Goal: Task Accomplishment & Management: Manage account settings

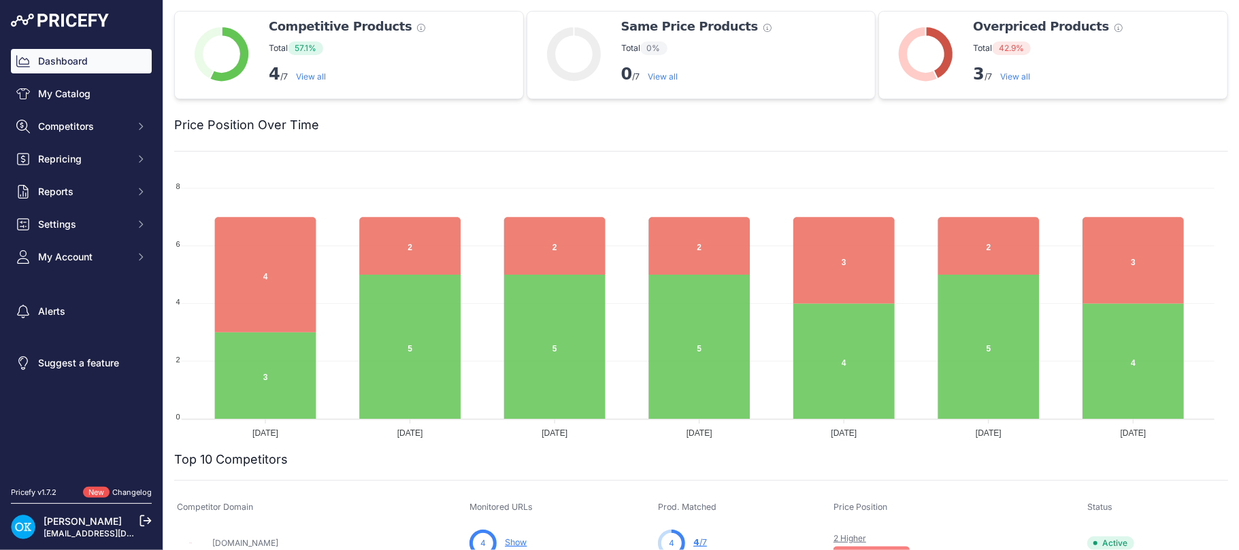
click at [1013, 74] on link "View all" at bounding box center [1015, 76] width 30 height 10
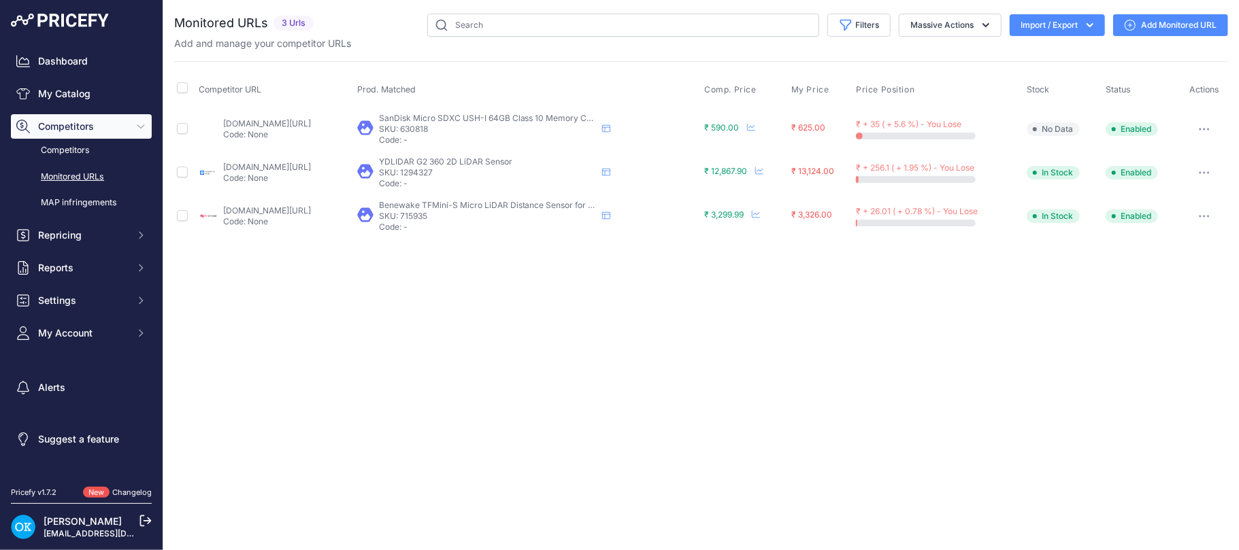
click at [271, 124] on link "[DOMAIN_NAME][URL]" at bounding box center [267, 123] width 88 height 10
click at [945, 24] on button "Massive Actions" at bounding box center [950, 25] width 103 height 23
click at [945, 25] on button "Massive Actions" at bounding box center [950, 25] width 103 height 23
click at [1201, 128] on icon "button" at bounding box center [1204, 129] width 11 height 3
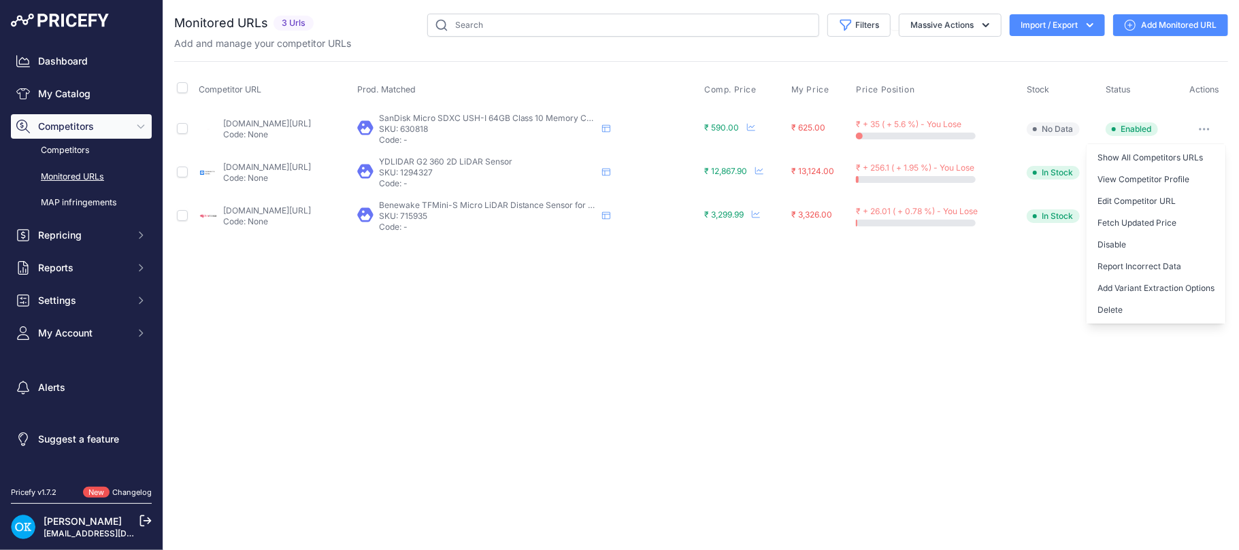
click at [955, 291] on div "Close You are not connected to the internet." at bounding box center [700, 275] width 1075 height 550
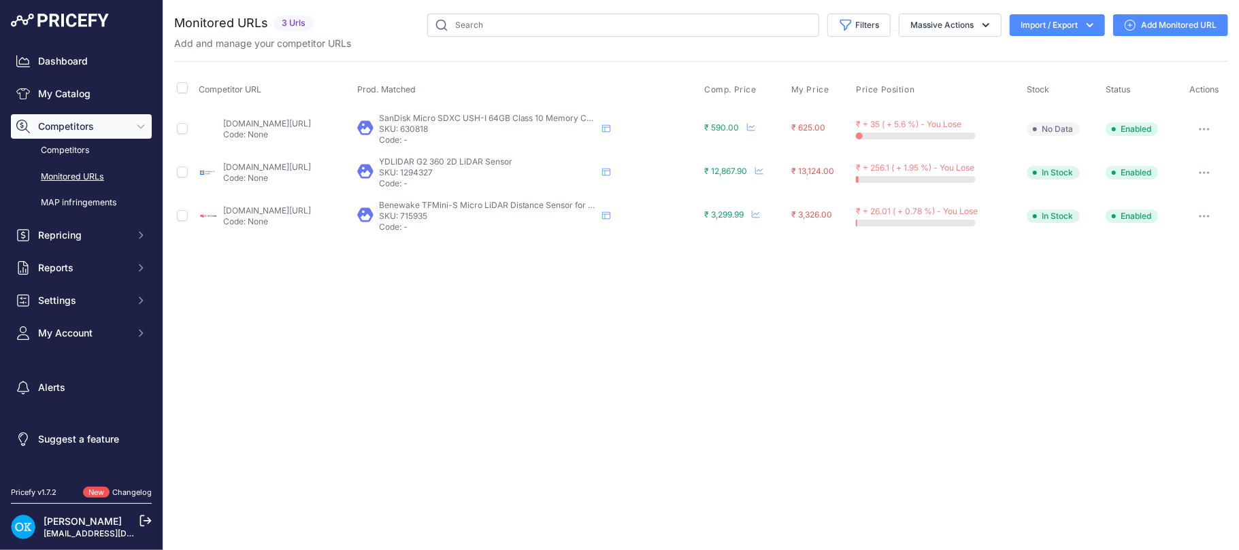
click at [1201, 129] on icon "button" at bounding box center [1199, 129] width 1 height 1
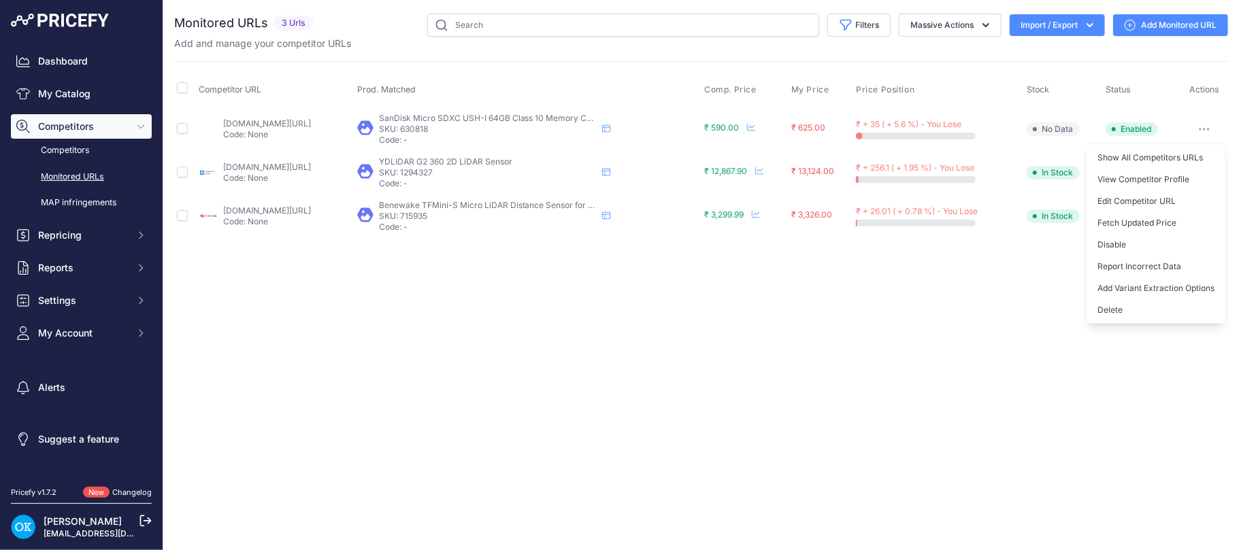
click at [945, 314] on div "Close You are not connected to the internet." at bounding box center [700, 275] width 1075 height 550
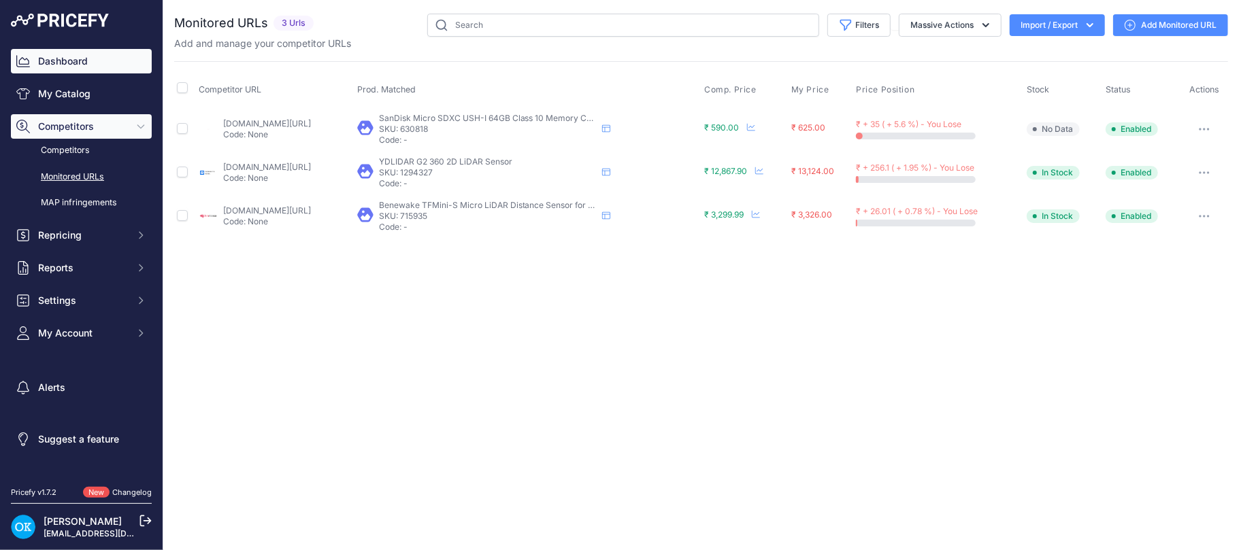
click at [71, 61] on link "Dashboard" at bounding box center [81, 61] width 141 height 24
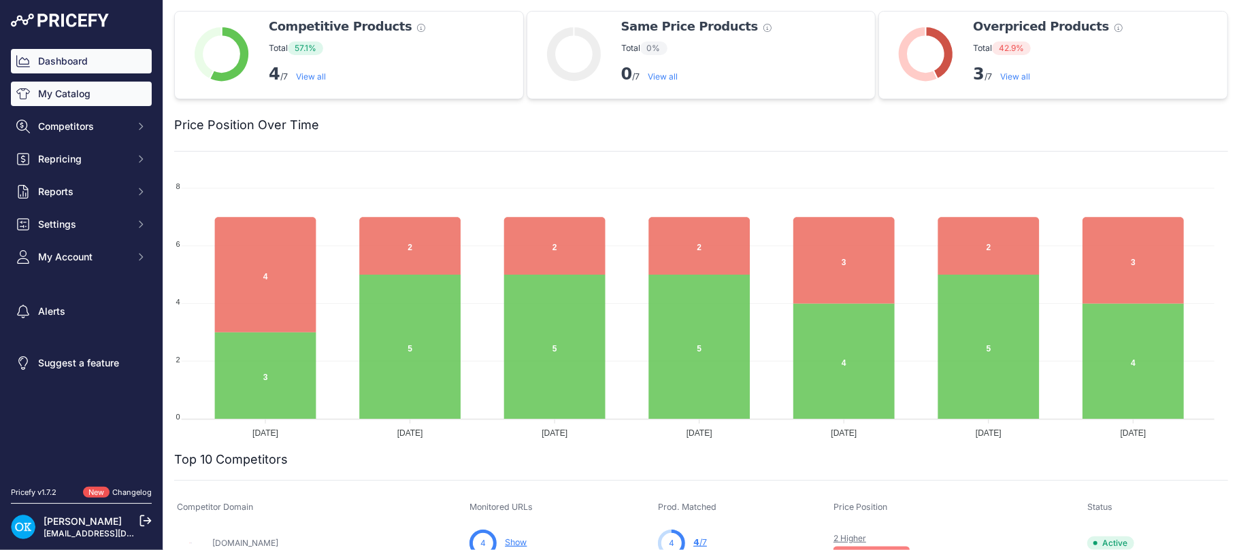
click at [75, 90] on link "My Catalog" at bounding box center [81, 94] width 141 height 24
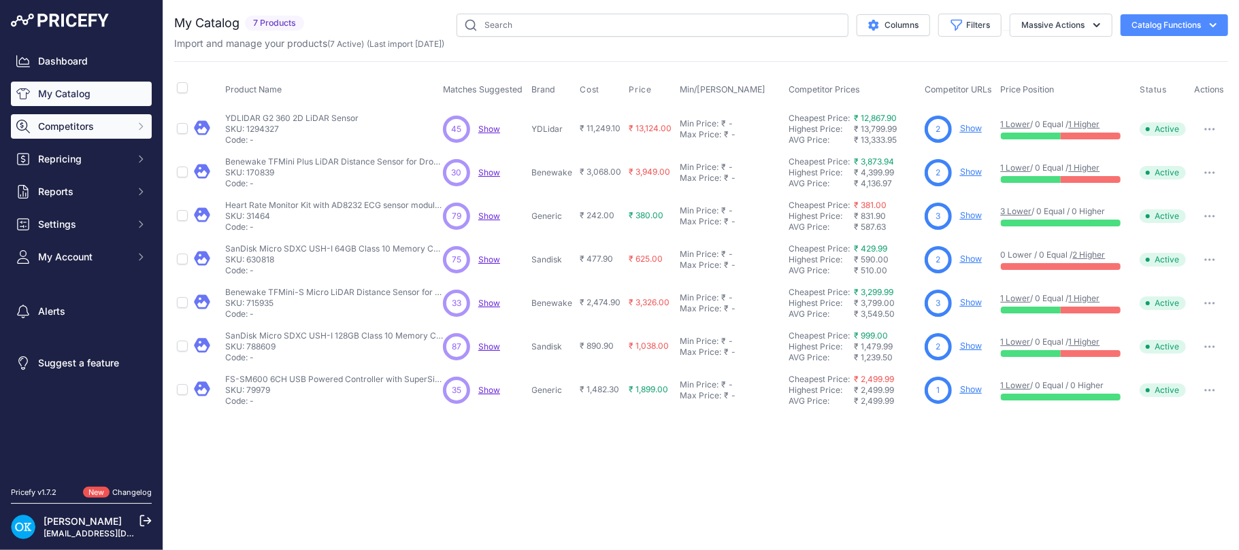
click at [93, 127] on span "Competitors" at bounding box center [82, 127] width 89 height 14
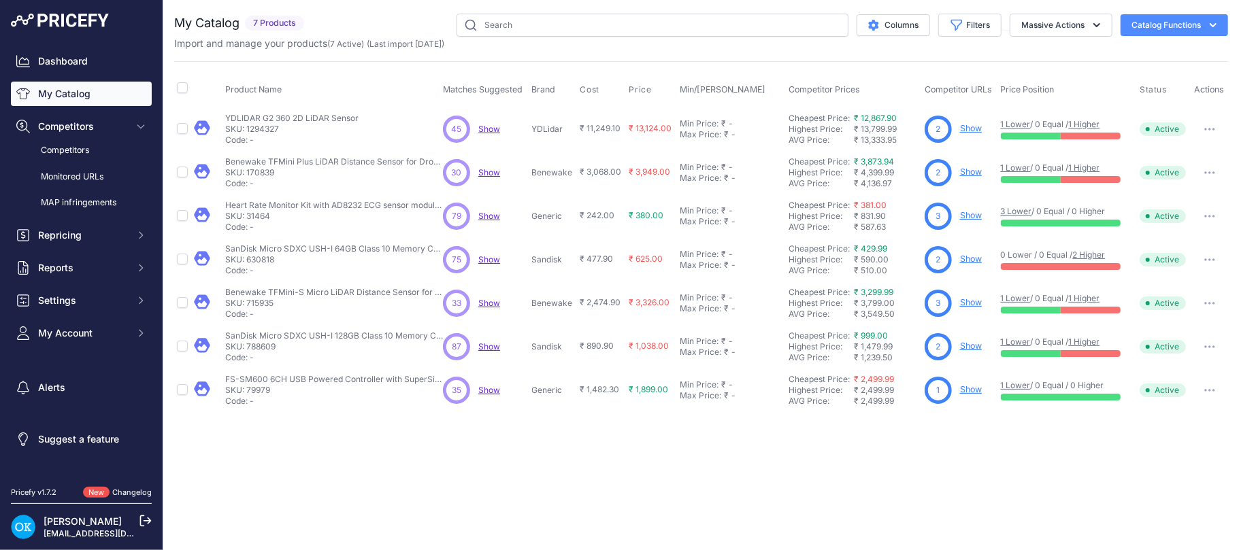
click at [69, 90] on link "My Catalog" at bounding box center [81, 94] width 141 height 24
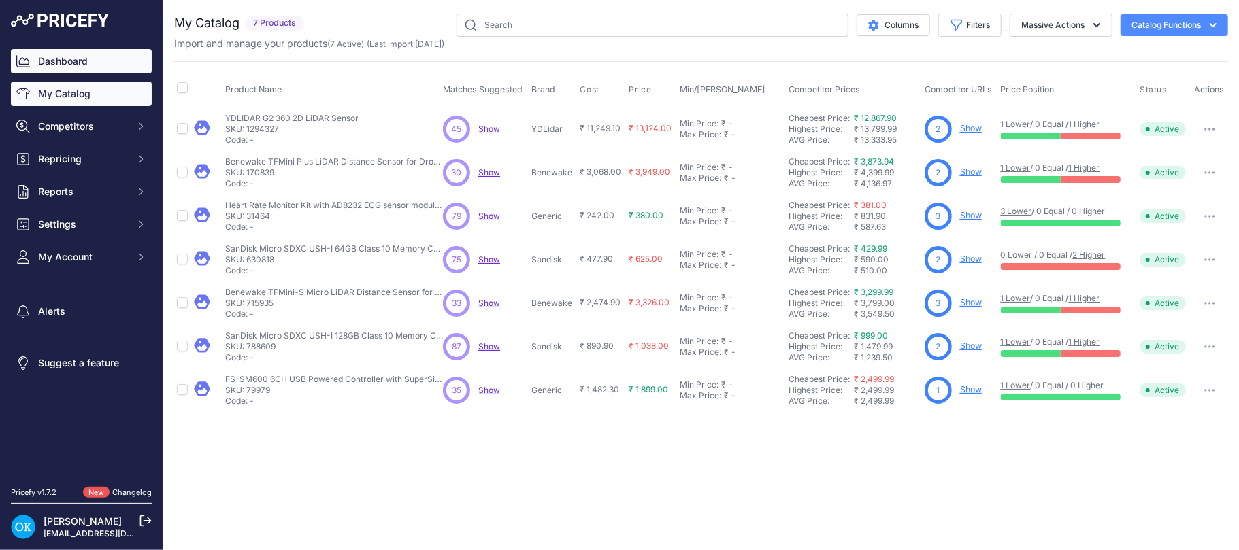
click at [48, 54] on link "Dashboard" at bounding box center [81, 61] width 141 height 24
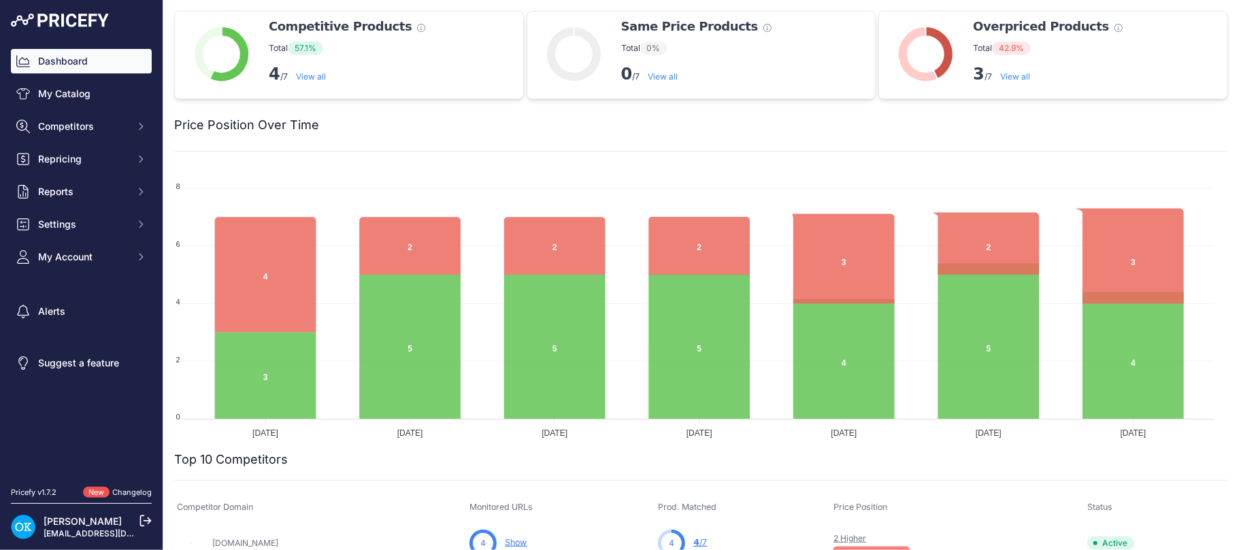
click at [314, 72] on link "View all" at bounding box center [311, 76] width 30 height 10
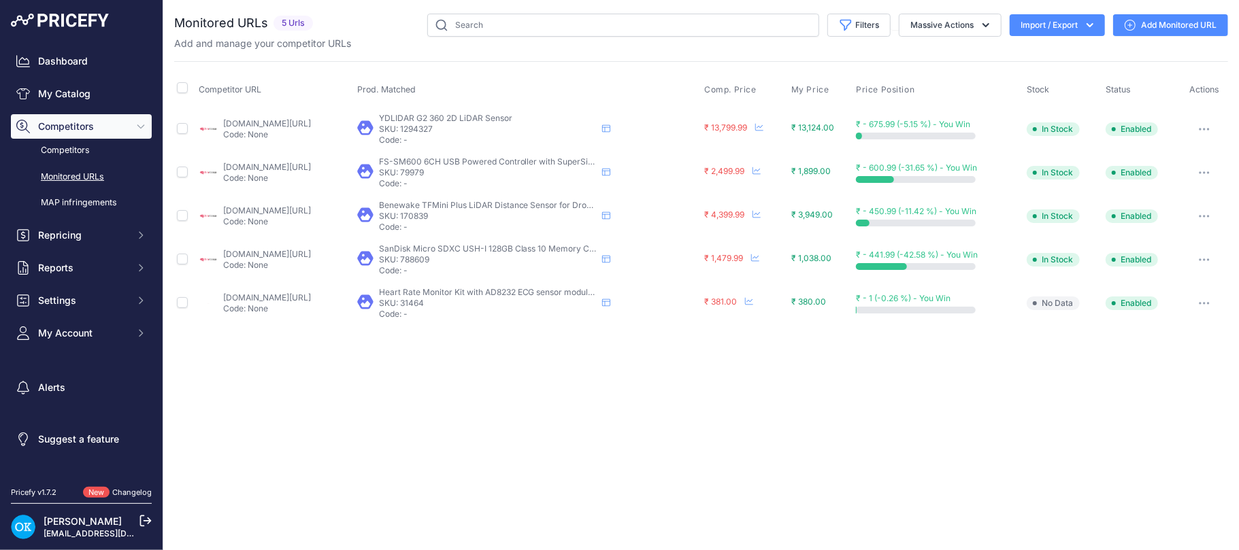
click at [74, 178] on link "Monitored URLs" at bounding box center [81, 177] width 141 height 24
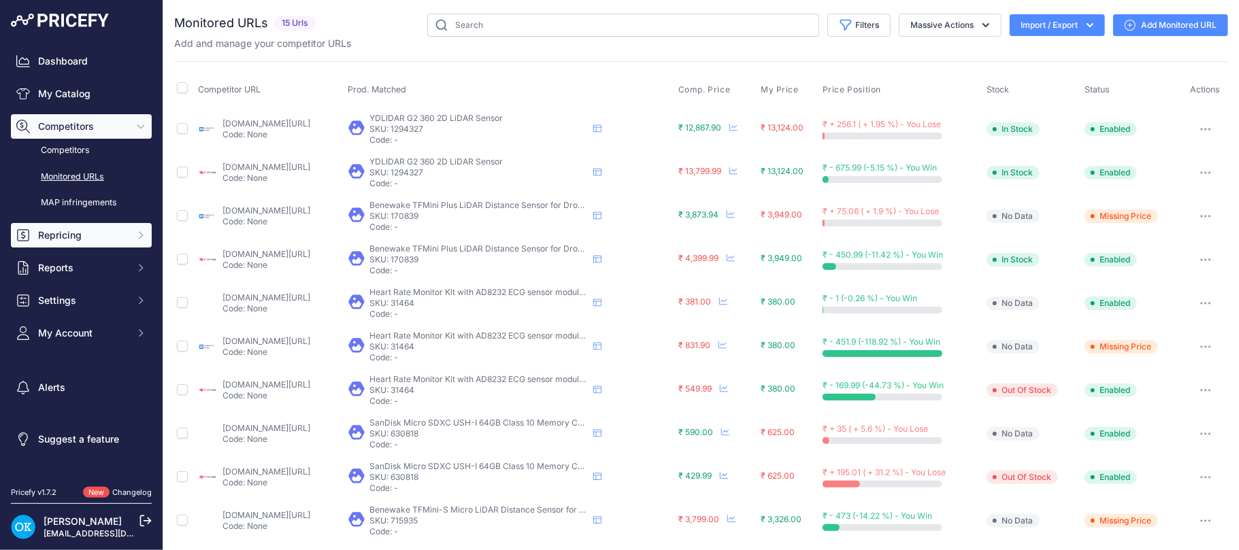
click at [71, 237] on span "Repricing" at bounding box center [82, 236] width 89 height 14
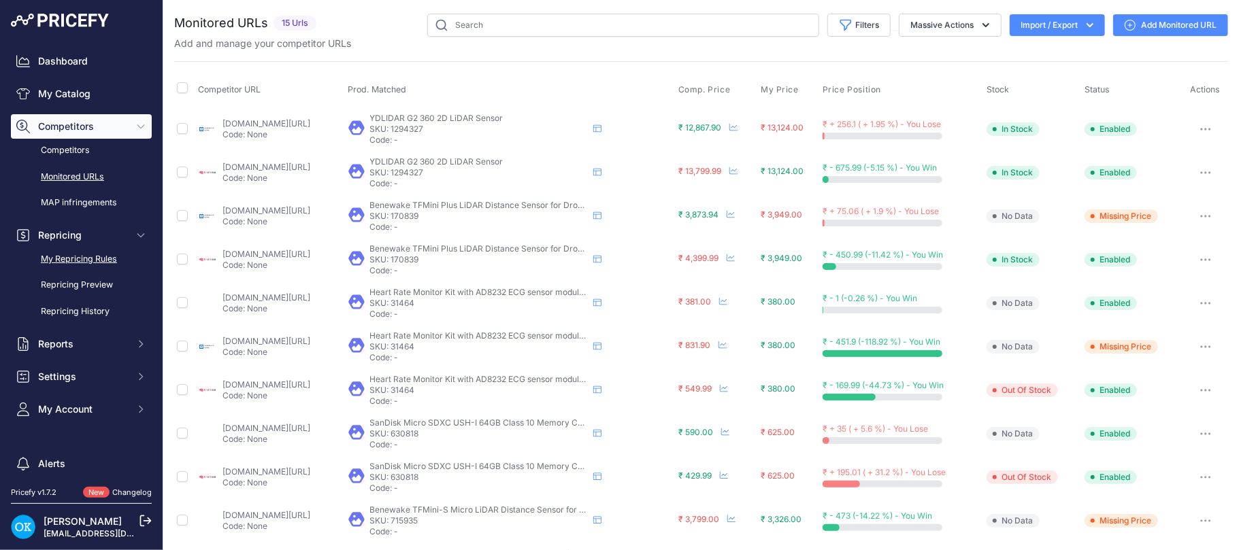
click at [94, 259] on link "My Repricing Rules" at bounding box center [81, 260] width 141 height 24
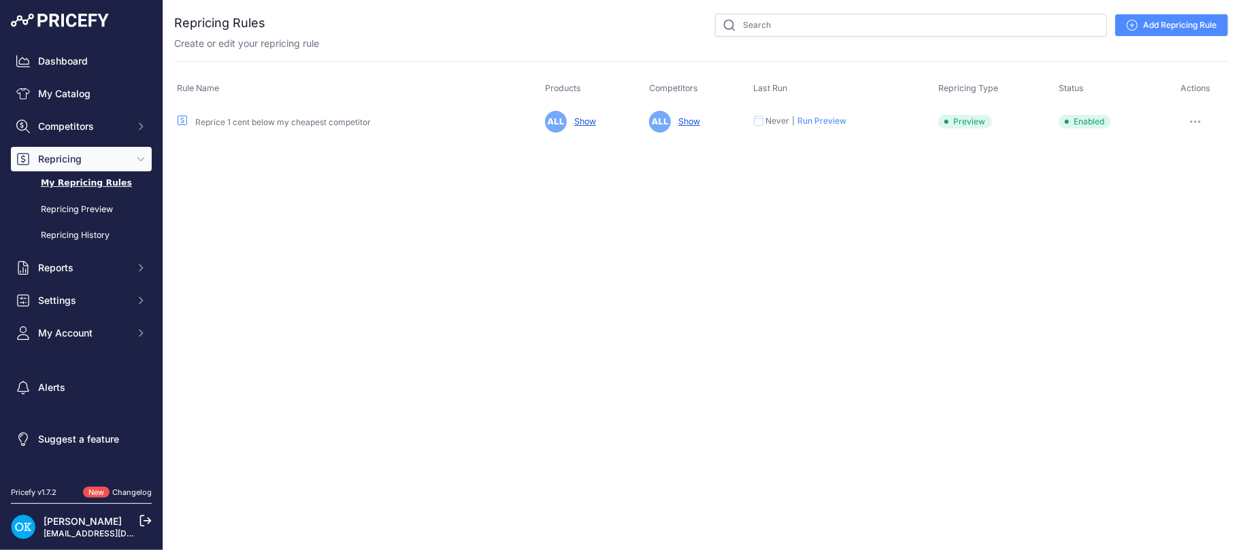
click at [580, 118] on link "Show" at bounding box center [582, 121] width 27 height 10
click at [273, 120] on link "Reprice 1 cent below my cheapest competitor" at bounding box center [282, 122] width 175 height 10
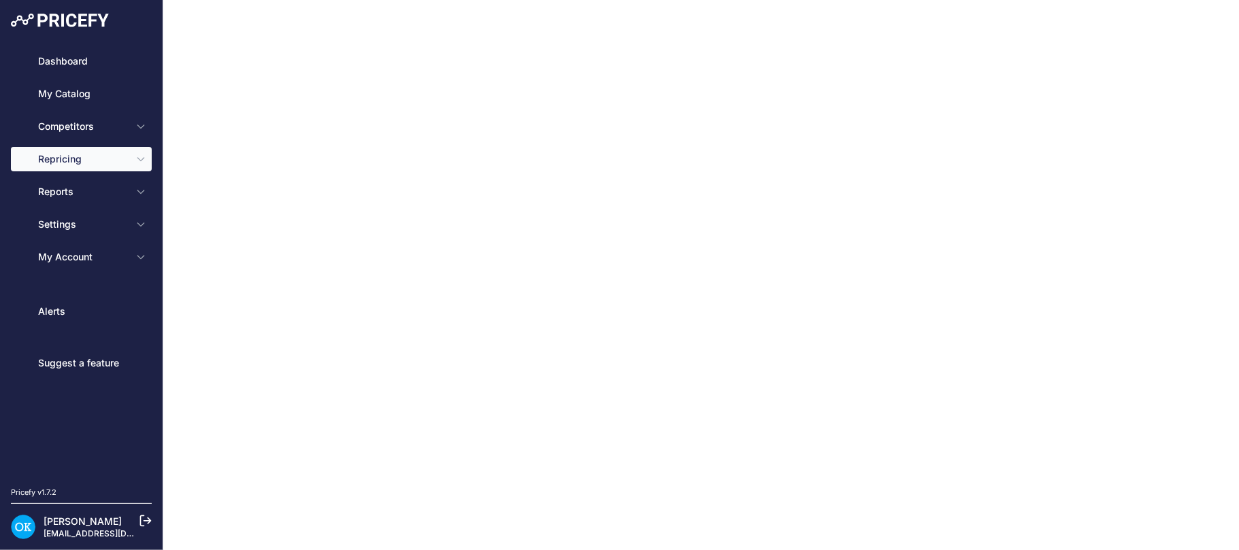
type input "Reprice 1 cent below my cheapest competitor"
type input "0.1"
select select "none"
select select "7"
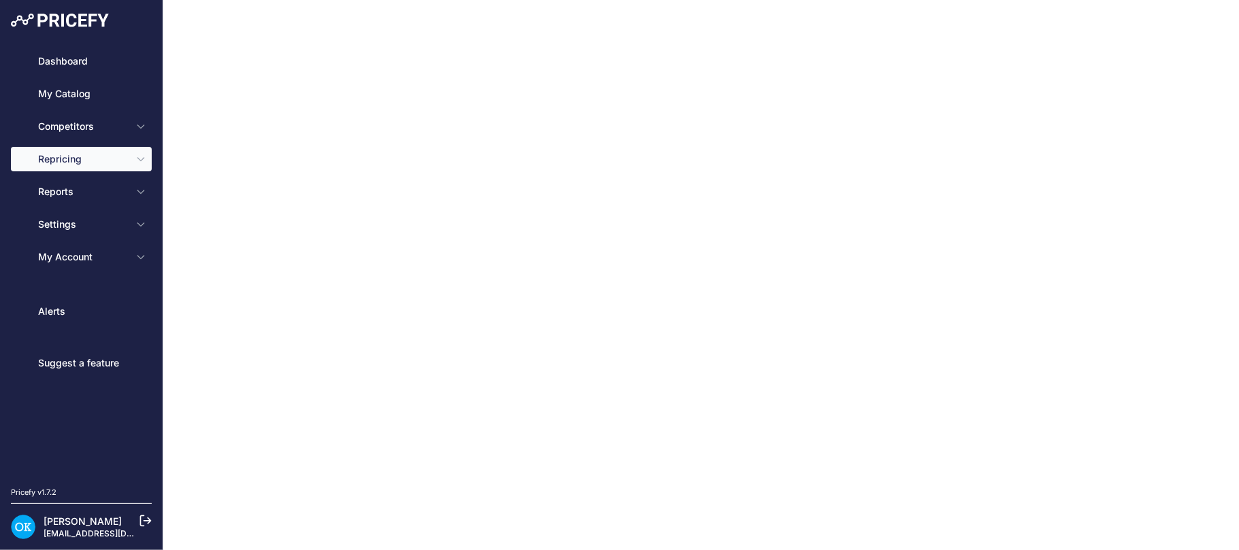
type input "99"
type input "50"
type input "https://s3.us-west-2.amazonaws.com/download.pricefy.io/exports/repricing/4534-1…"
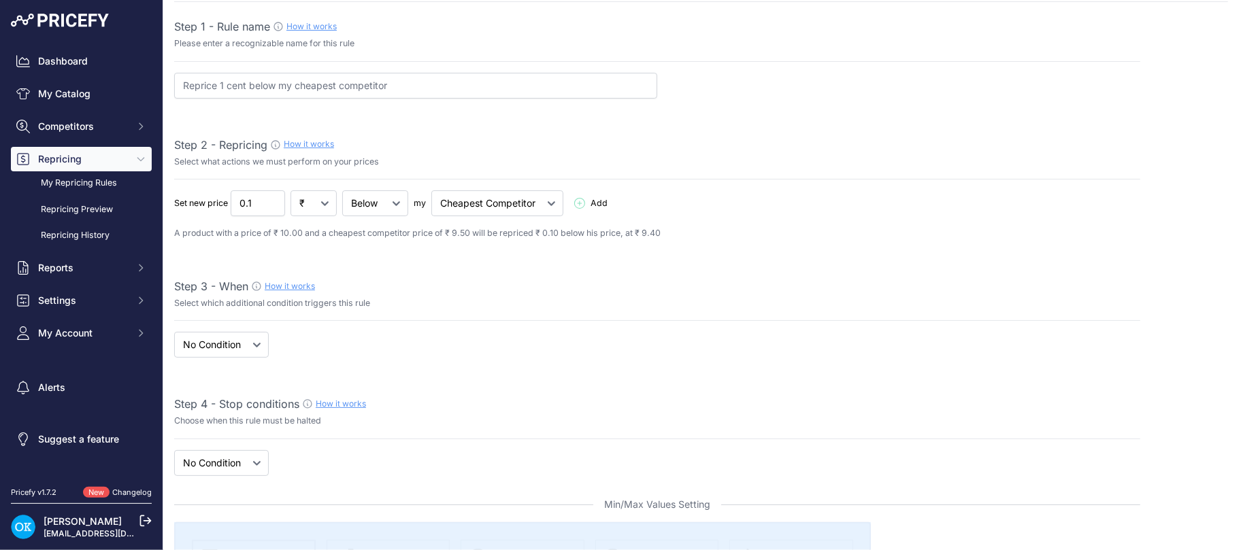
scroll to position [90, 0]
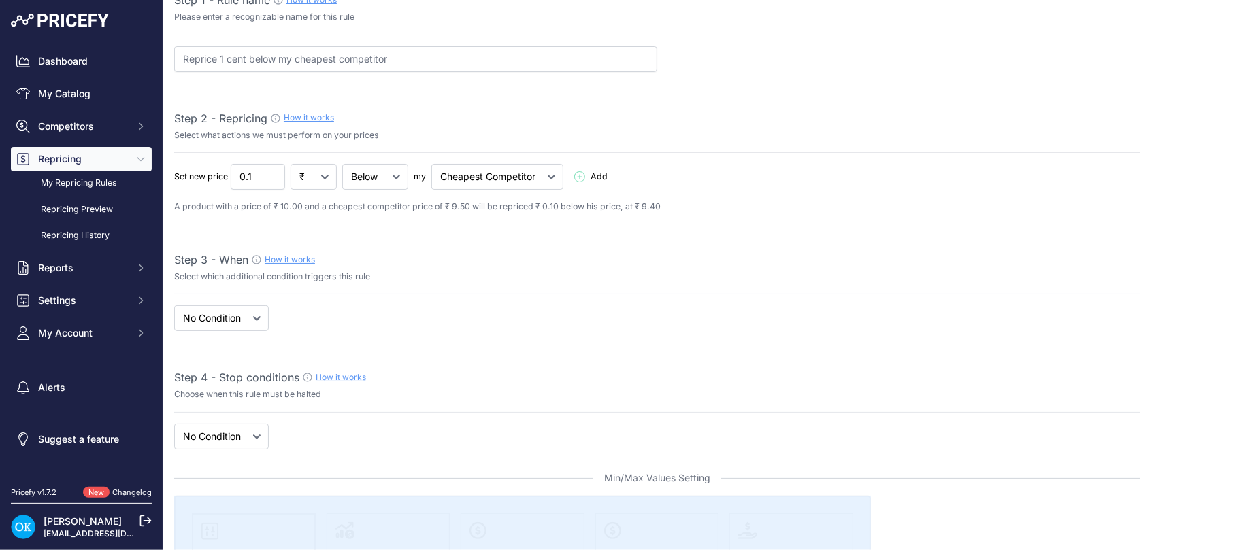
click at [578, 175] on icon at bounding box center [579, 176] width 11 height 11
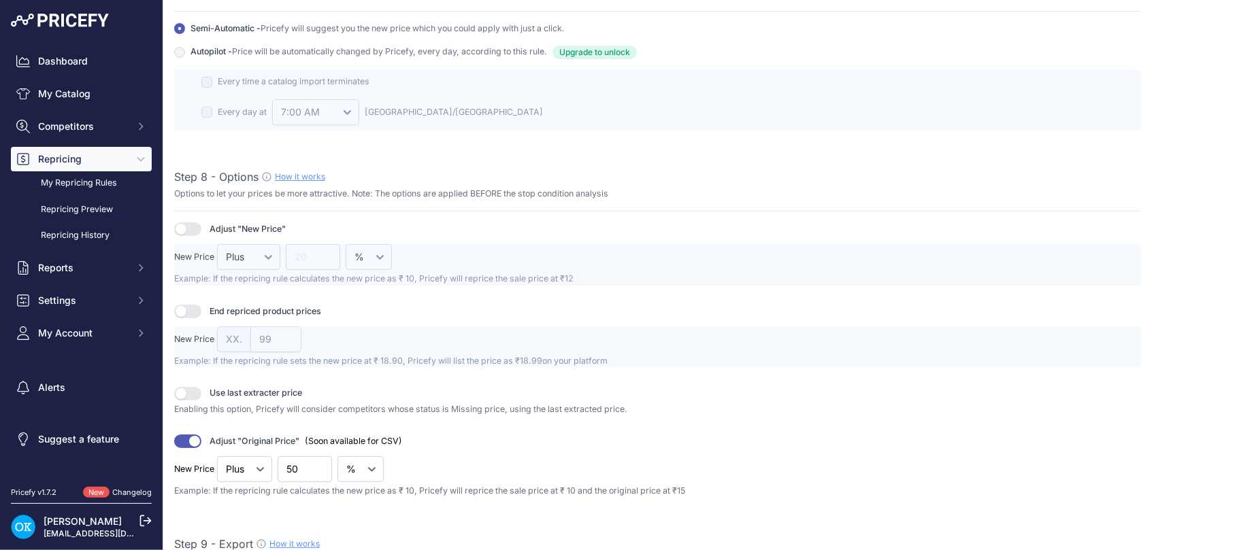
scroll to position [1392, 0]
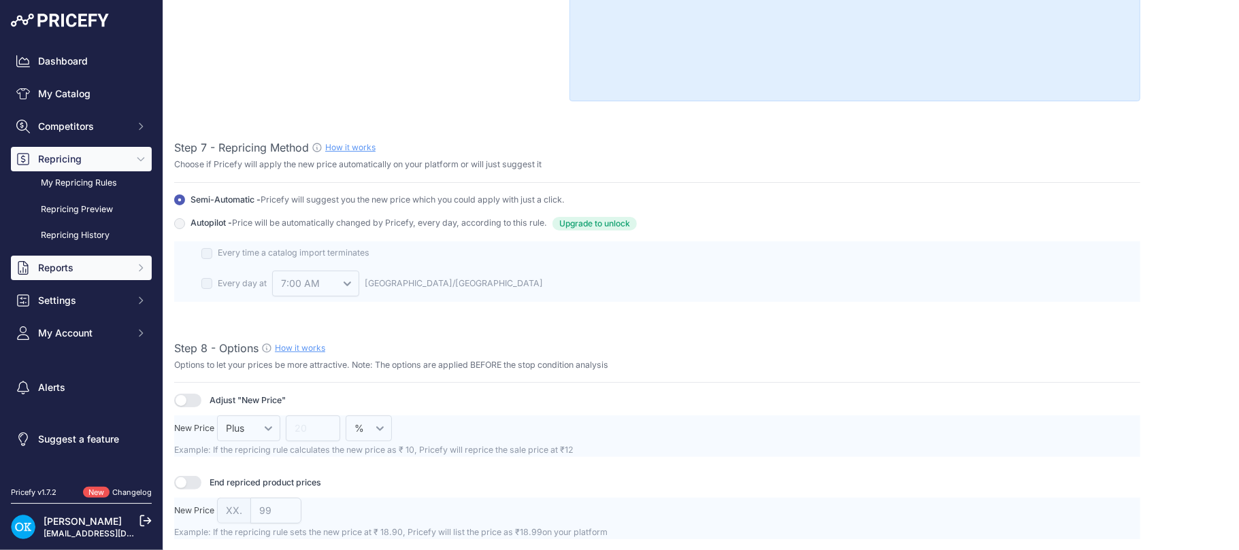
click at [88, 269] on span "Reports" at bounding box center [82, 268] width 89 height 14
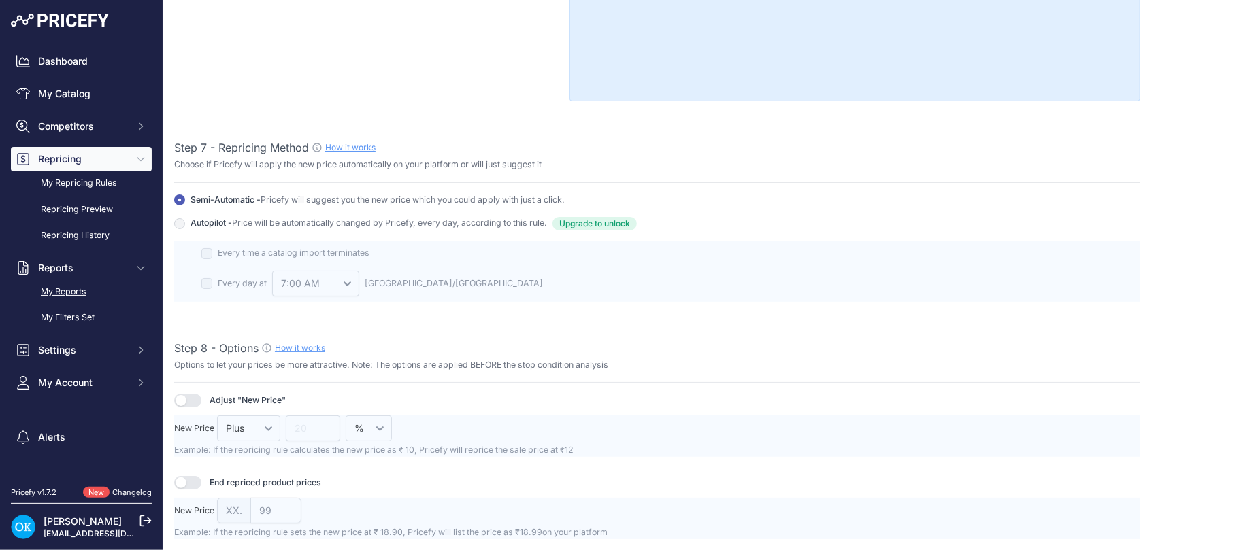
click at [69, 290] on link "My Reports" at bounding box center [81, 292] width 141 height 24
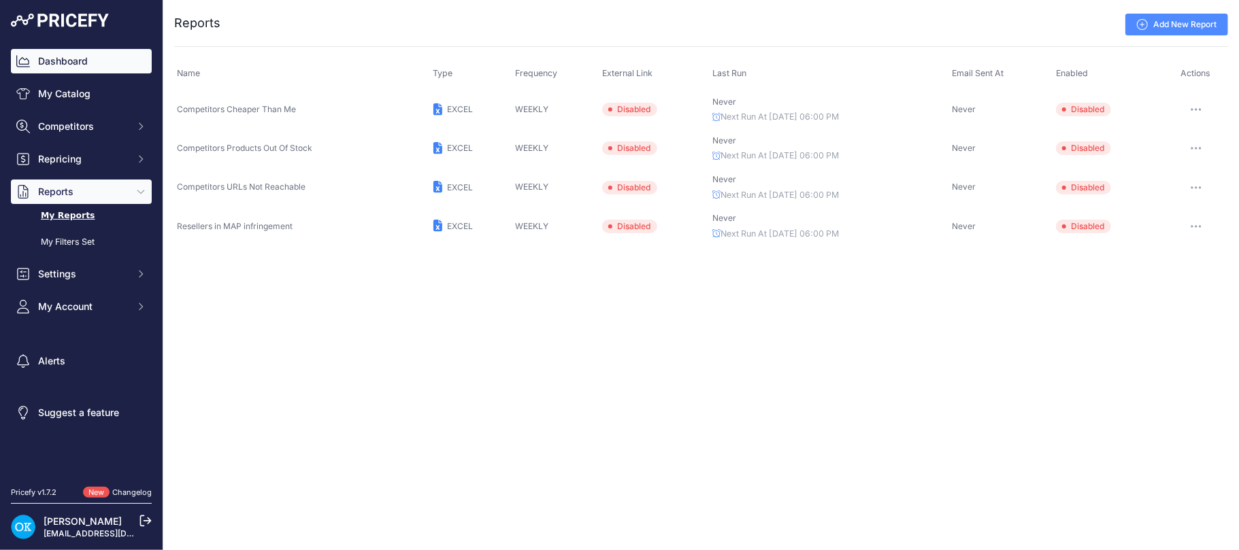
click at [42, 64] on link "Dashboard" at bounding box center [81, 61] width 141 height 24
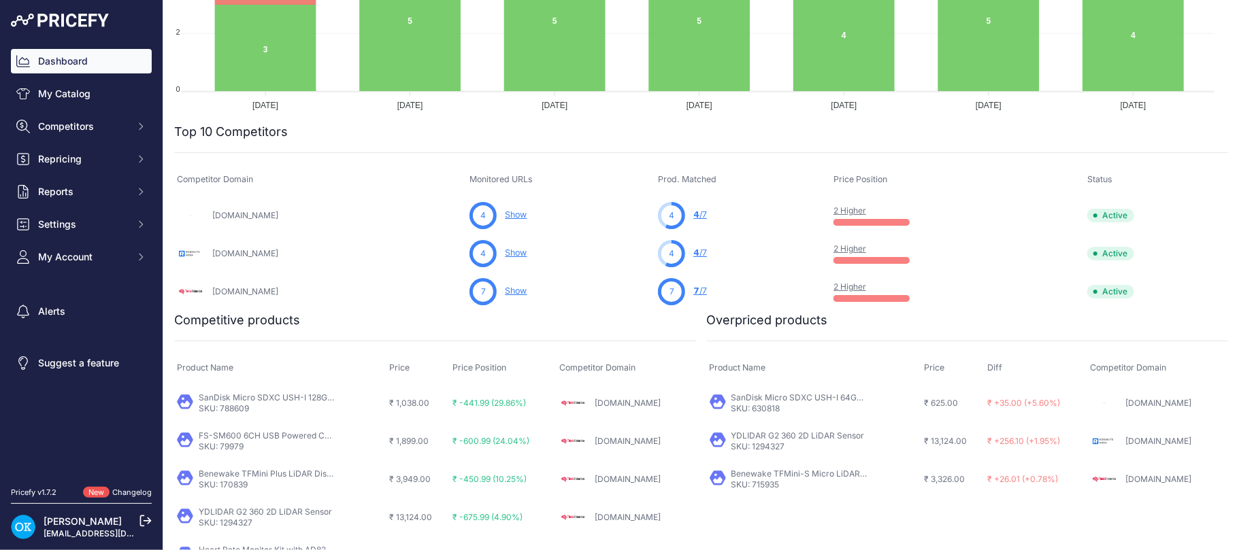
scroll to position [354, 0]
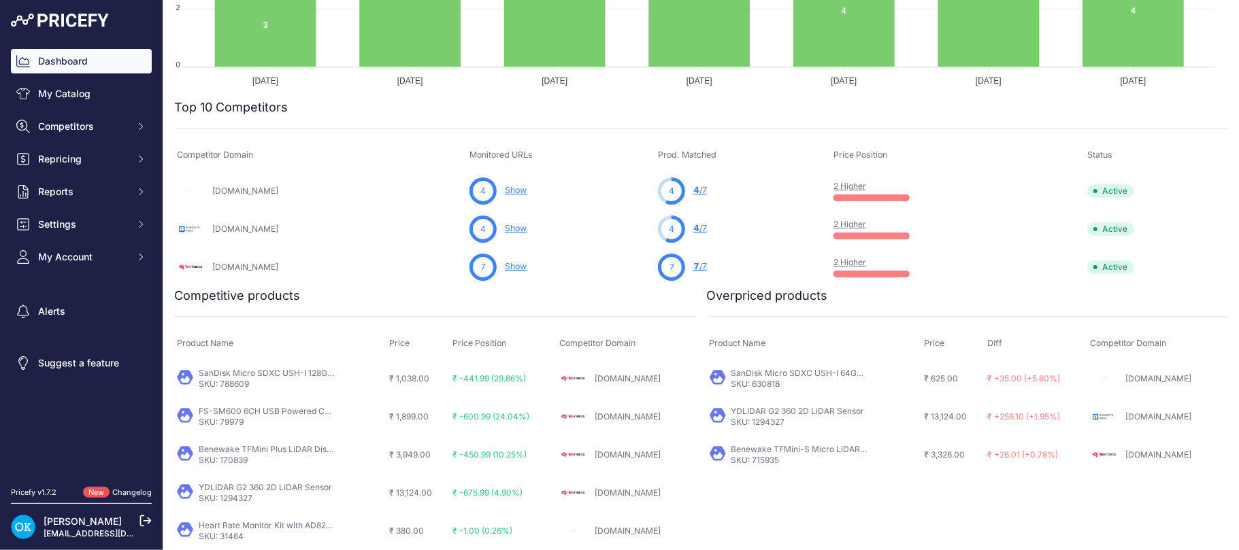
click at [699, 191] on span "4" at bounding box center [696, 190] width 6 height 10
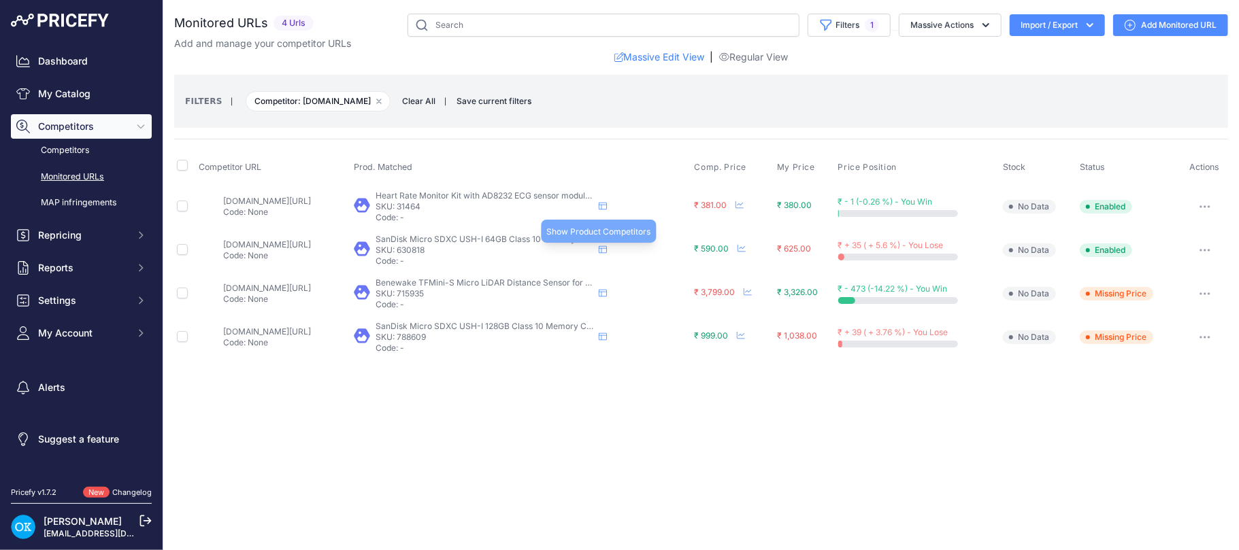
click at [607, 254] on icon at bounding box center [603, 249] width 8 height 7
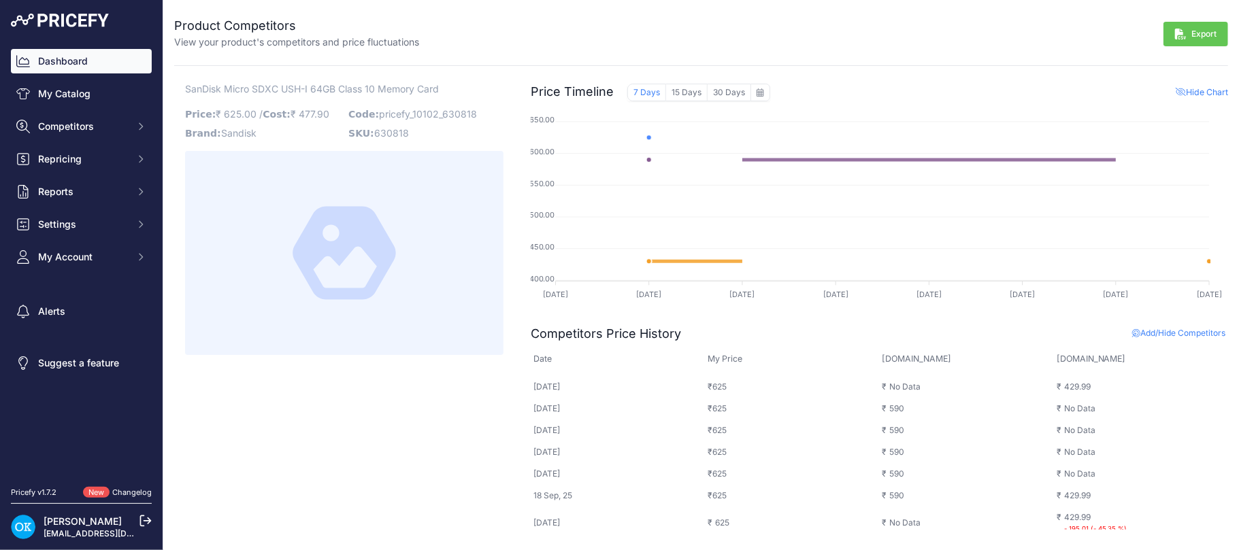
click at [24, 57] on icon "Sidebar" at bounding box center [23, 61] width 14 height 14
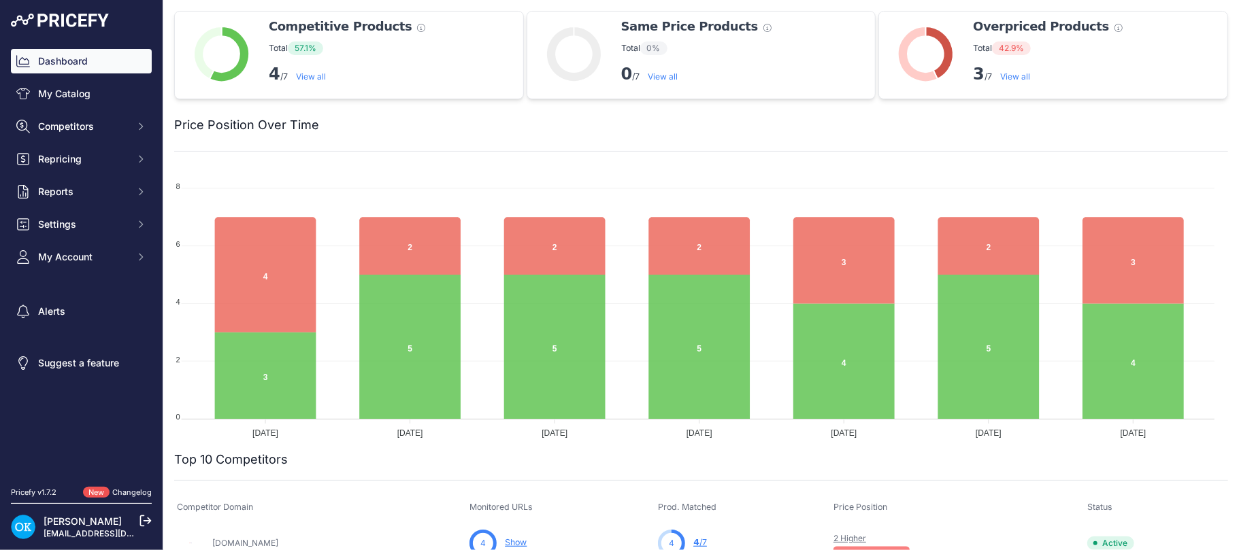
click at [1008, 73] on link "View all" at bounding box center [1015, 76] width 30 height 10
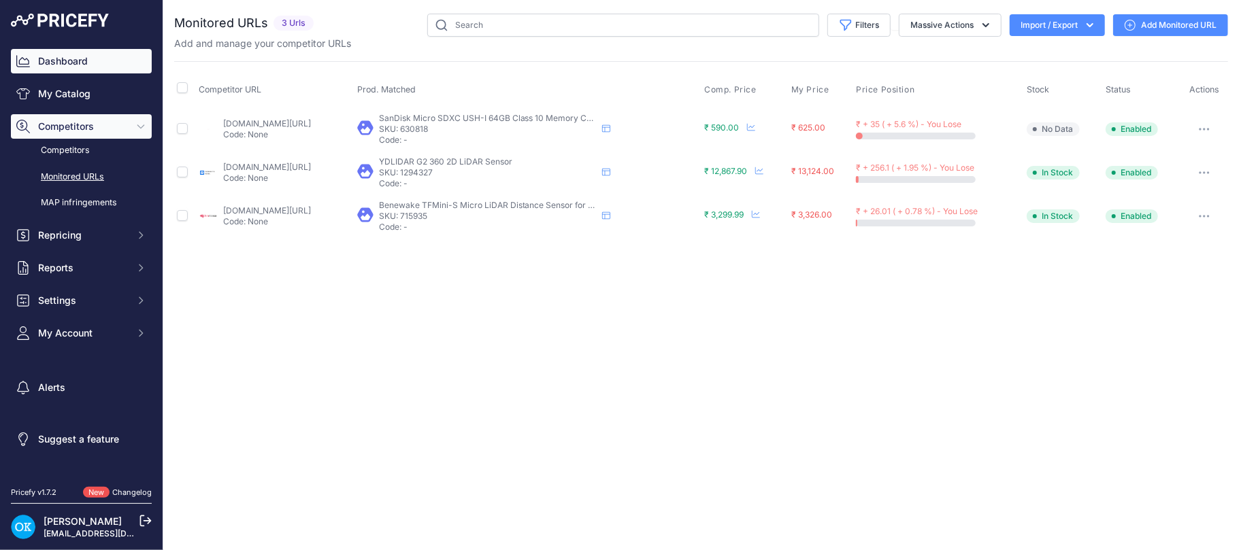
click at [58, 58] on link "Dashboard" at bounding box center [81, 61] width 141 height 24
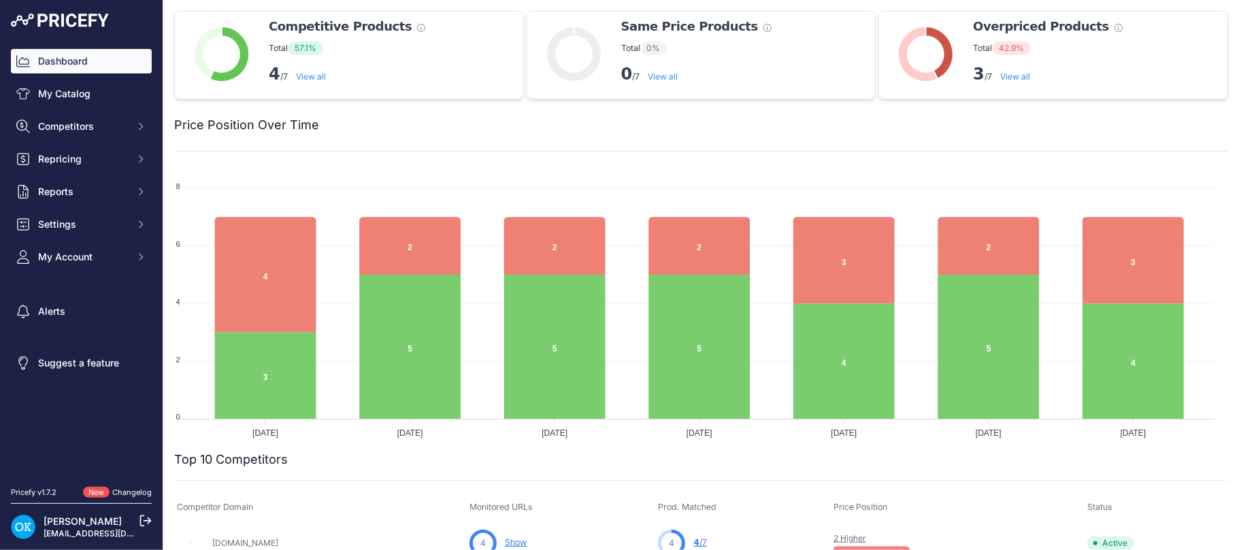
click at [127, 490] on link "Changelog" at bounding box center [131, 493] width 39 height 10
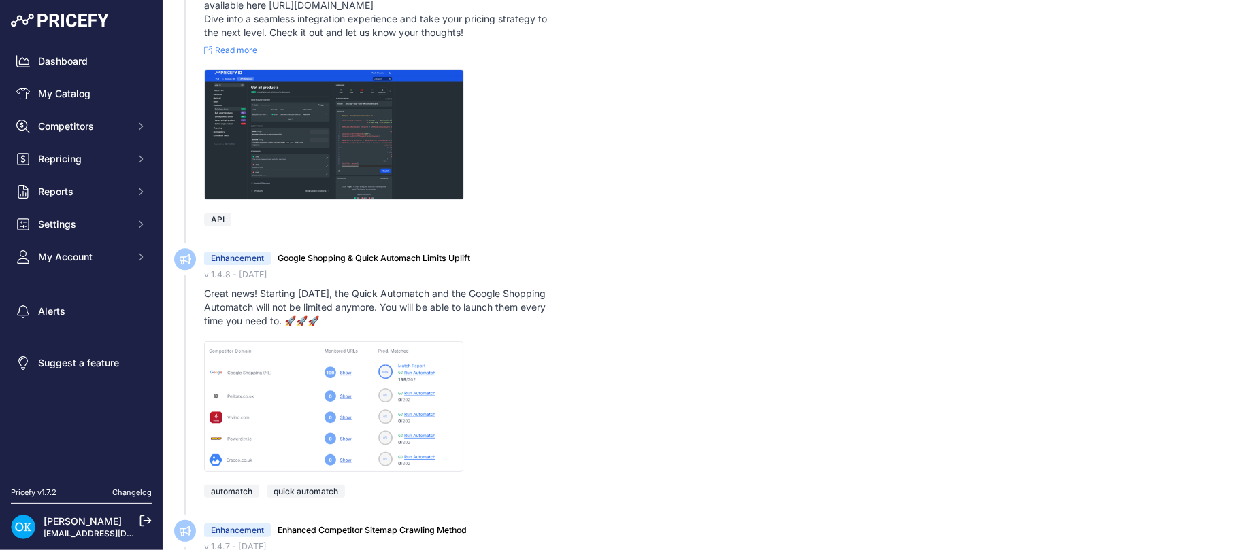
scroll to position [5843, 0]
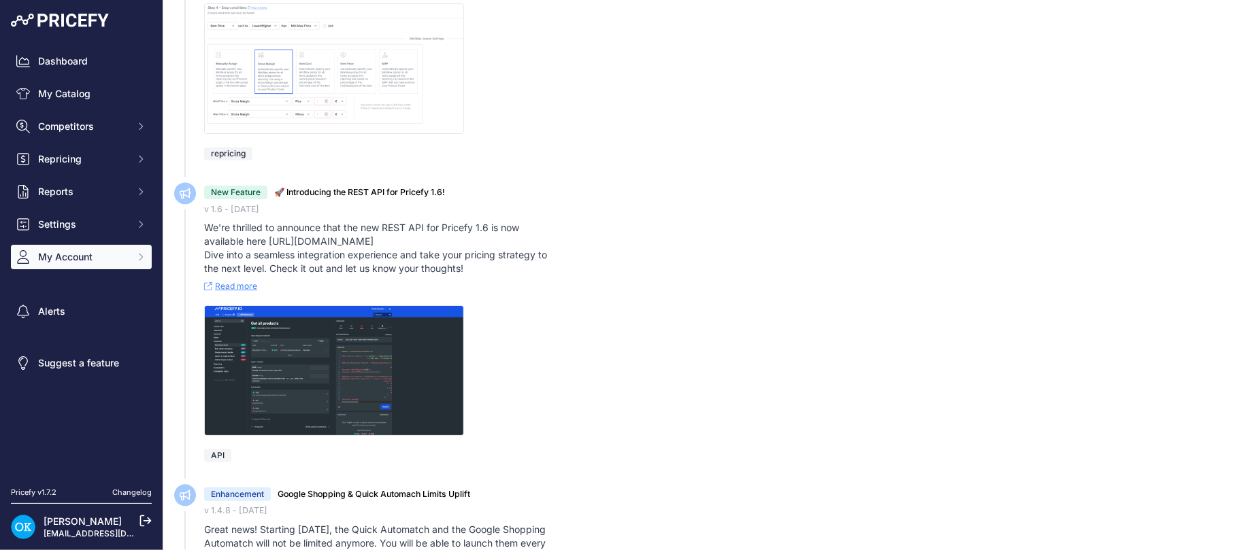
click at [73, 250] on span "My Account" at bounding box center [82, 257] width 89 height 14
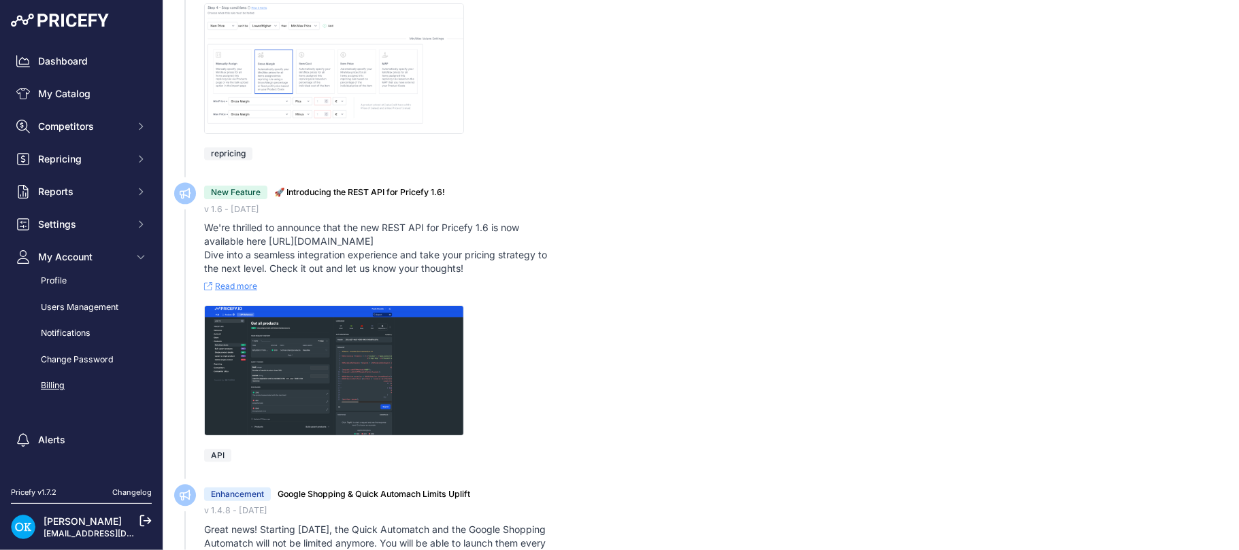
click at [61, 379] on link "Billing" at bounding box center [81, 386] width 141 height 24
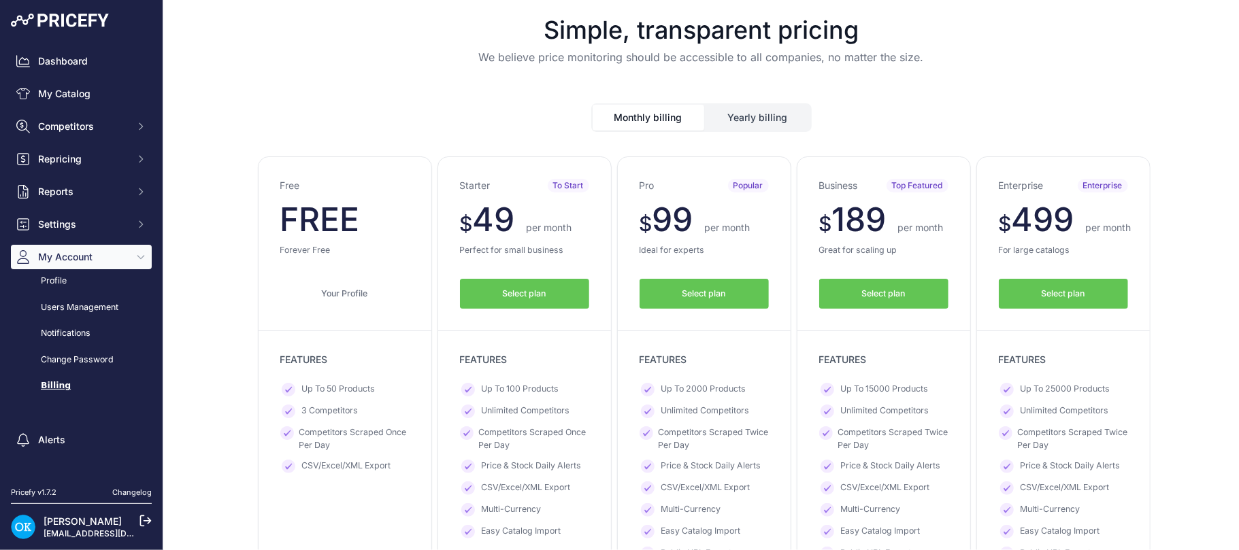
click at [756, 113] on button "Yearly billing" at bounding box center [757, 118] width 105 height 26
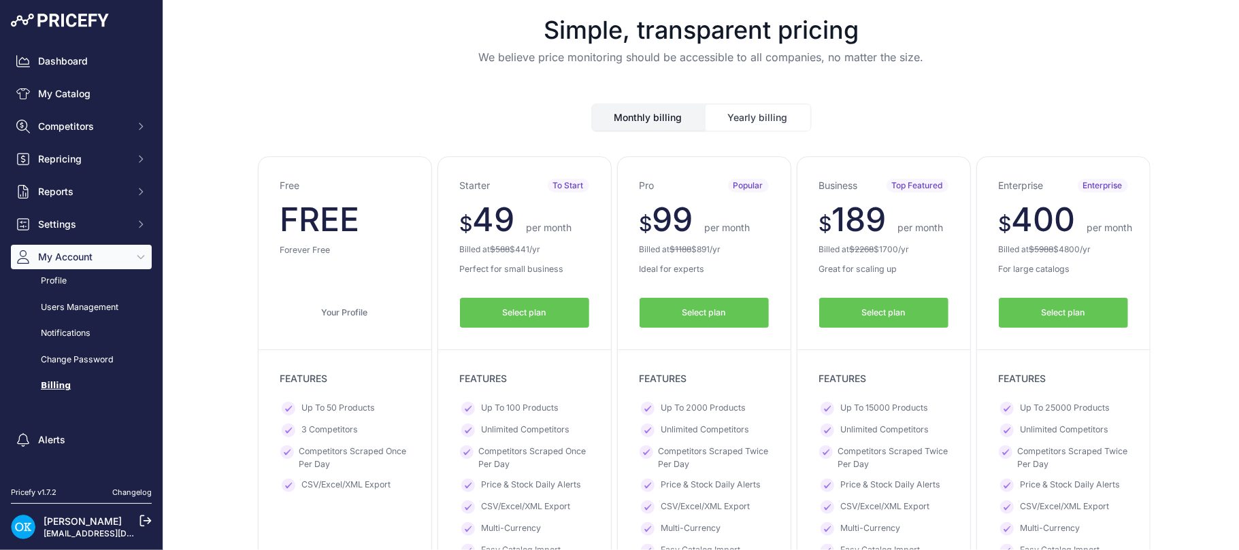
click at [626, 126] on button "Monthly billing" at bounding box center [648, 118] width 112 height 26
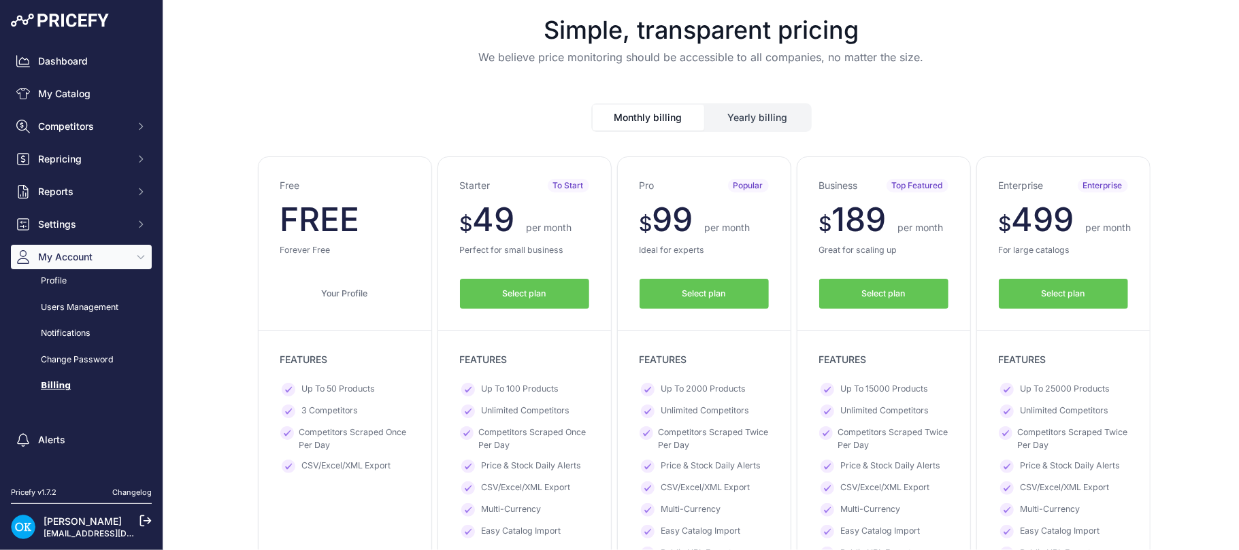
click at [728, 116] on button "Yearly billing" at bounding box center [757, 118] width 105 height 26
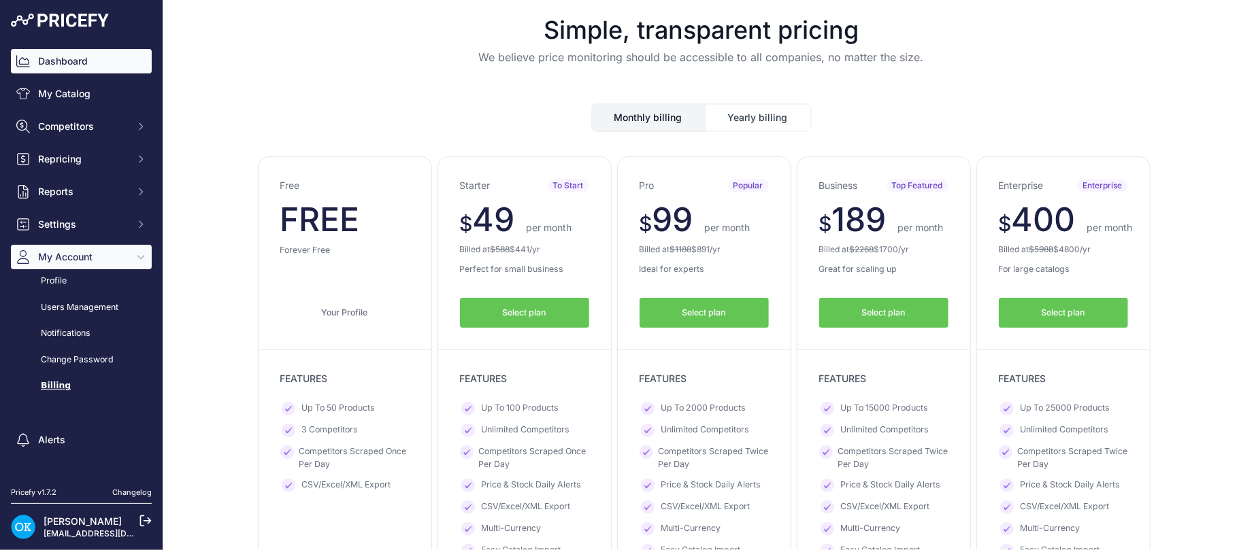
click at [42, 61] on link "Dashboard" at bounding box center [81, 61] width 141 height 24
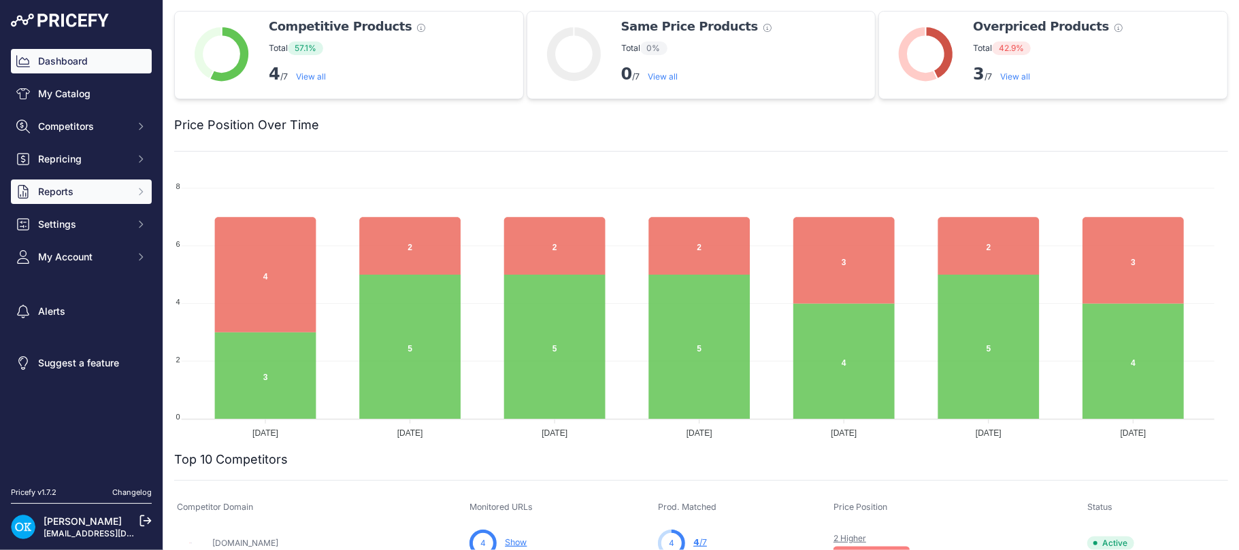
click at [54, 186] on span "Reports" at bounding box center [82, 192] width 89 height 14
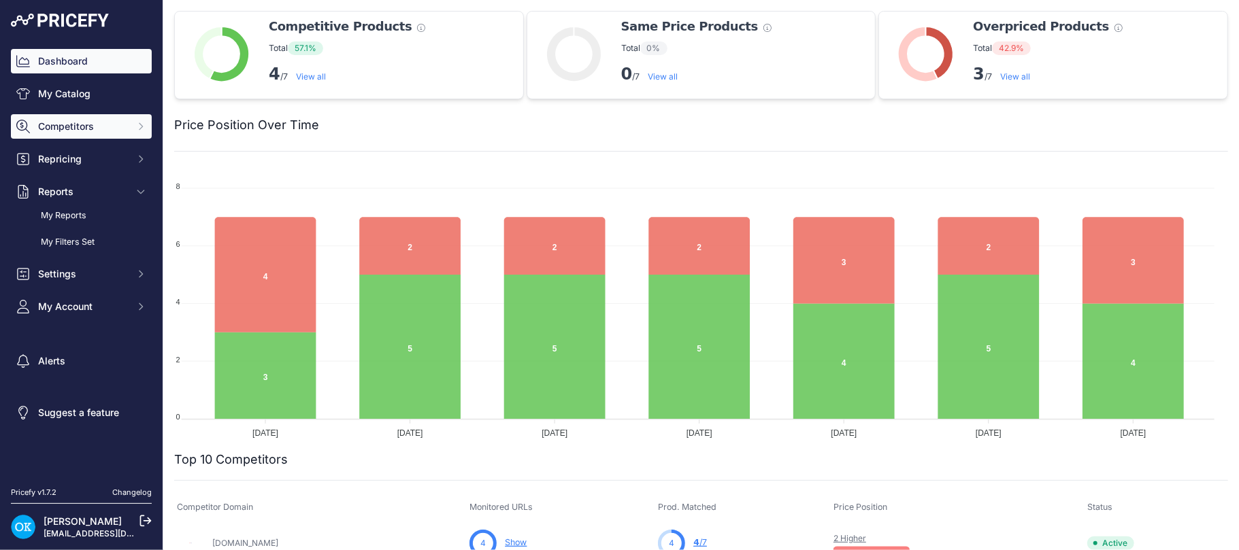
click at [69, 120] on span "Competitors" at bounding box center [82, 127] width 89 height 14
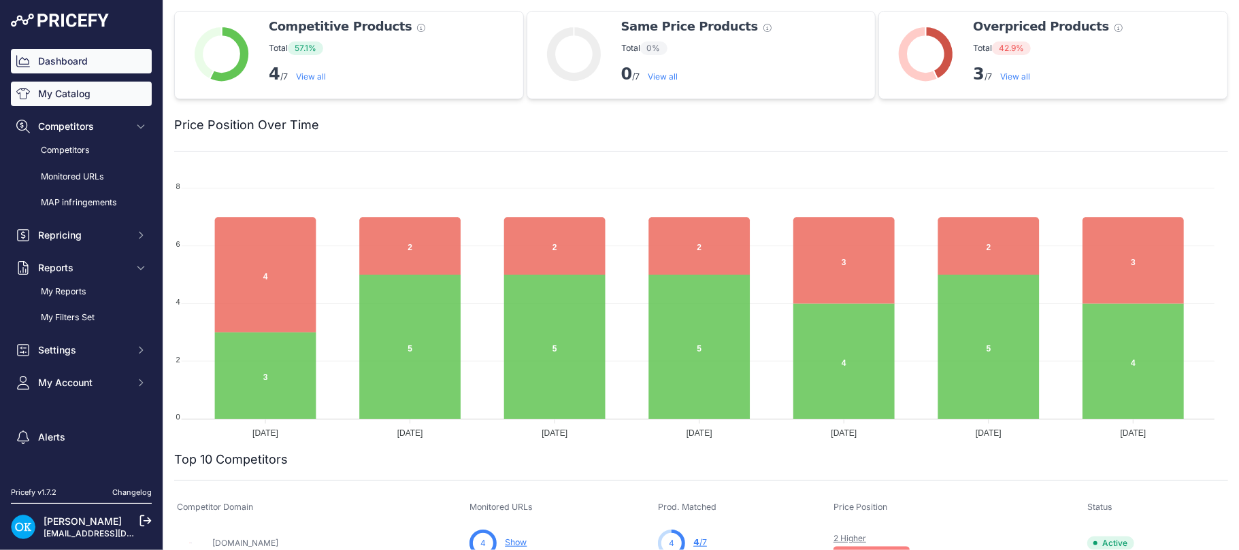
click at [74, 88] on link "My Catalog" at bounding box center [81, 94] width 141 height 24
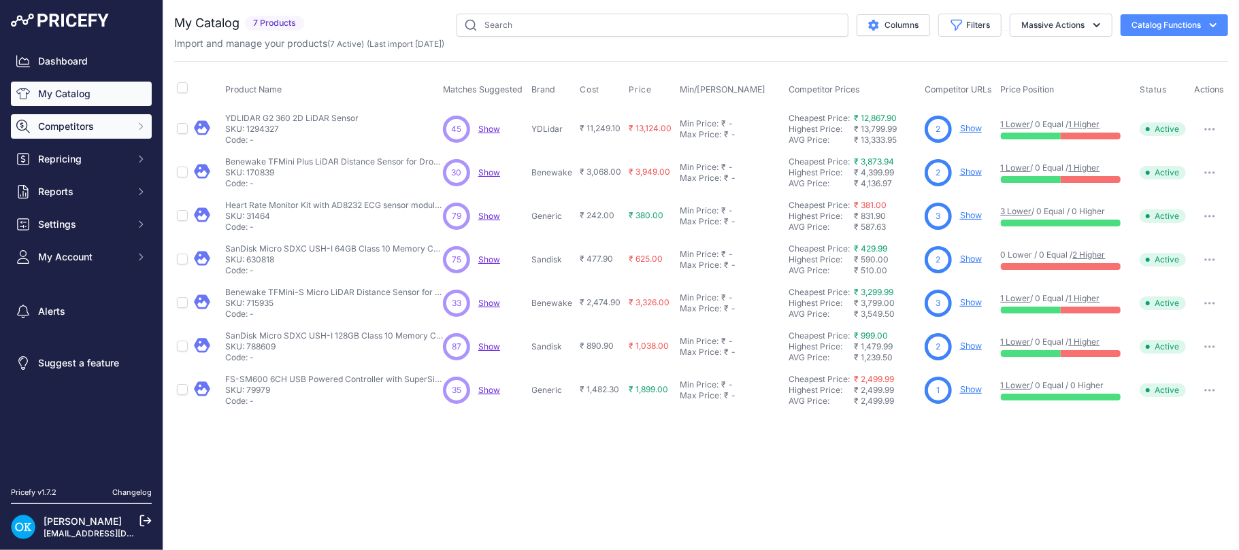
click at [61, 125] on span "Competitors" at bounding box center [82, 127] width 89 height 14
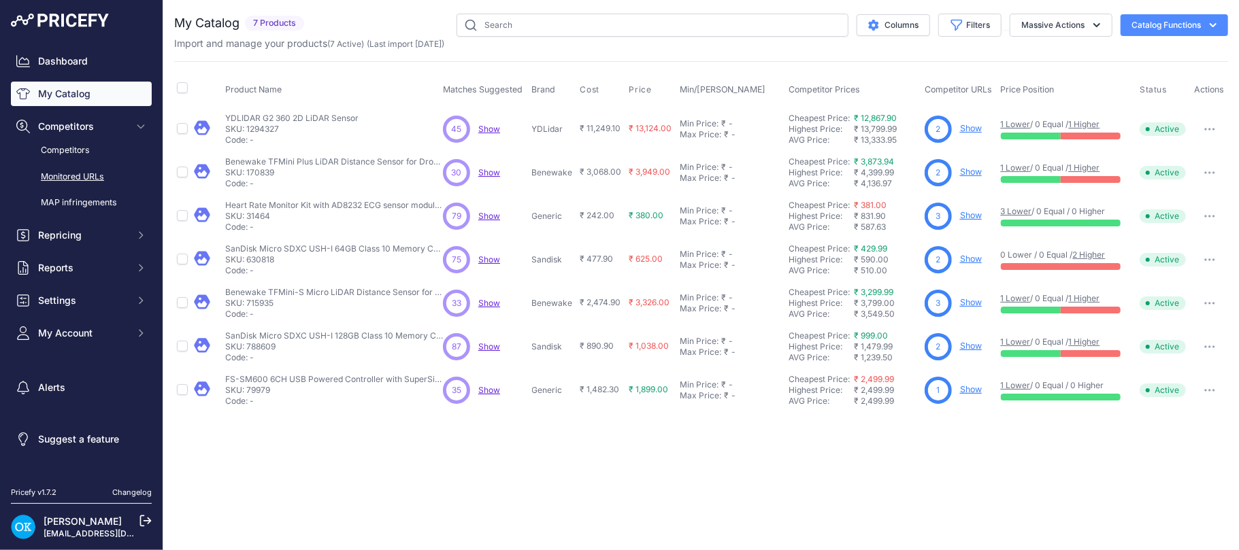
click at [61, 180] on link "Monitored URLs" at bounding box center [81, 177] width 141 height 24
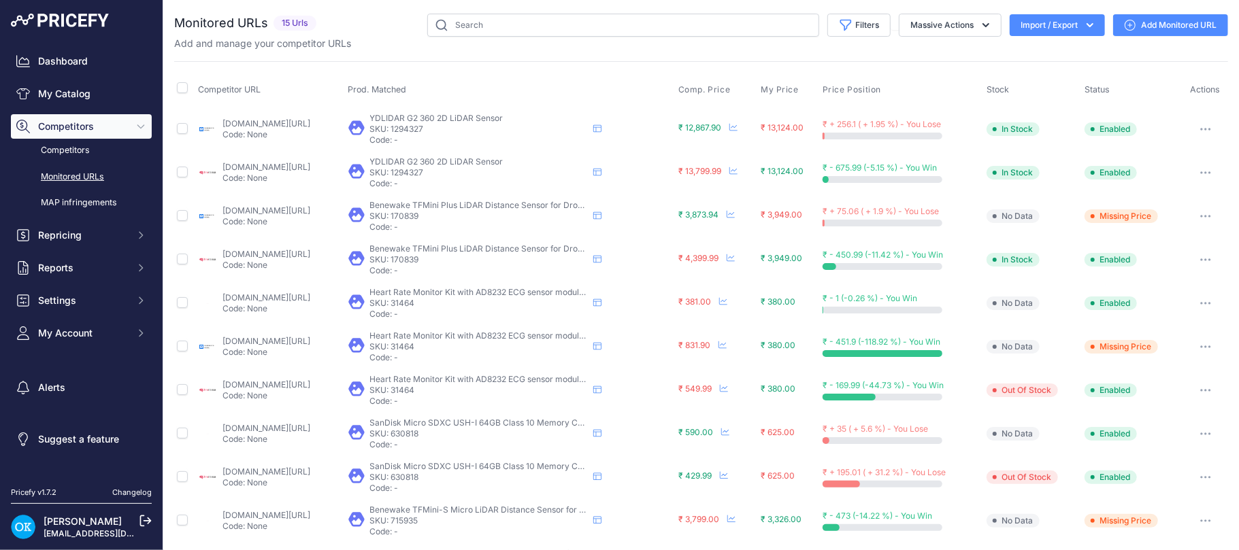
click at [1194, 125] on button "button" at bounding box center [1205, 129] width 27 height 19
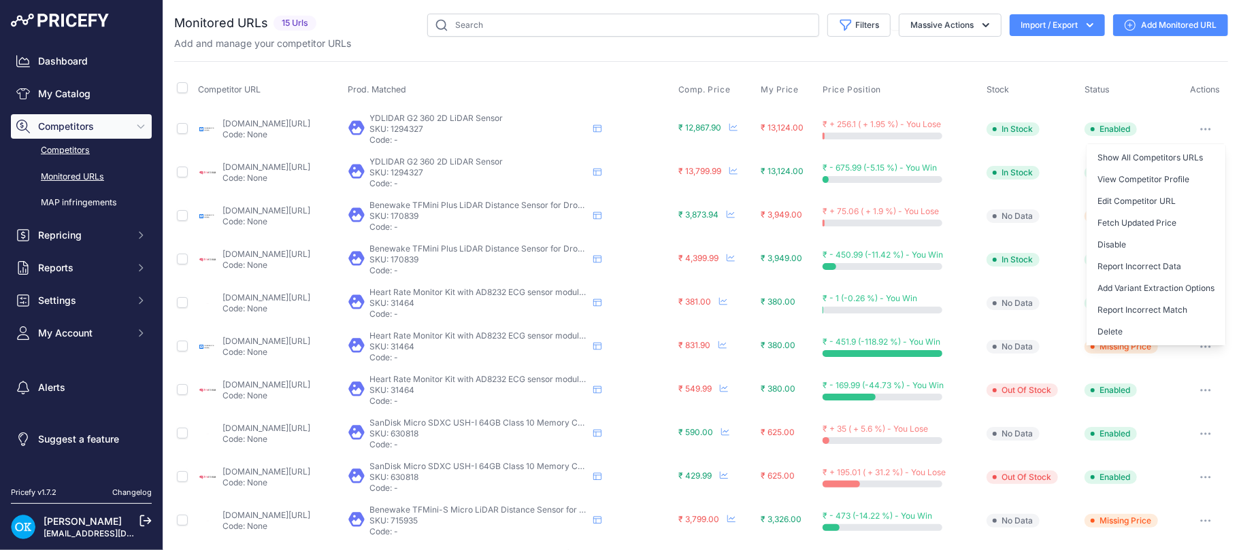
click at [77, 150] on link "Competitors" at bounding box center [81, 151] width 141 height 24
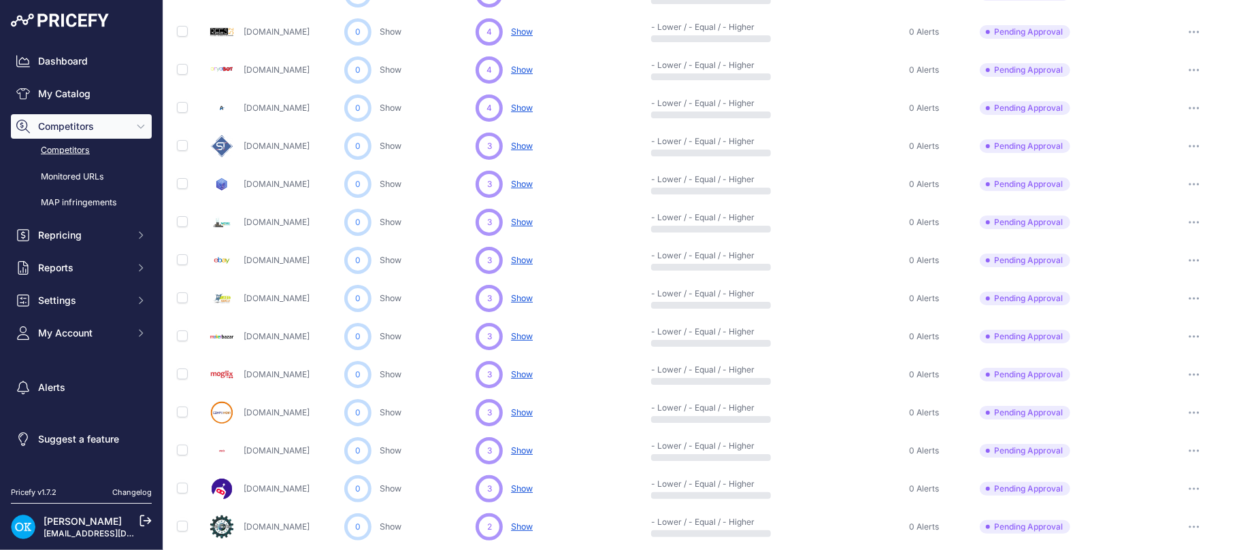
scroll to position [597, 0]
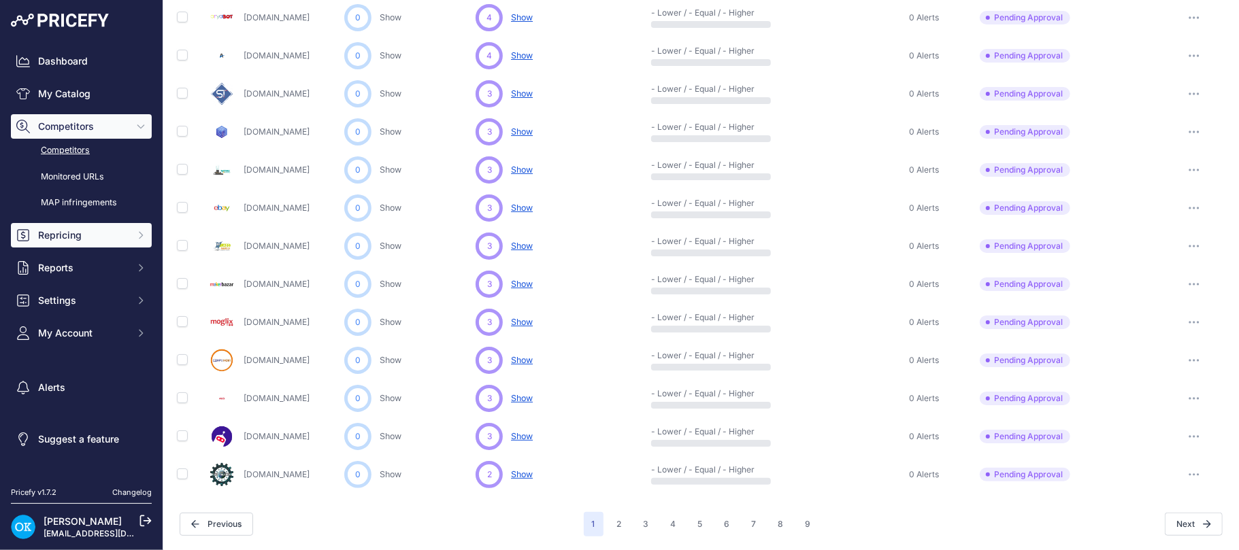
click at [74, 237] on span "Repricing" at bounding box center [82, 236] width 89 height 14
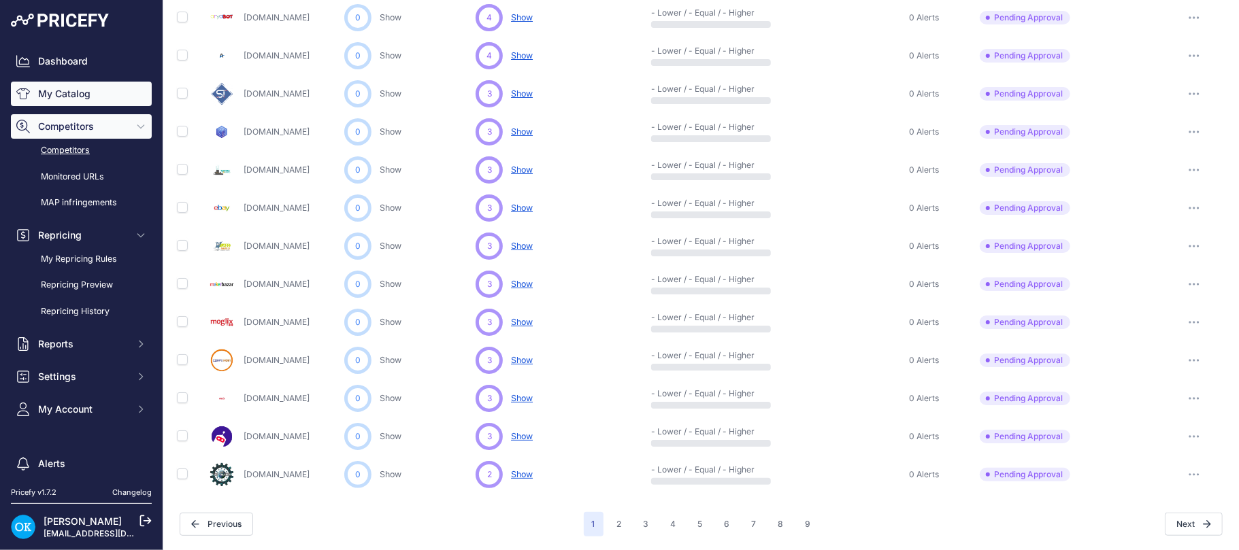
click at [61, 90] on link "My Catalog" at bounding box center [81, 94] width 141 height 24
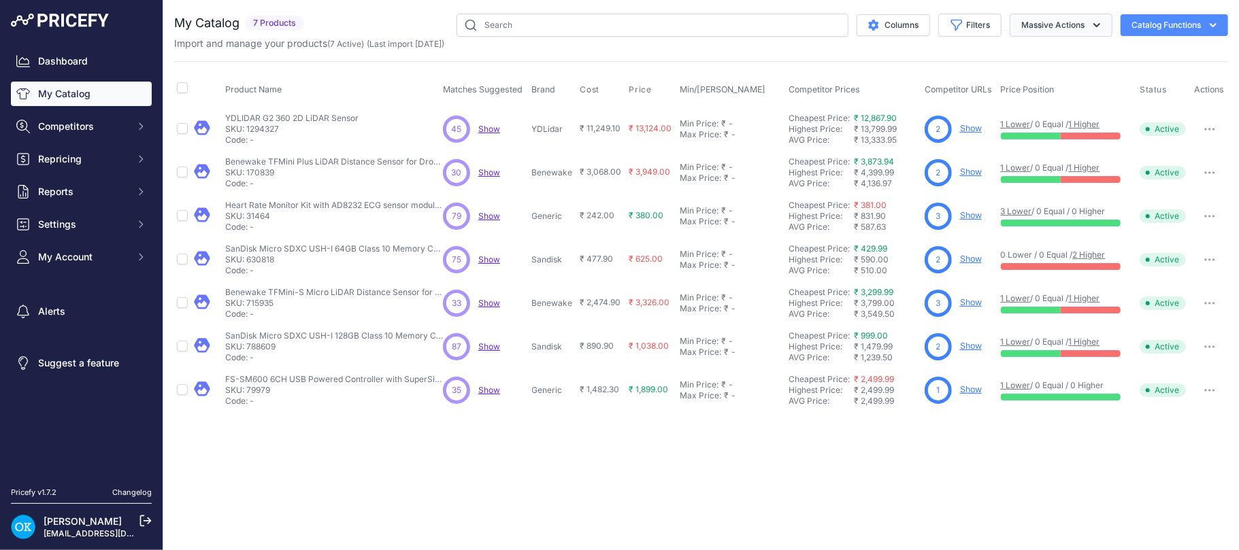
click at [1037, 28] on button "Massive Actions" at bounding box center [1060, 25] width 103 height 23
click at [903, 24] on button "Columns" at bounding box center [892, 25] width 73 height 22
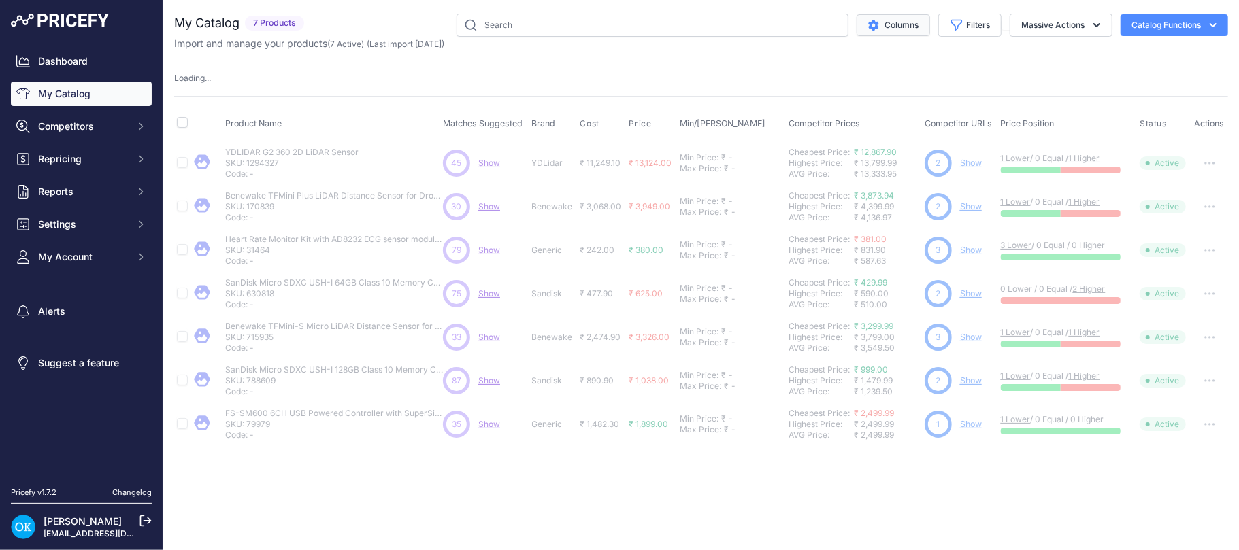
click at [904, 20] on button "Columns" at bounding box center [892, 25] width 73 height 22
click at [951, 17] on button "Filters" at bounding box center [969, 25] width 63 height 23
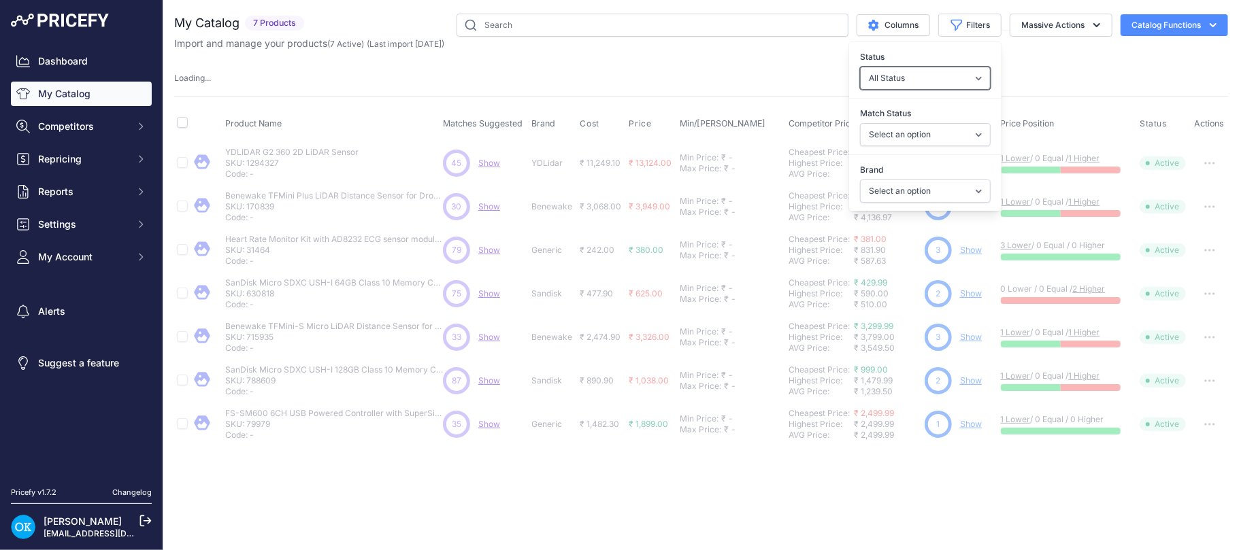
click at [920, 77] on select "All Status Only Enabled Only Disabled" at bounding box center [925, 78] width 131 height 23
click at [920, 74] on select "All Status Only Enabled Only Disabled" at bounding box center [925, 78] width 131 height 23
click at [912, 140] on select "Select an option Matched Unmatched" at bounding box center [925, 134] width 131 height 23
click at [912, 139] on select "Select an option Matched Unmatched" at bounding box center [925, 134] width 131 height 23
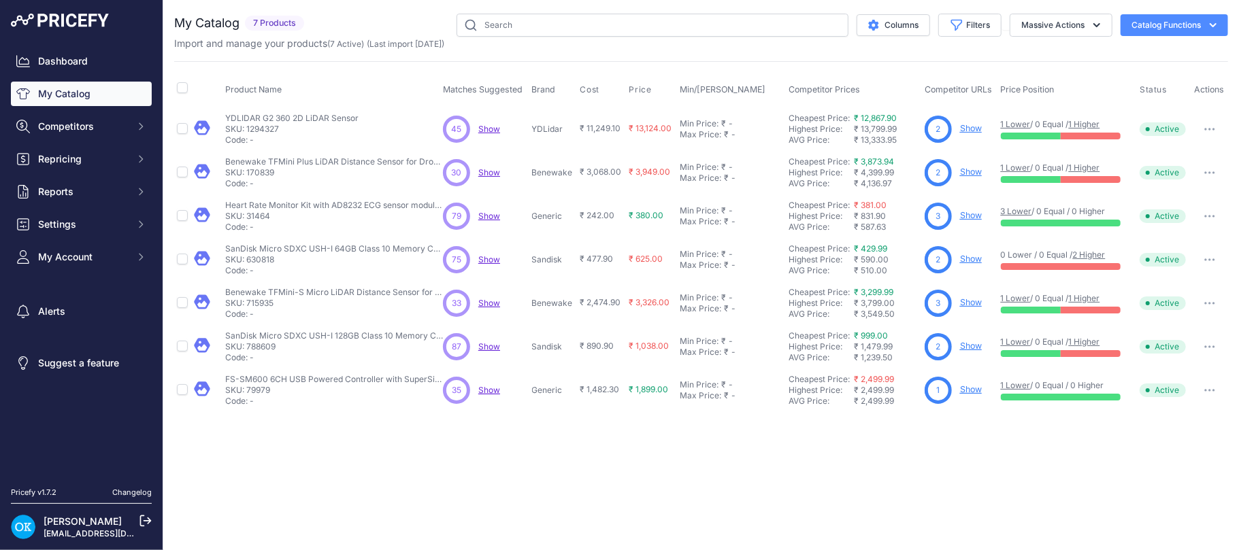
click at [479, 433] on div "Close You are not connected to the internet." at bounding box center [700, 275] width 1075 height 550
click at [1192, 20] on button "Catalog Functions" at bounding box center [1173, 25] width 107 height 22
click at [1131, 53] on span "Import Additional Info" at bounding box center [1148, 53] width 83 height 11
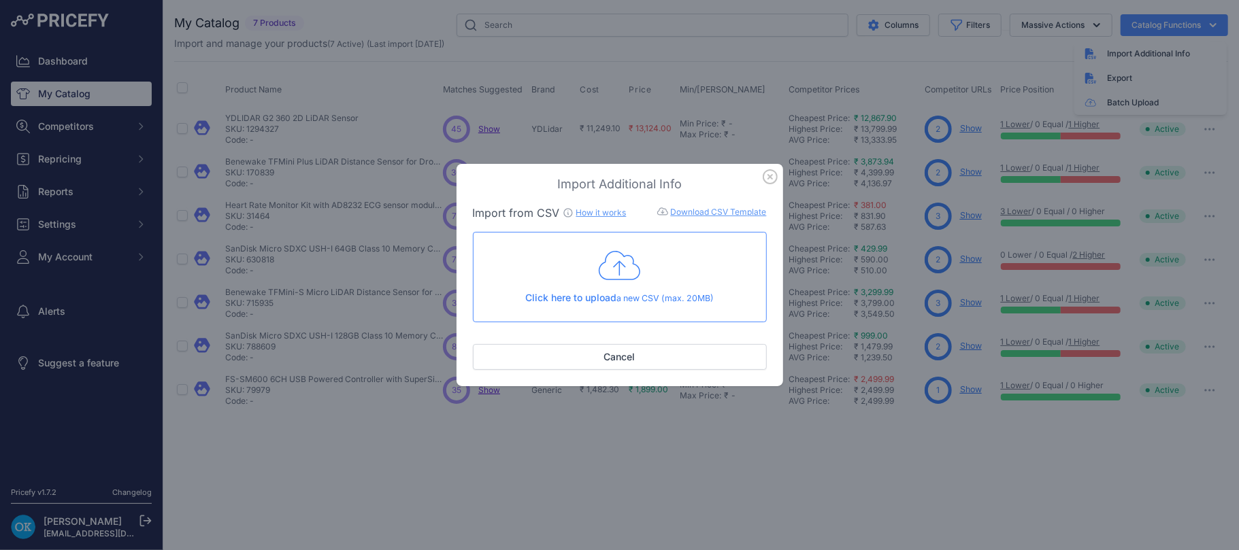
click at [691, 212] on link "Download CSV Template" at bounding box center [719, 212] width 96 height 10
click at [771, 175] on icon "button" at bounding box center [770, 177] width 14 height 14
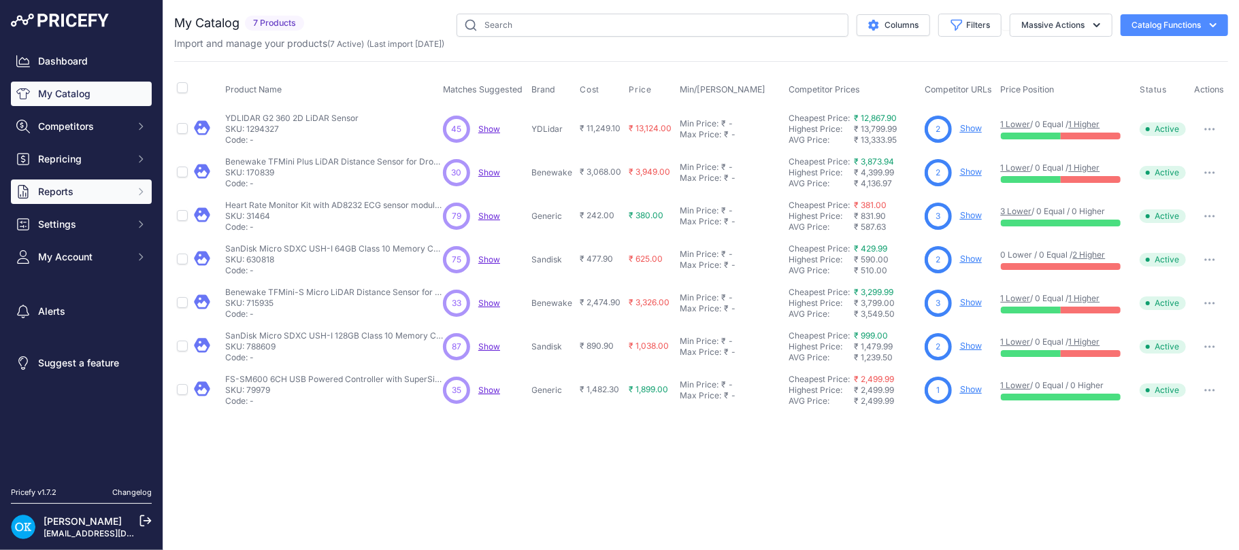
click at [69, 192] on span "Reports" at bounding box center [82, 192] width 89 height 14
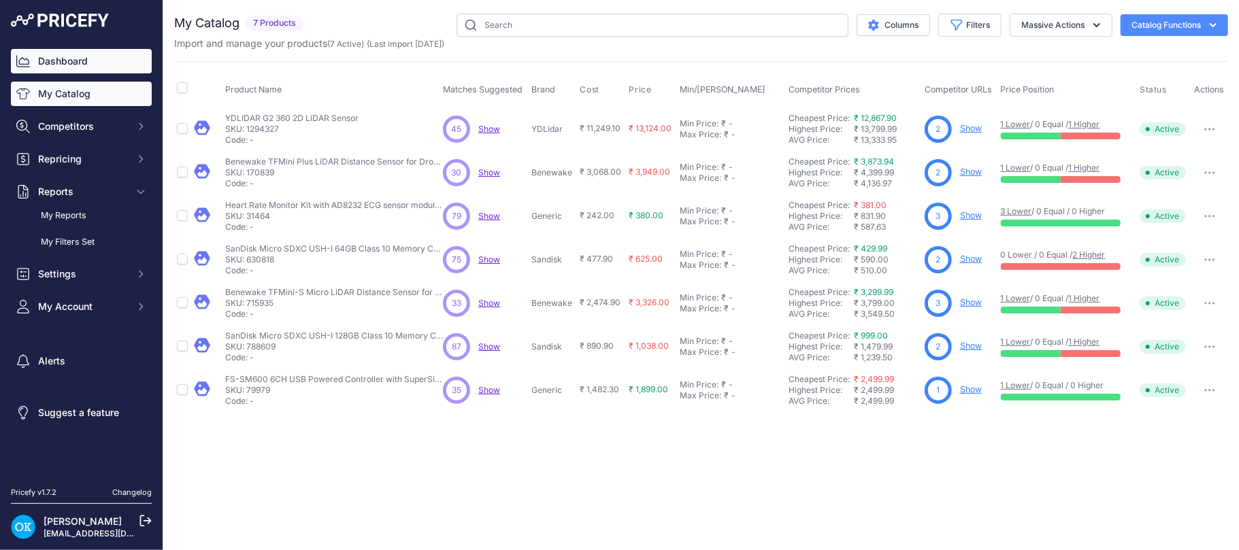
click at [76, 54] on link "Dashboard" at bounding box center [81, 61] width 141 height 24
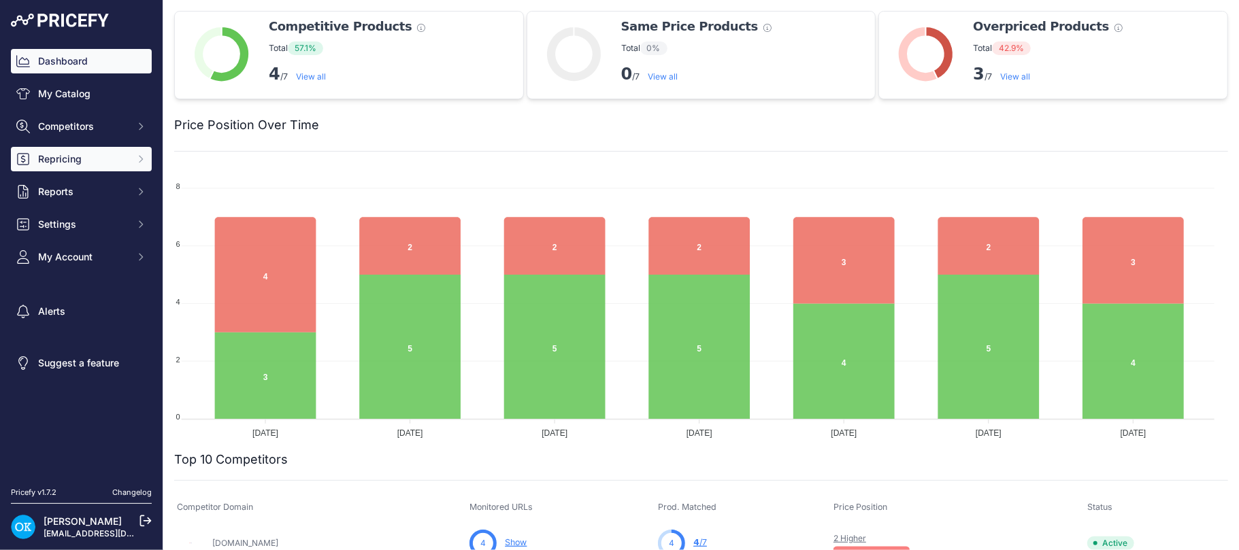
click at [145, 156] on icon "Sidebar" at bounding box center [140, 159] width 11 height 11
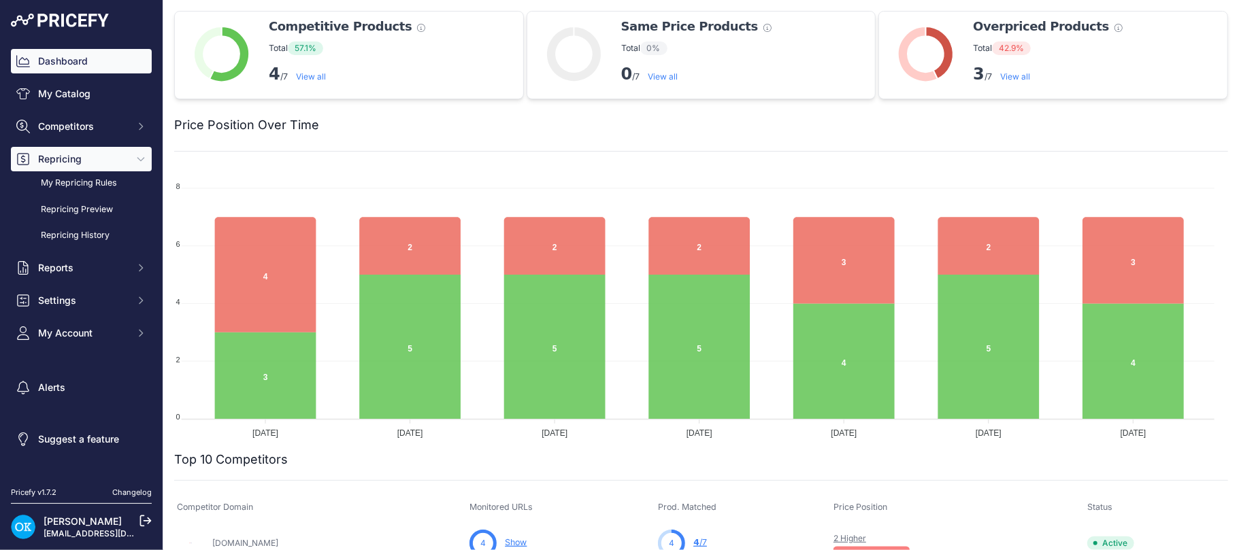
click at [144, 156] on icon "Sidebar" at bounding box center [140, 159] width 11 height 11
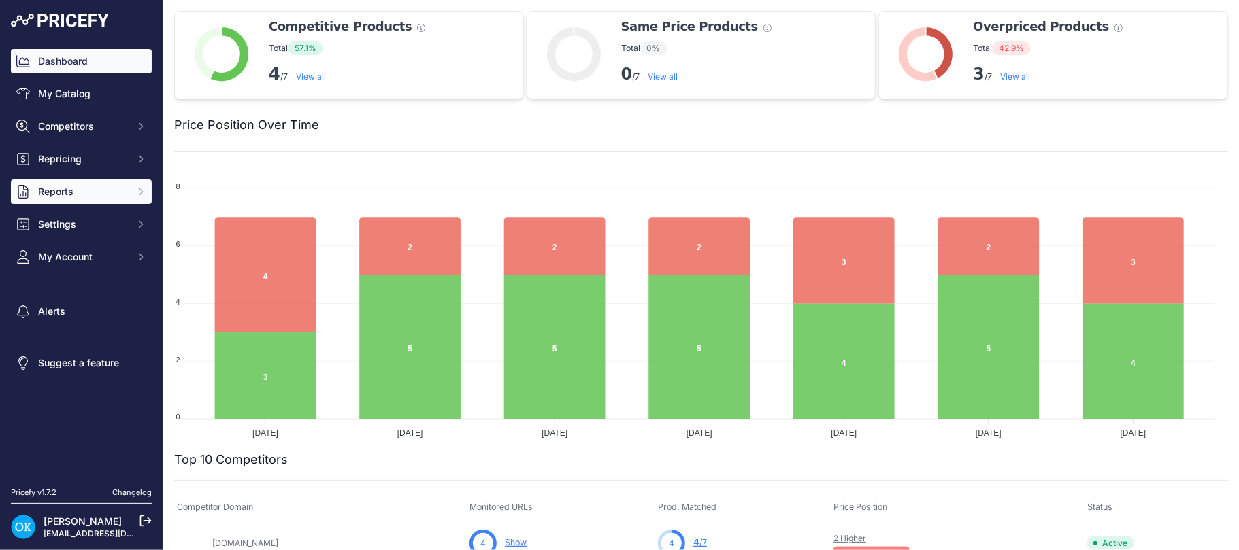
click at [129, 189] on button "Reports" at bounding box center [81, 192] width 141 height 24
click at [132, 191] on button "Reports" at bounding box center [81, 192] width 141 height 24
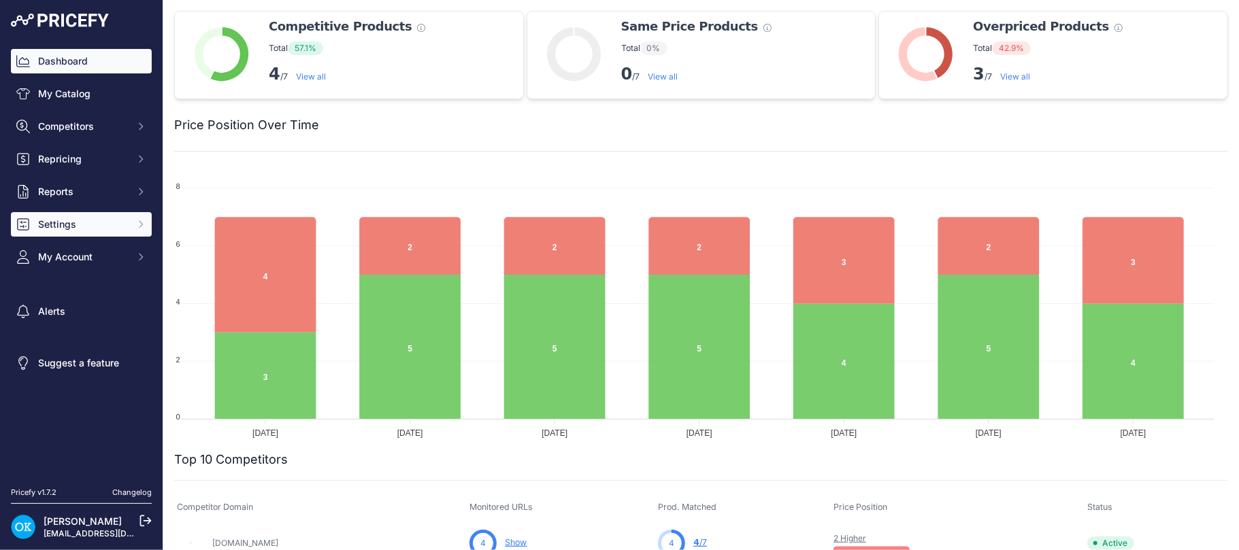
click at [134, 215] on button "Settings" at bounding box center [81, 224] width 141 height 24
click at [133, 216] on button "Settings" at bounding box center [81, 224] width 141 height 24
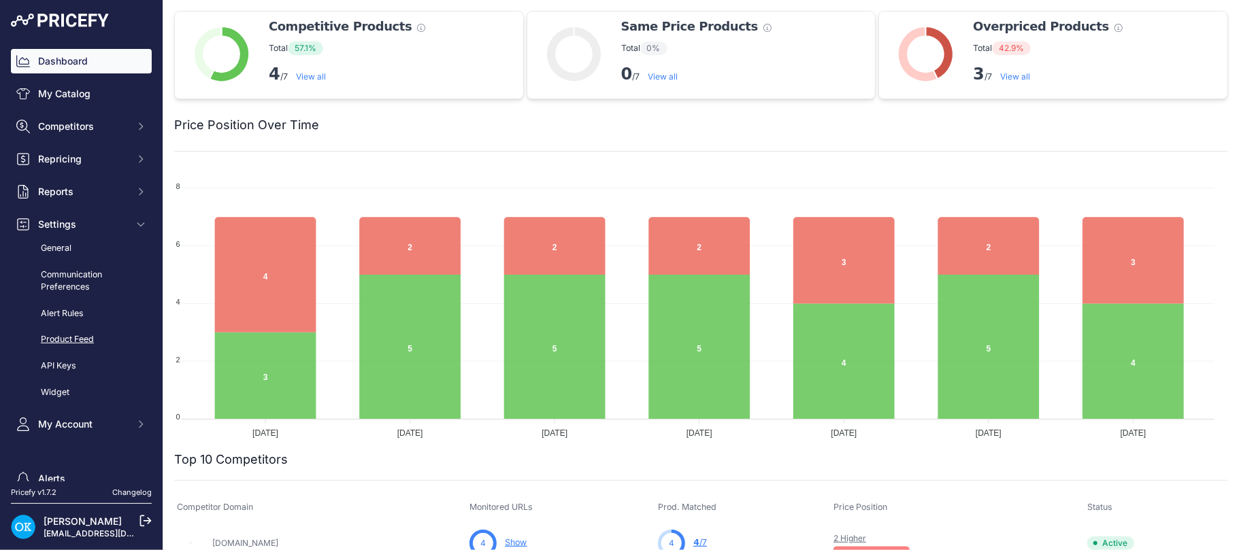
click at [69, 344] on link "Product Feed" at bounding box center [81, 340] width 141 height 24
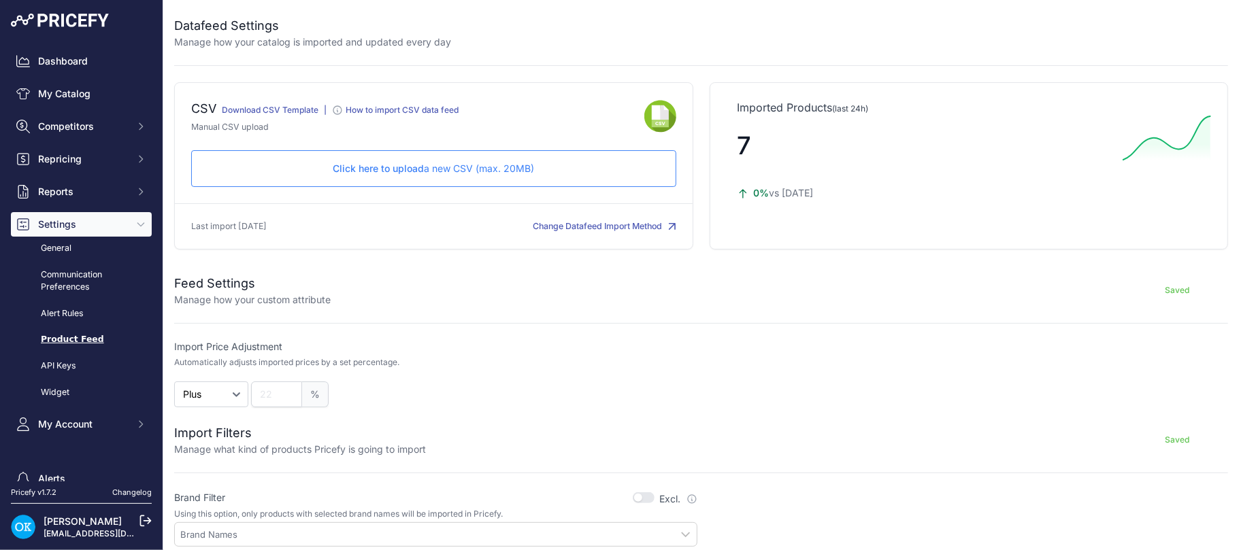
click at [275, 112] on link "Download CSV Template" at bounding box center [270, 110] width 97 height 10
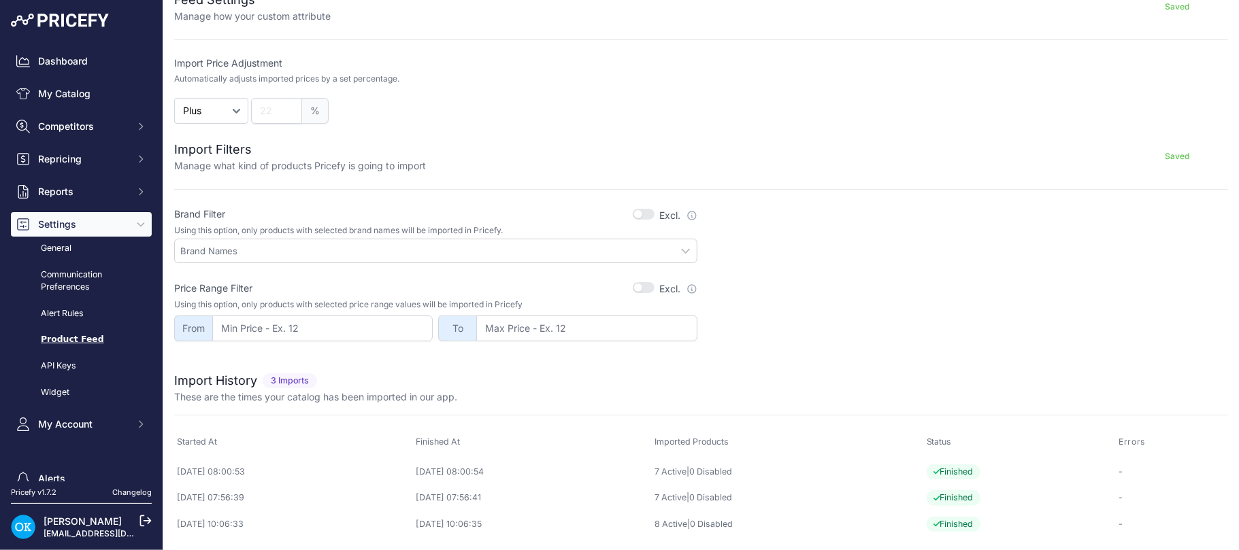
scroll to position [286, 0]
drag, startPoint x: 227, startPoint y: 522, endPoint x: 972, endPoint y: 520, distance: 745.5
click at [972, 520] on span "Finished" at bounding box center [953, 524] width 54 height 16
click at [1126, 526] on p "-" at bounding box center [1172, 524] width 107 height 13
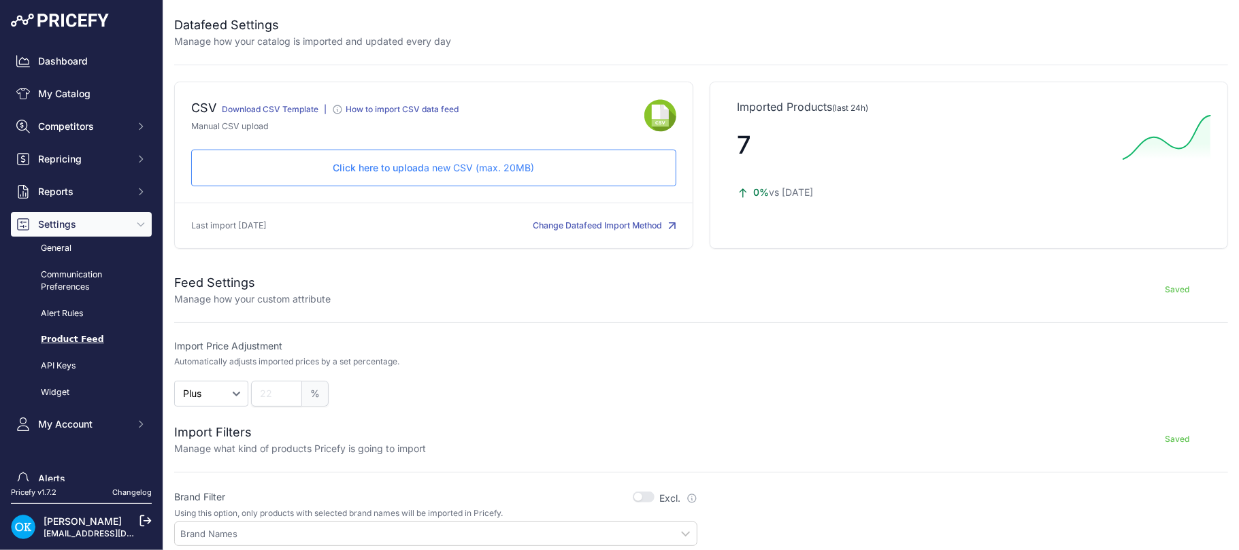
scroll to position [0, 0]
click at [63, 248] on link "General" at bounding box center [81, 249] width 141 height 24
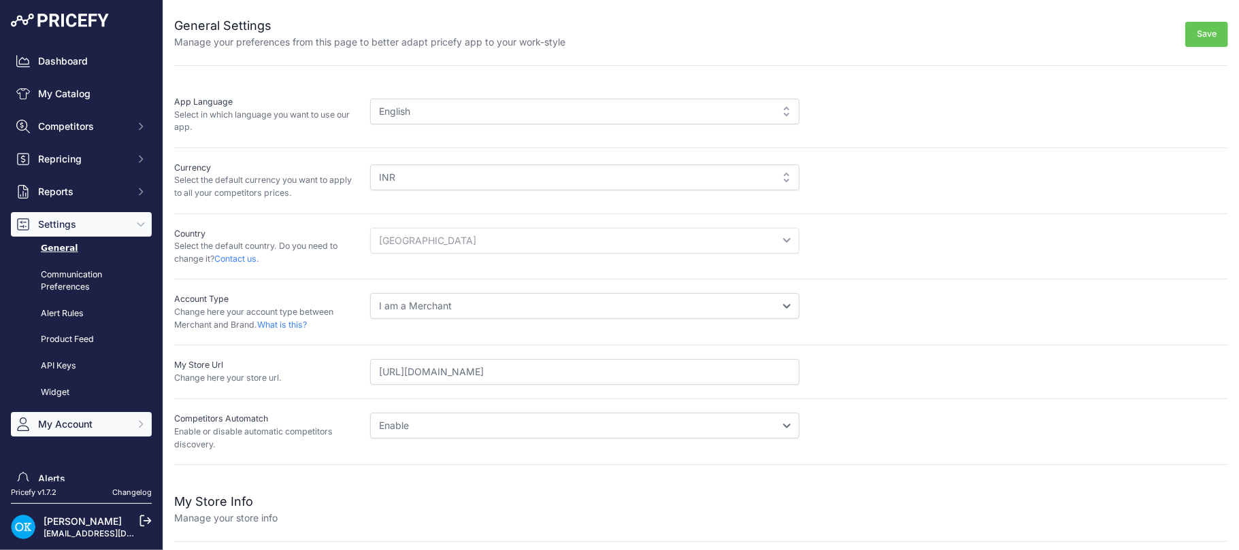
click at [82, 418] on span "My Account" at bounding box center [82, 425] width 89 height 14
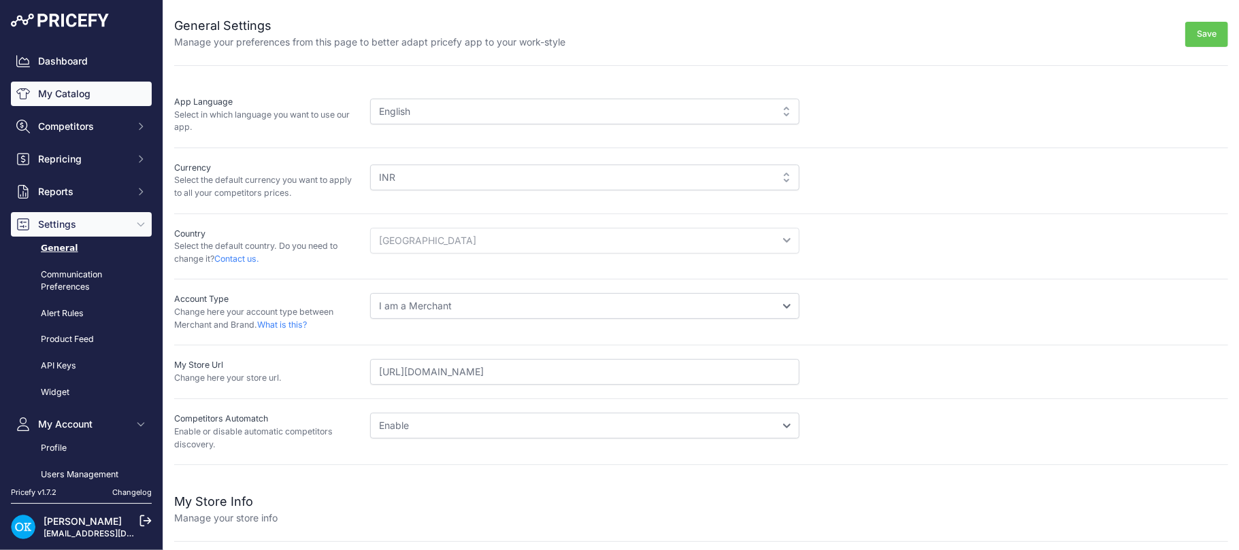
click at [73, 84] on link "My Catalog" at bounding box center [81, 94] width 141 height 24
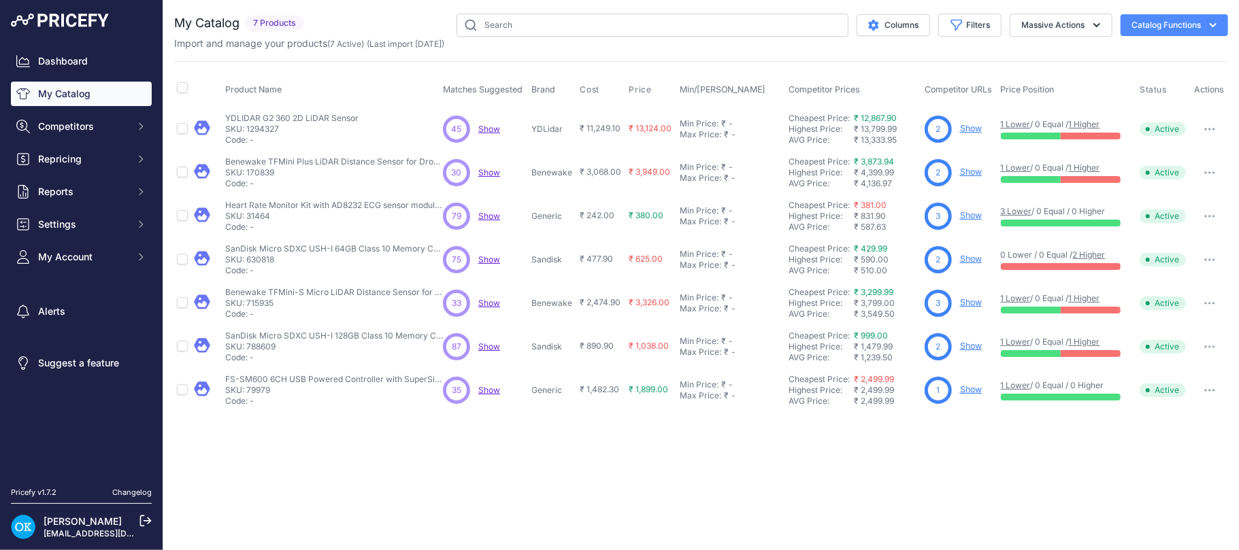
click at [1205, 120] on button "button" at bounding box center [1209, 129] width 27 height 19
click at [1204, 26] on button "Catalog Functions" at bounding box center [1173, 25] width 107 height 22
click at [1122, 102] on link "Batch Upload" at bounding box center [1150, 102] width 152 height 24
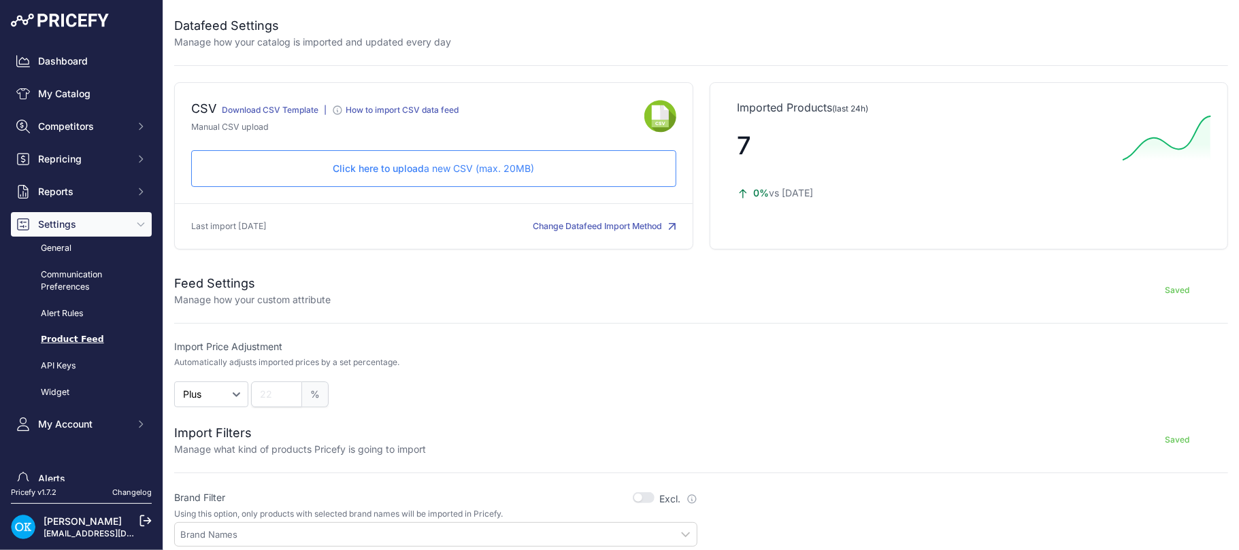
click at [49, 80] on div "Dashboard My Catalog Competitors Competitors Monitored URLs MAP infringements R…" at bounding box center [81, 243] width 141 height 388
click at [56, 60] on link "Dashboard" at bounding box center [81, 61] width 141 height 24
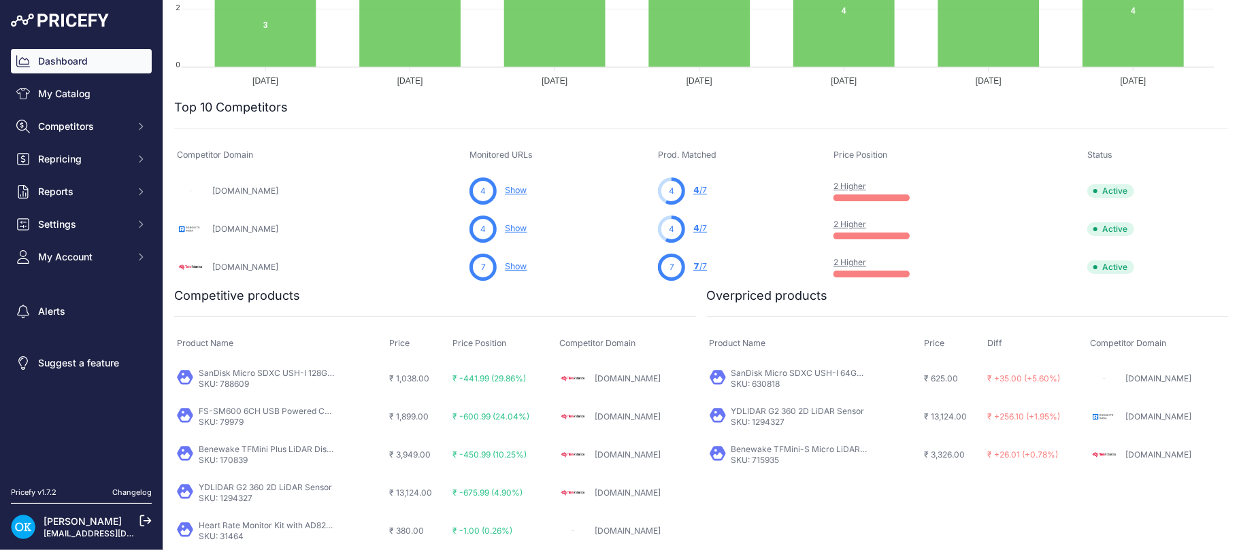
scroll to position [354, 0]
click at [74, 129] on span "Competitors" at bounding box center [82, 127] width 89 height 14
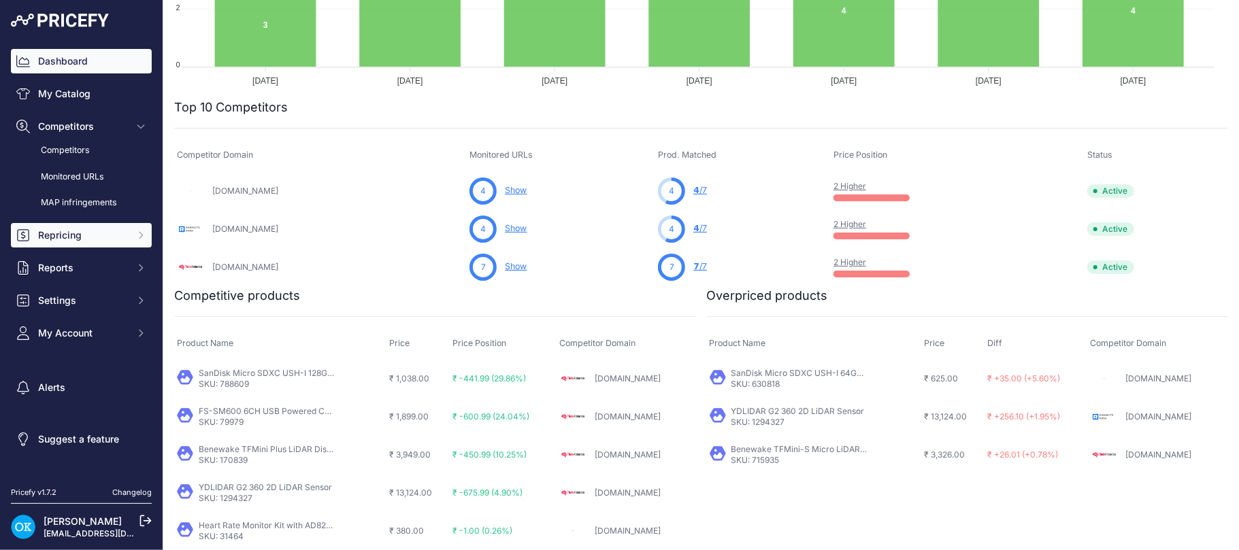
click at [78, 240] on span "Repricing" at bounding box center [82, 236] width 89 height 14
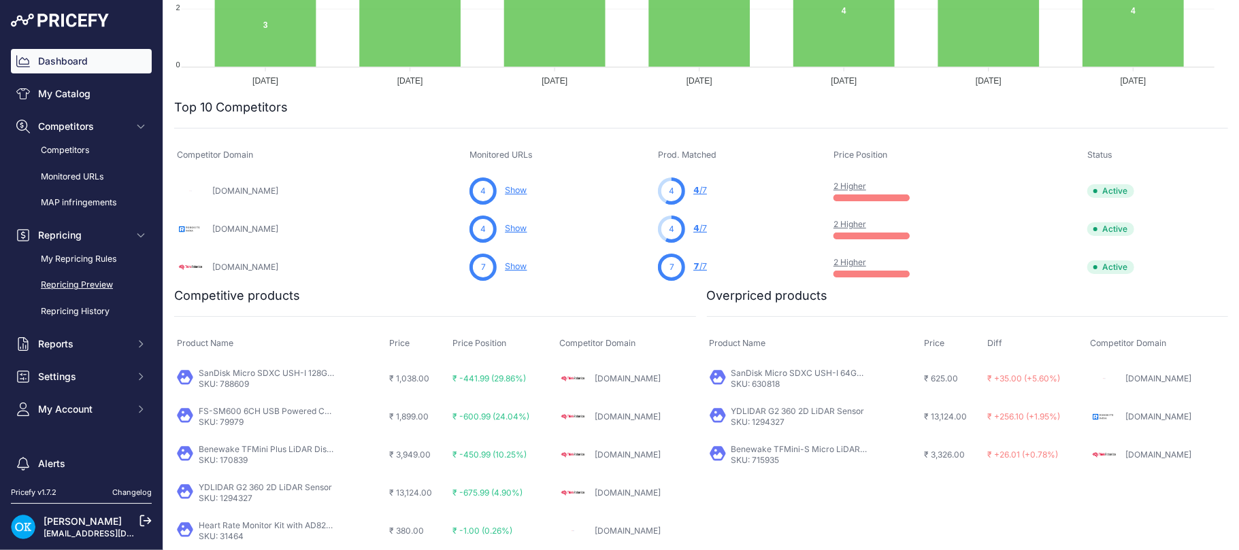
click at [93, 283] on link "Repricing Preview" at bounding box center [81, 285] width 141 height 24
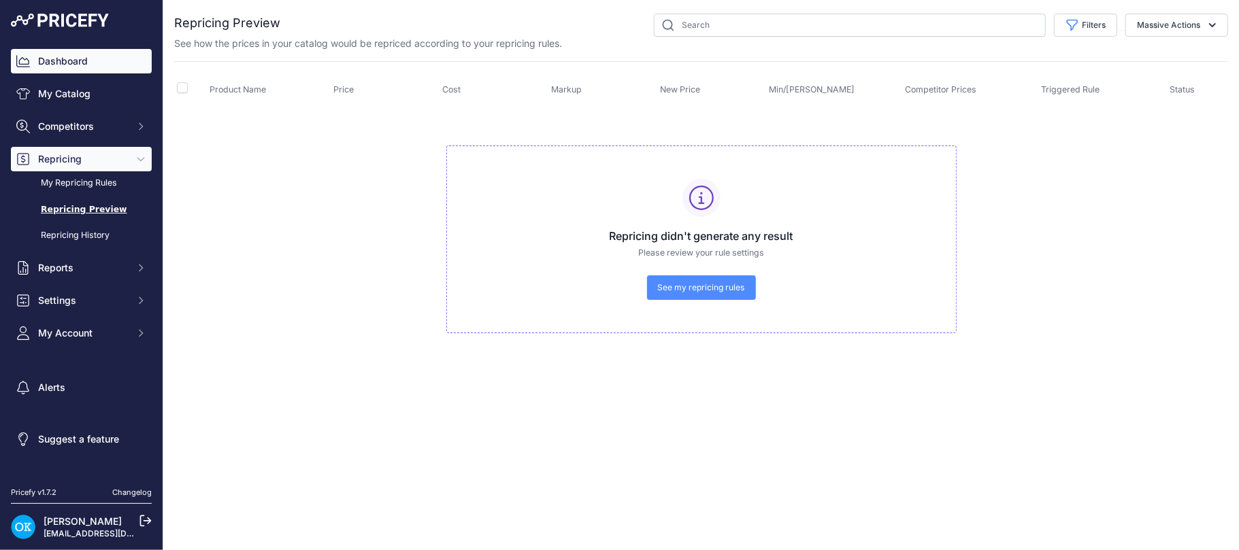
click at [52, 61] on link "Dashboard" at bounding box center [81, 61] width 141 height 24
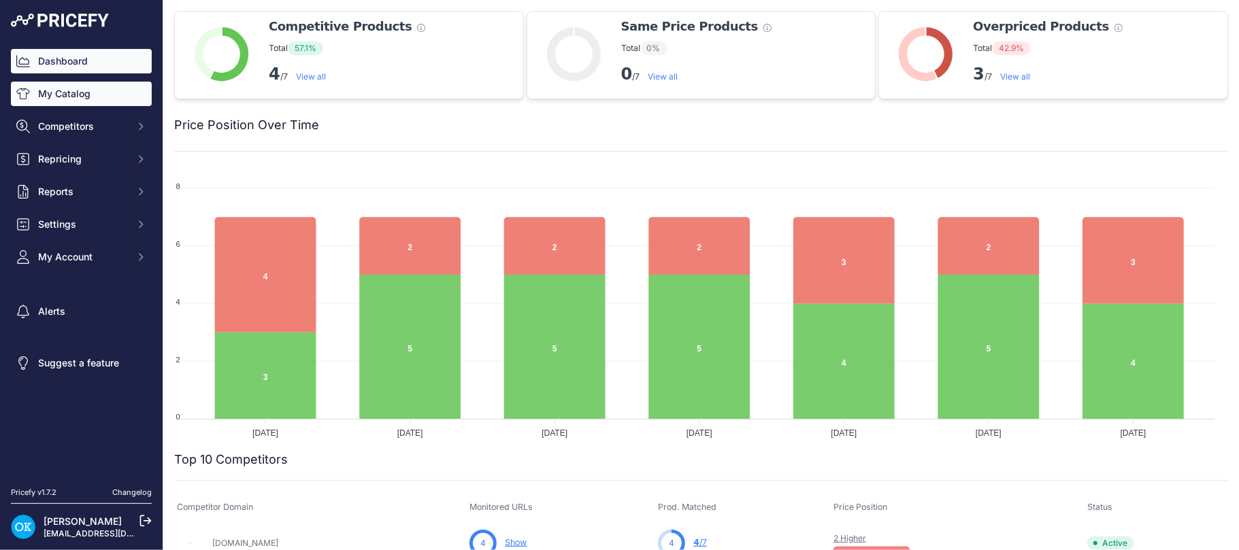
click at [53, 99] on link "My Catalog" at bounding box center [81, 94] width 141 height 24
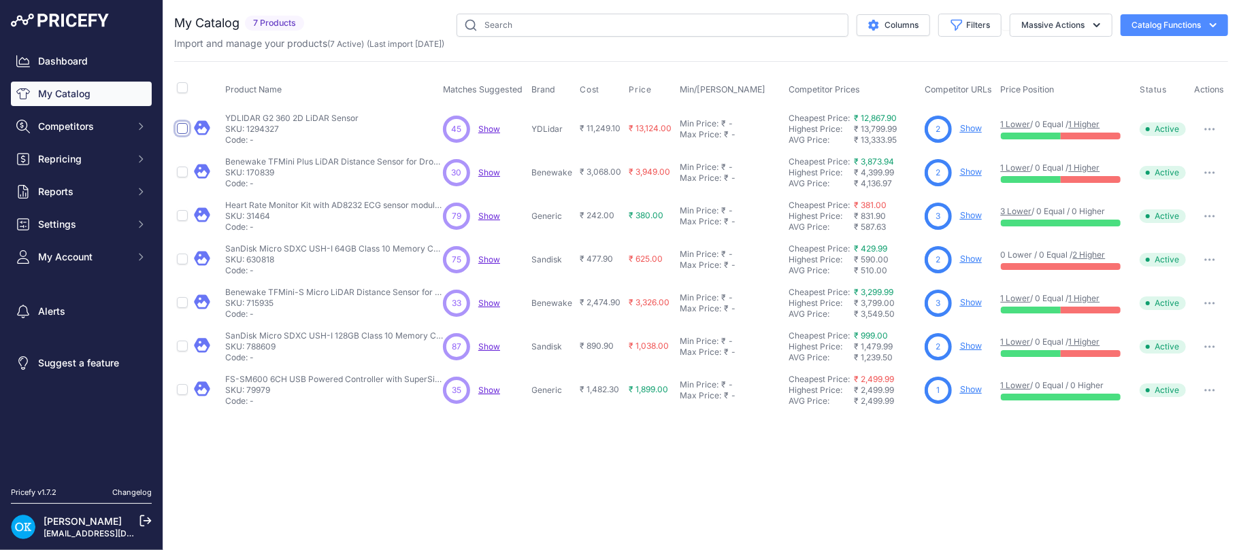
click at [183, 125] on input "checkbox" at bounding box center [182, 128] width 11 height 11
checkbox input "true"
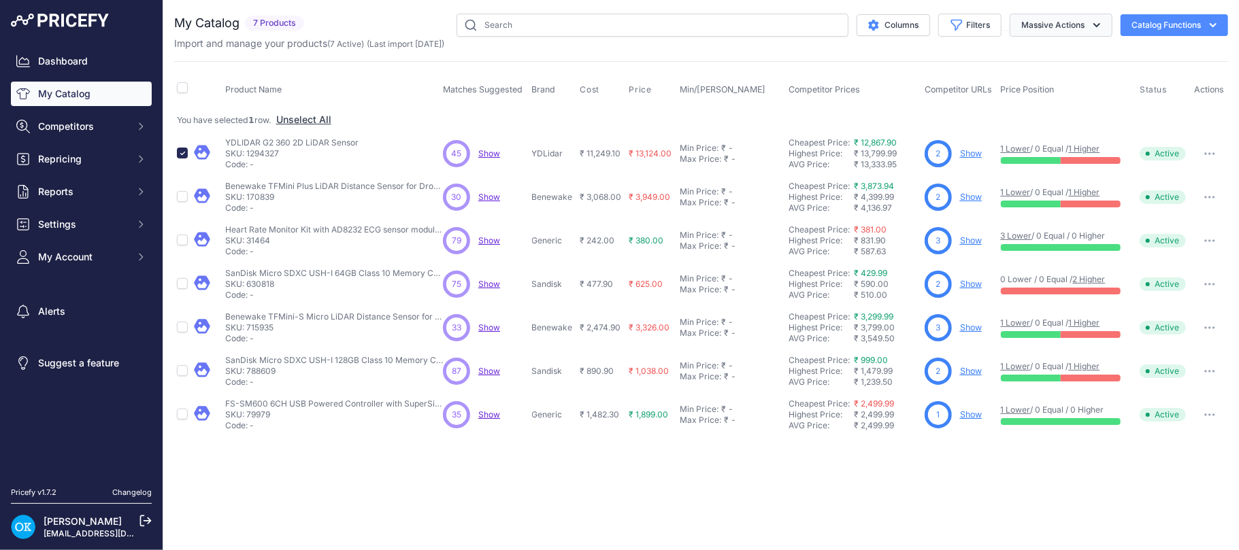
click at [1040, 22] on button "Massive Actions" at bounding box center [1060, 25] width 103 height 23
click at [1029, 56] on span "Enable" at bounding box center [1029, 57] width 30 height 12
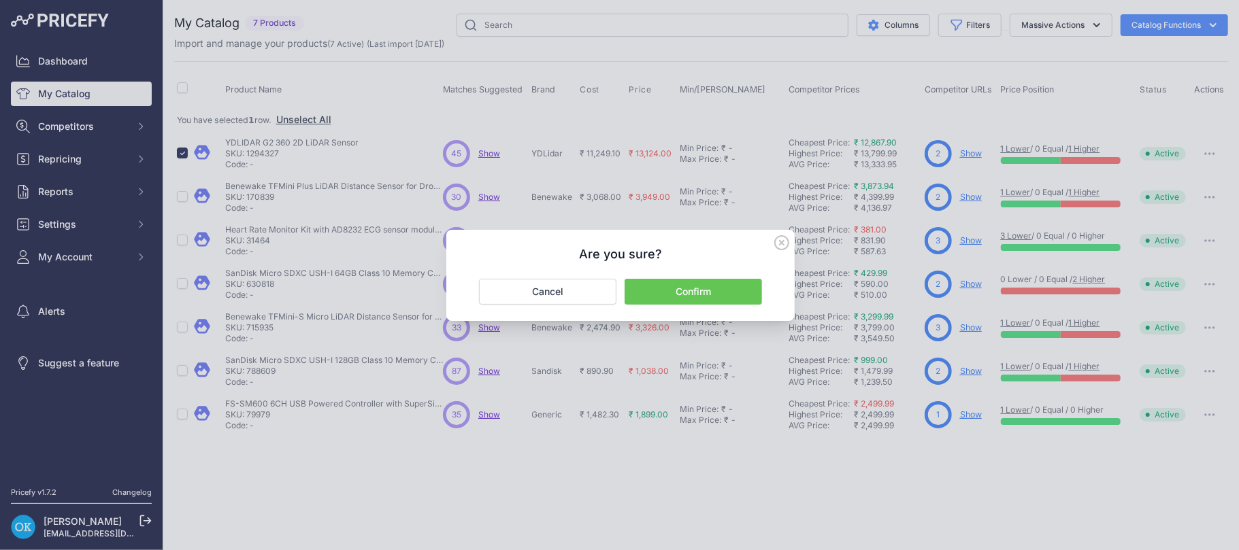
click at [780, 239] on icon at bounding box center [781, 242] width 15 height 15
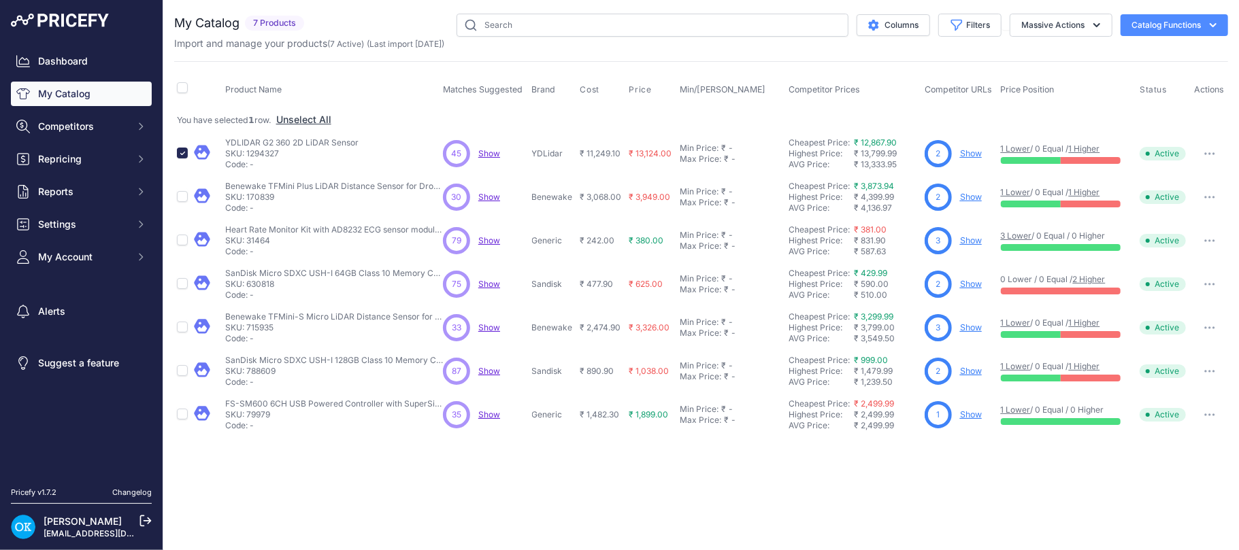
click at [1194, 28] on button "Catalog Functions" at bounding box center [1173, 25] width 107 height 22
click at [1155, 50] on span "Import Additional Info" at bounding box center [1148, 53] width 83 height 11
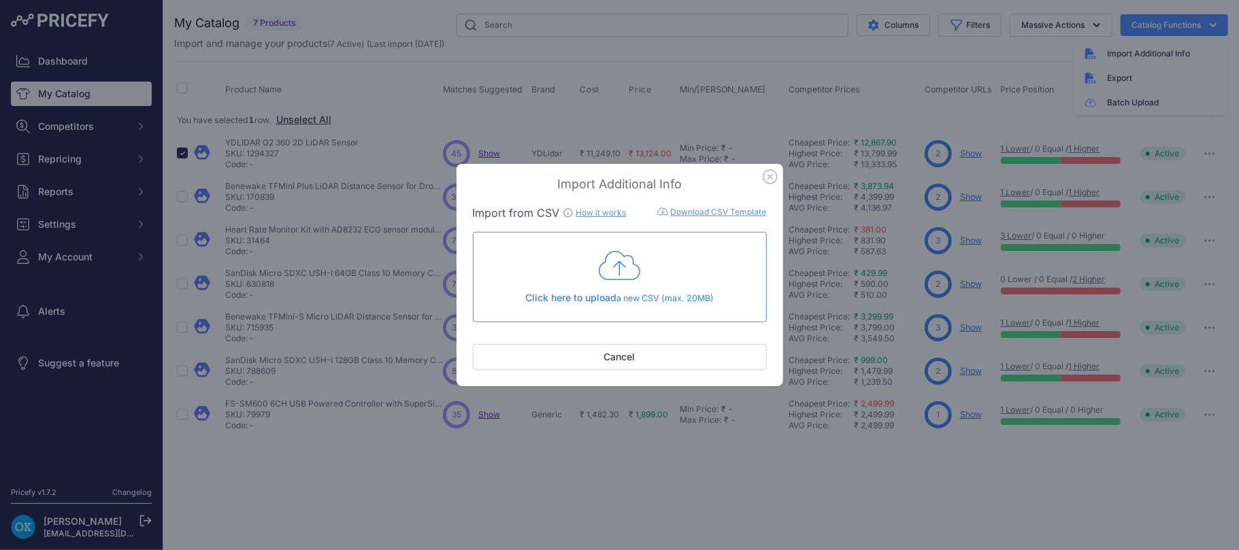
click at [706, 210] on link "Download CSV Template" at bounding box center [719, 212] width 96 height 10
click at [767, 169] on icon "button" at bounding box center [770, 176] width 15 height 15
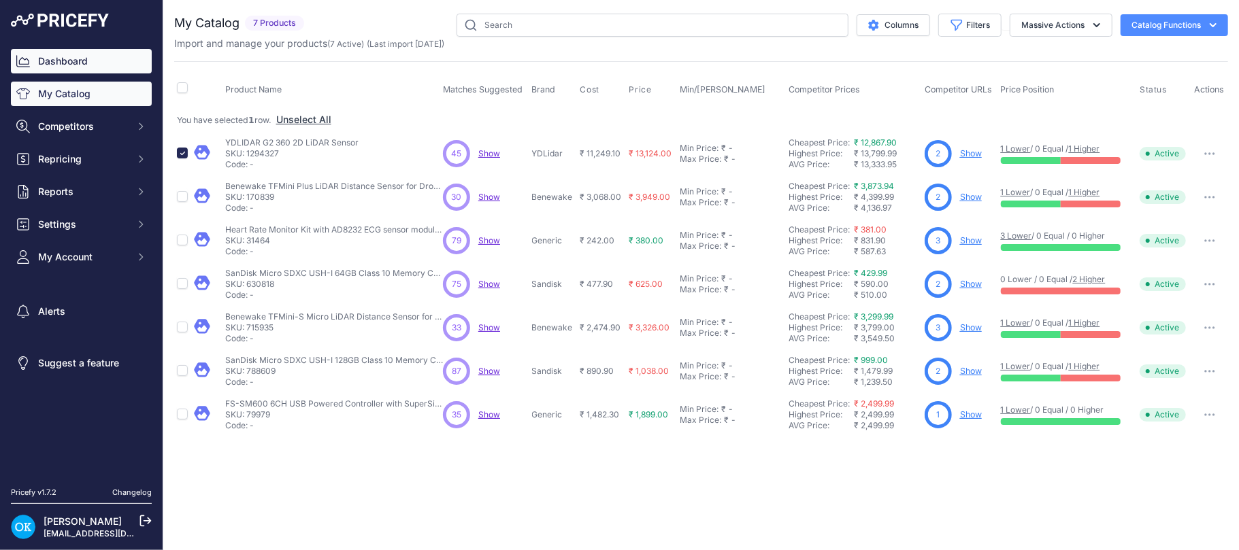
click at [79, 61] on link "Dashboard" at bounding box center [81, 61] width 141 height 24
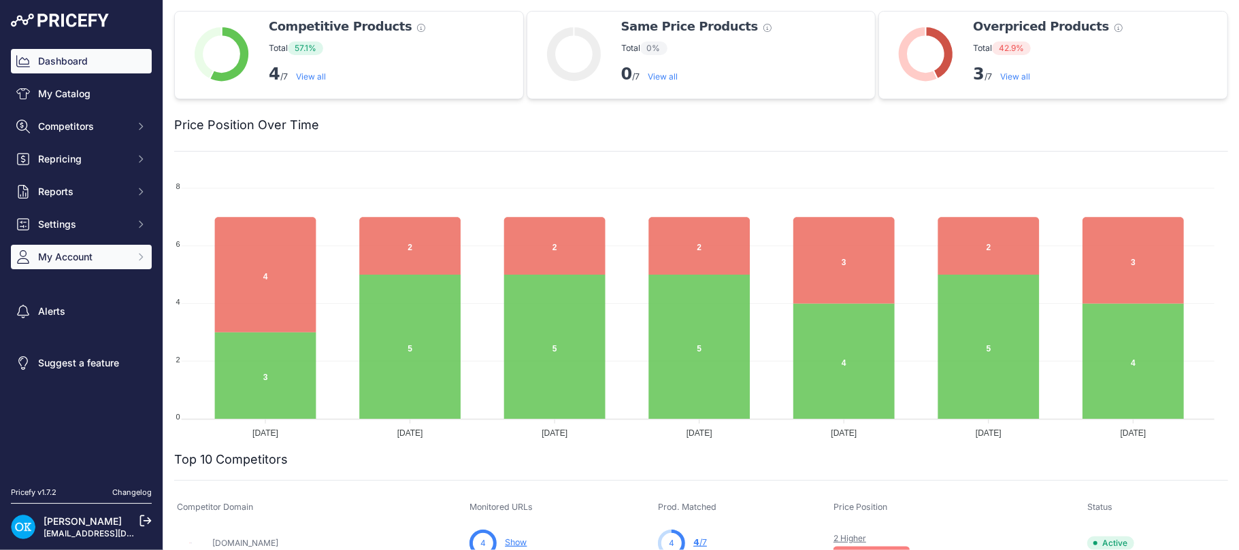
click at [58, 258] on span "My Account" at bounding box center [82, 257] width 89 height 14
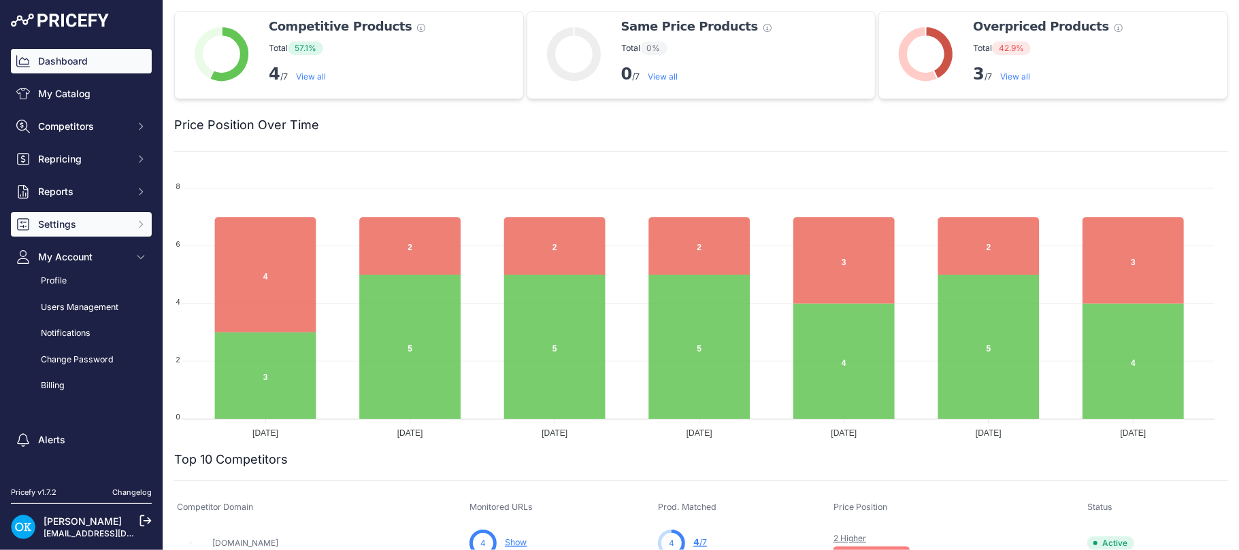
click at [63, 218] on span "Settings" at bounding box center [82, 225] width 89 height 14
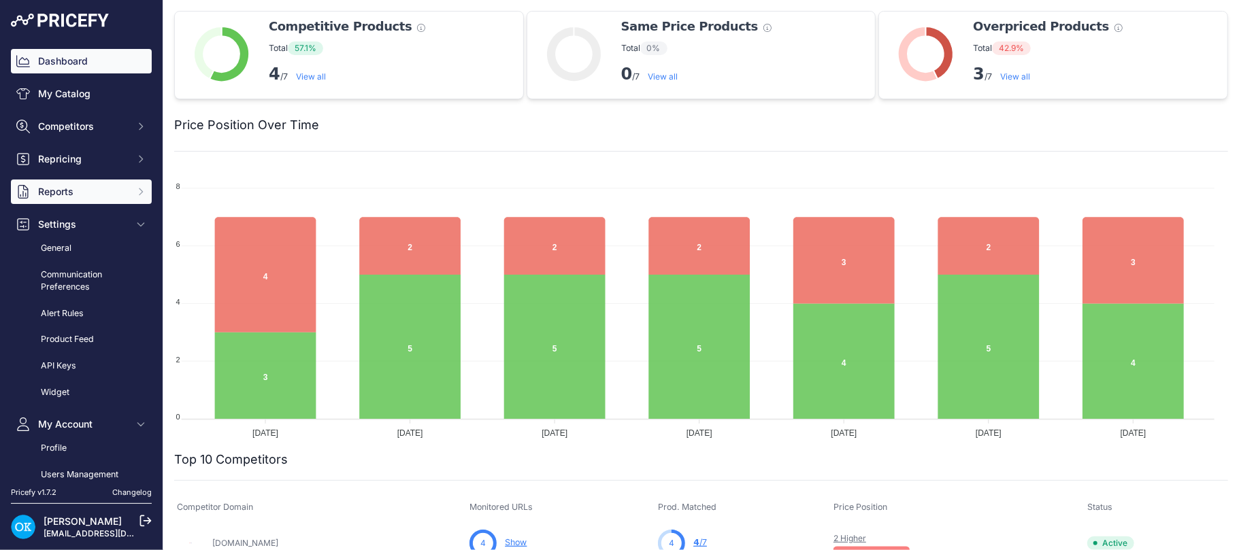
click at [65, 189] on span "Reports" at bounding box center [82, 192] width 89 height 14
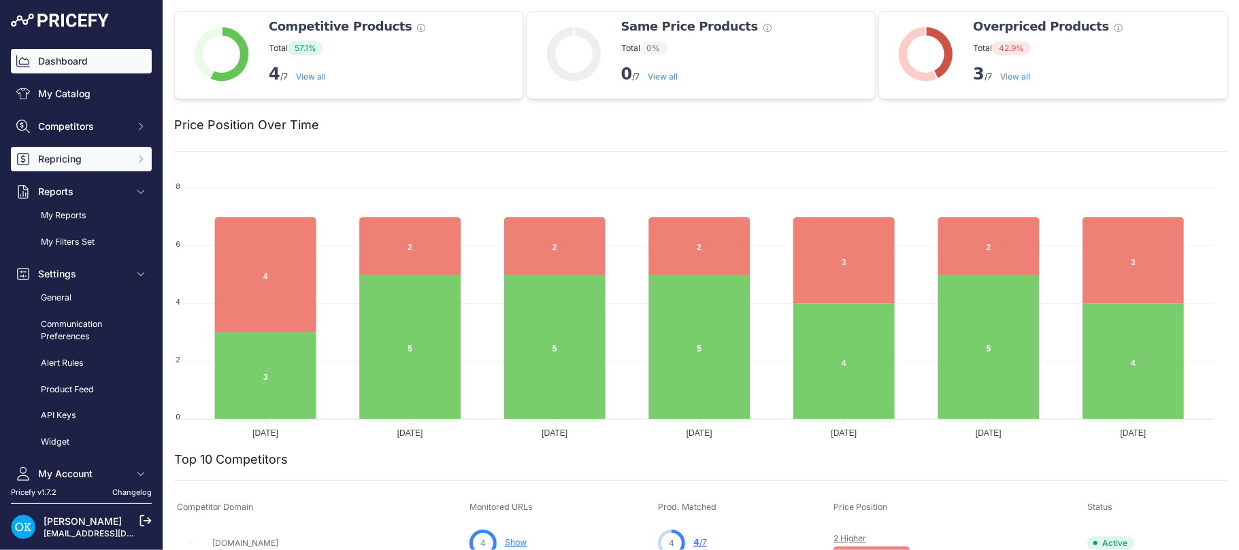
click at [82, 158] on span "Repricing" at bounding box center [82, 159] width 89 height 14
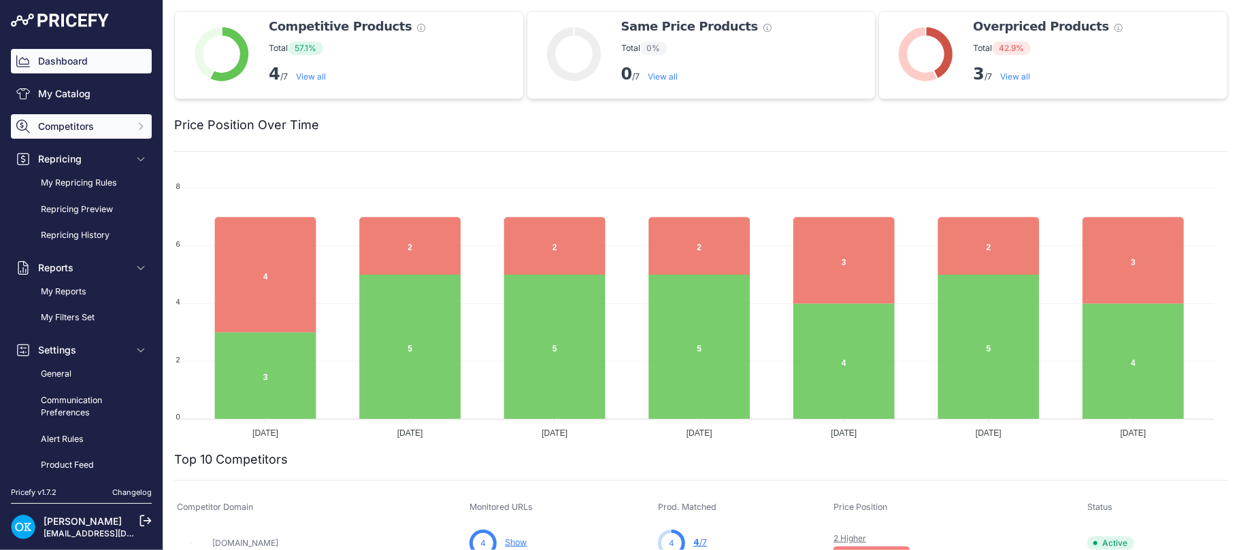
click at [82, 115] on button "Competitors" at bounding box center [81, 126] width 141 height 24
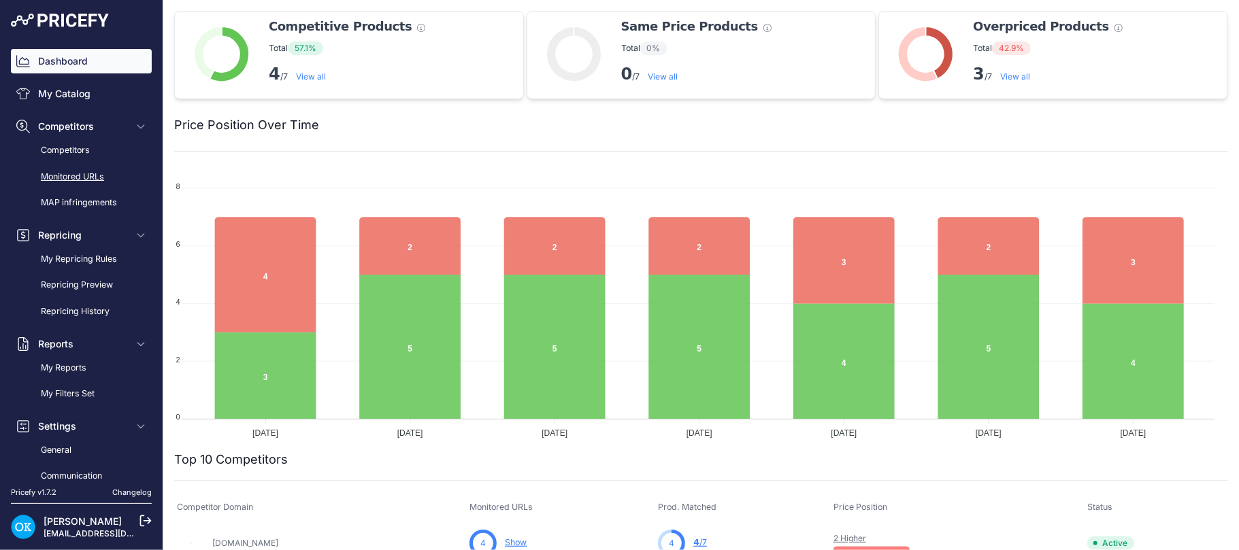
click at [77, 172] on link "Monitored URLs" at bounding box center [81, 177] width 141 height 24
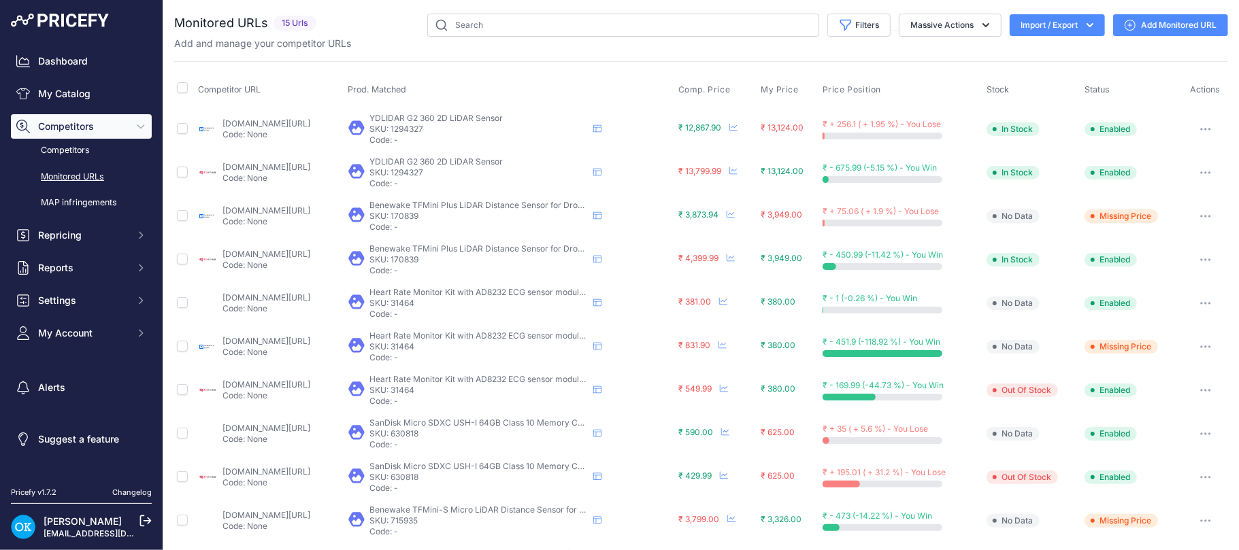
click at [1009, 27] on button "Import / Export" at bounding box center [1056, 25] width 95 height 22
click at [1037, 54] on span "Import" at bounding box center [1046, 53] width 25 height 11
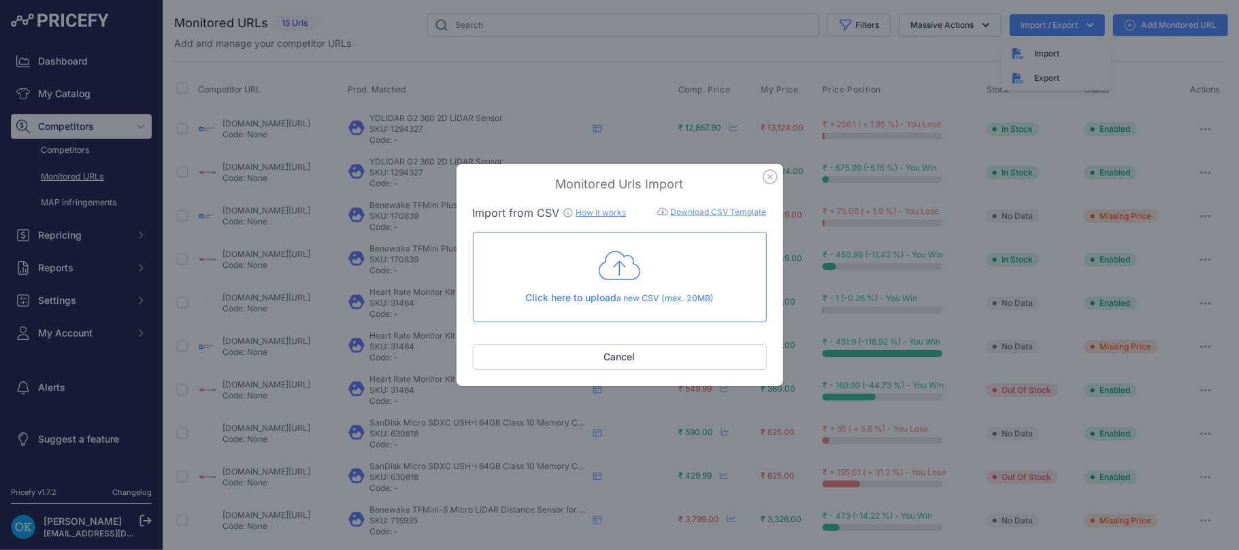
click at [707, 215] on link "Download CSV Template" at bounding box center [719, 212] width 96 height 10
click at [612, 215] on link "How it works" at bounding box center [601, 212] width 50 height 10
click at [771, 175] on icon "button" at bounding box center [770, 176] width 15 height 15
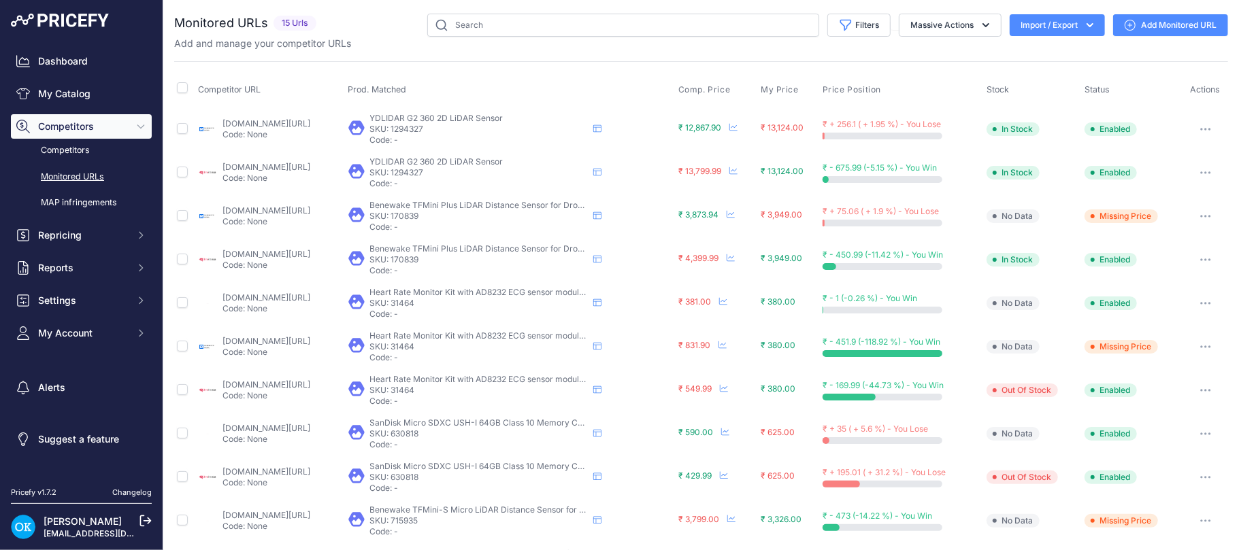
click at [1045, 20] on button "Import / Export" at bounding box center [1056, 25] width 95 height 22
click at [1038, 69] on div "Export" at bounding box center [1055, 78] width 109 height 24
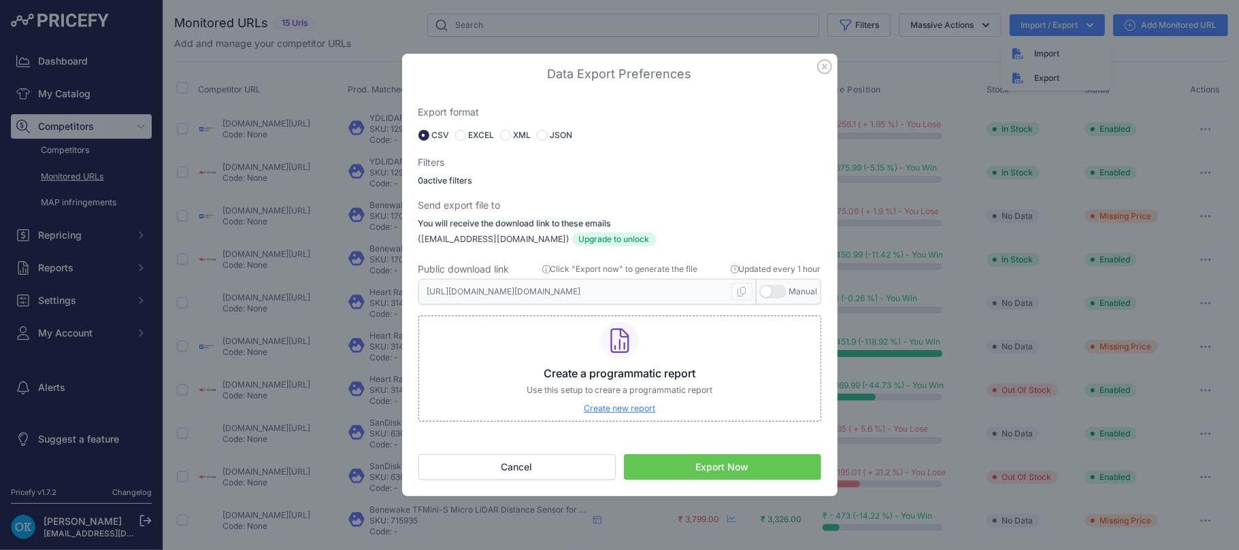
click at [469, 137] on label "EXCEL" at bounding box center [482, 135] width 26 height 11
click at [461, 133] on input "radio" at bounding box center [460, 135] width 11 height 11
radio input "true"
type input "https://s3.us-west-2.amazonaws.com/download.pricefy.io/exports/monitored-urls/1…"
click at [733, 469] on button "Export Now" at bounding box center [722, 467] width 197 height 26
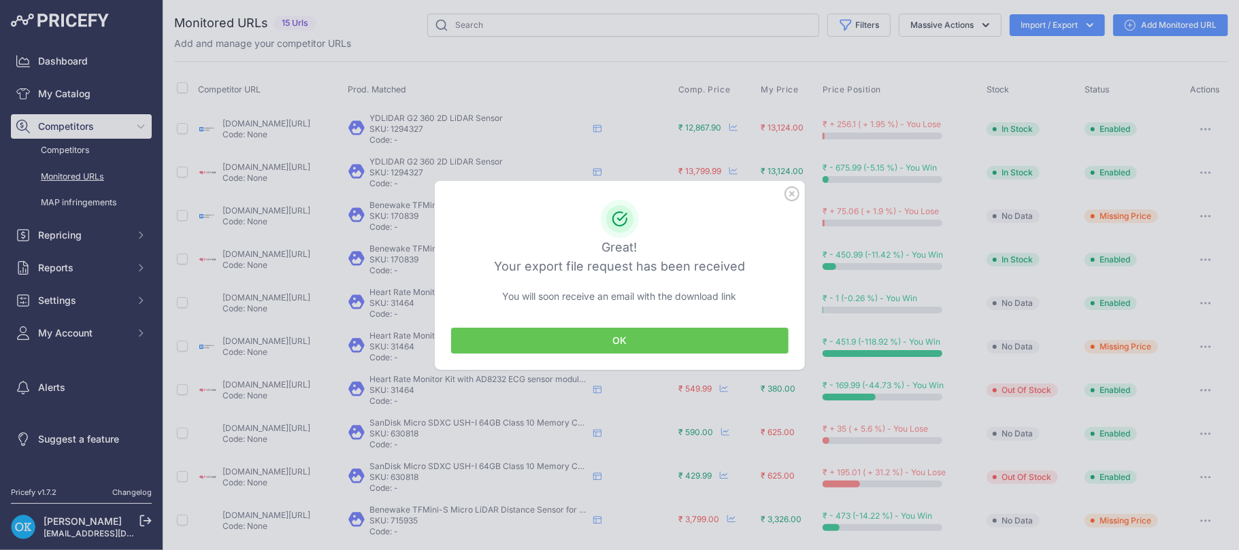
click at [665, 339] on button "OK" at bounding box center [619, 341] width 337 height 26
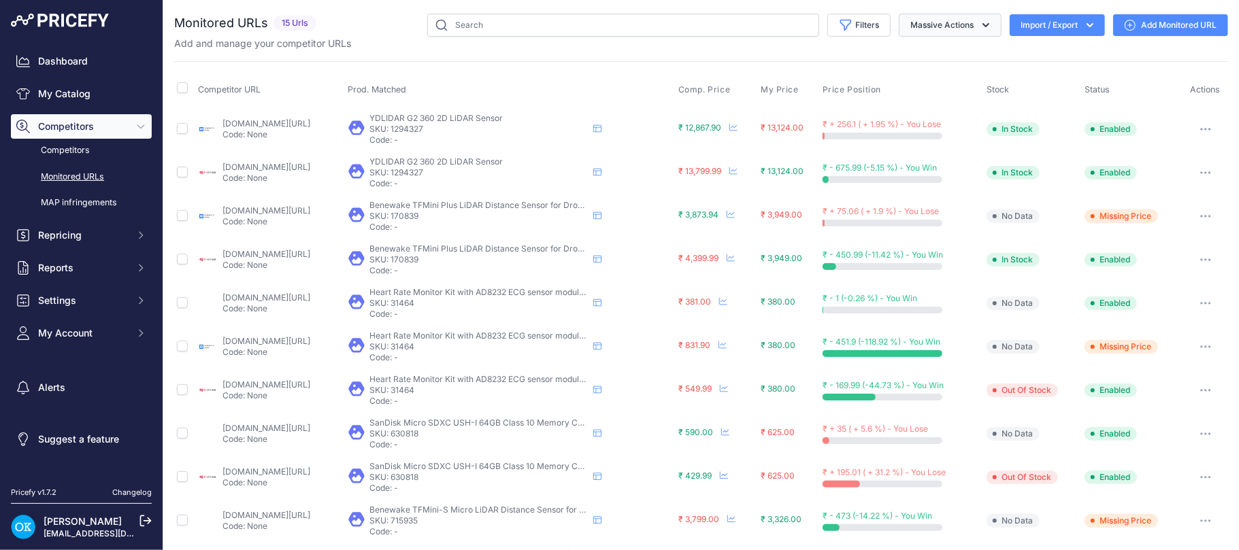
click at [922, 29] on button "Massive Actions" at bounding box center [950, 25] width 103 height 23
click at [843, 22] on button "Filters" at bounding box center [858, 25] width 63 height 23
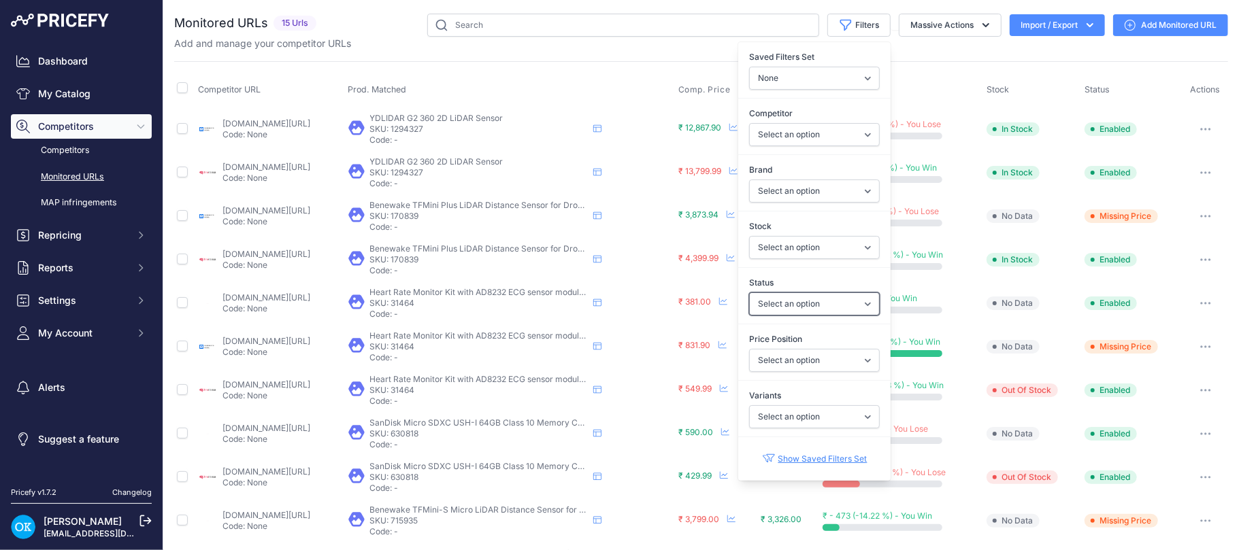
click at [780, 307] on select "Select an option Enabled Disabled In progress Scraping Failed Not Found Missing…" at bounding box center [814, 303] width 131 height 23
select select "5"
click at [749, 295] on select "Select an option Enabled Disabled In progress Scraping Failed Not Found Missing…" at bounding box center [814, 303] width 131 height 23
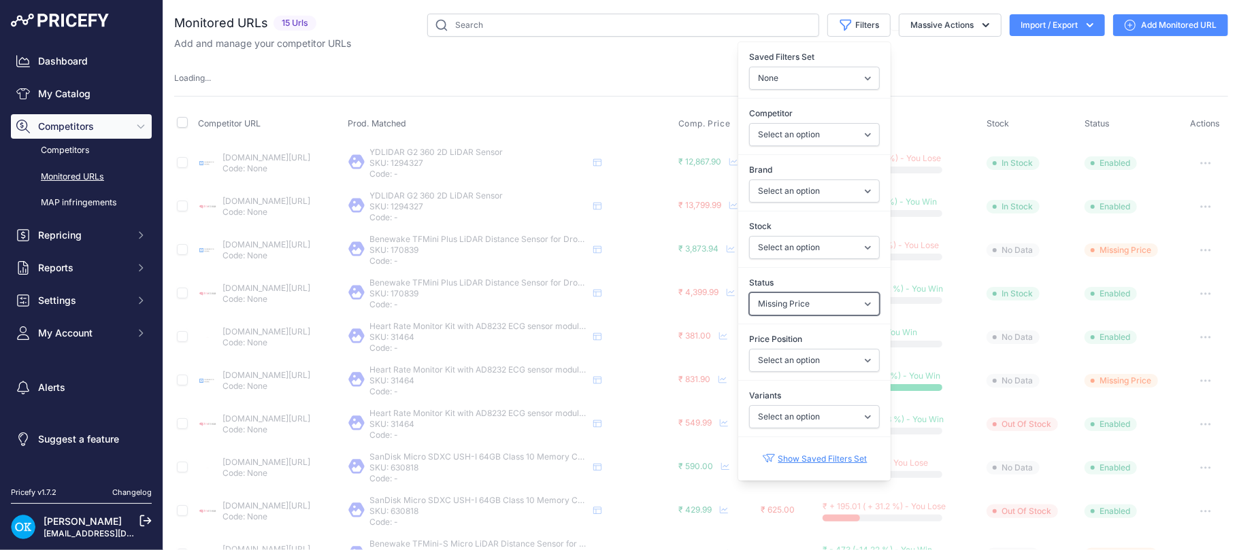
scroll to position [181, 0]
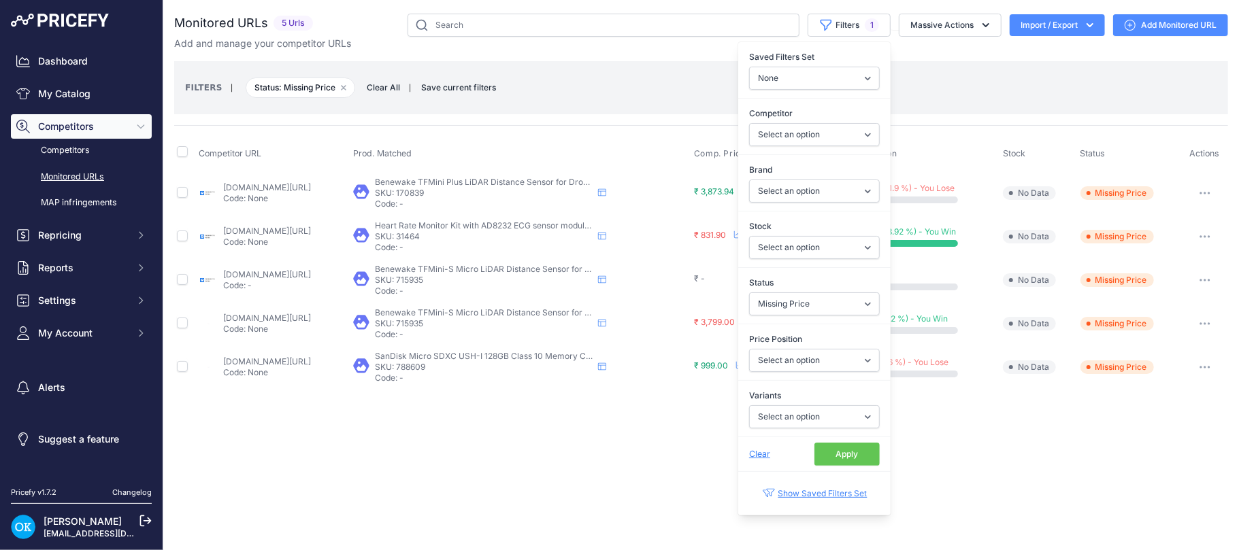
click at [845, 458] on button "Apply" at bounding box center [846, 454] width 65 height 23
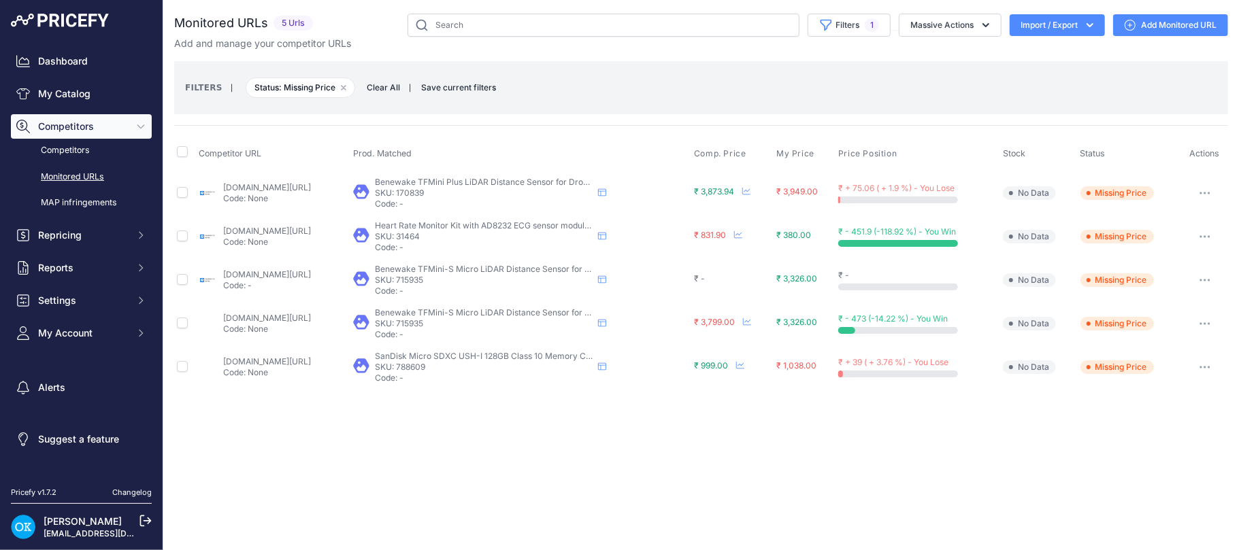
click at [128, 131] on button "Competitors" at bounding box center [81, 126] width 141 height 24
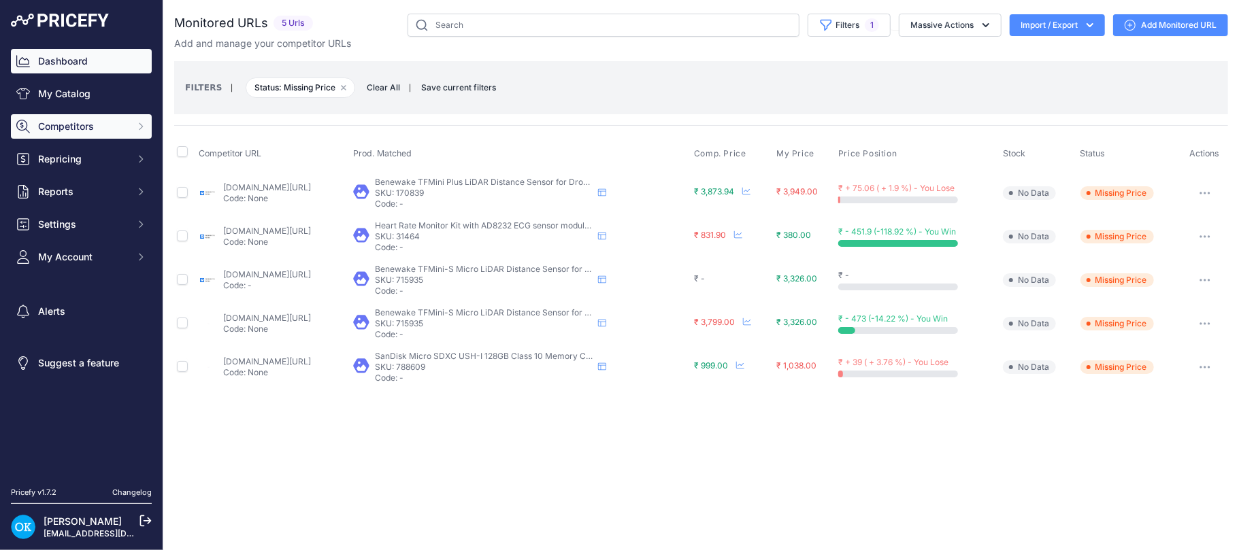
click at [63, 61] on link "Dashboard" at bounding box center [81, 61] width 141 height 24
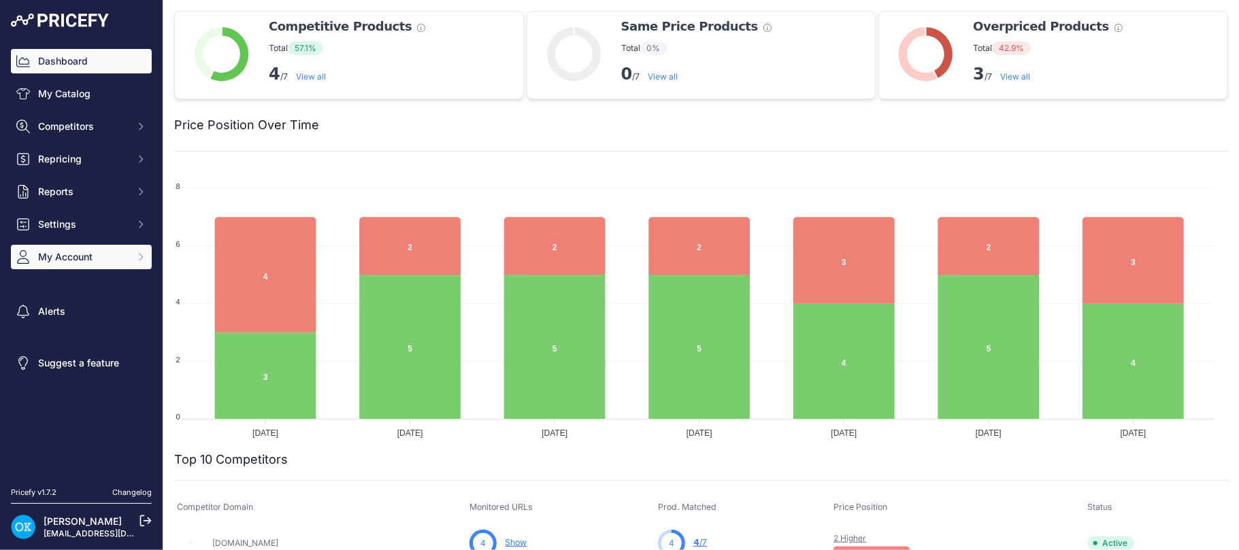
click at [90, 258] on span "My Account" at bounding box center [82, 257] width 89 height 14
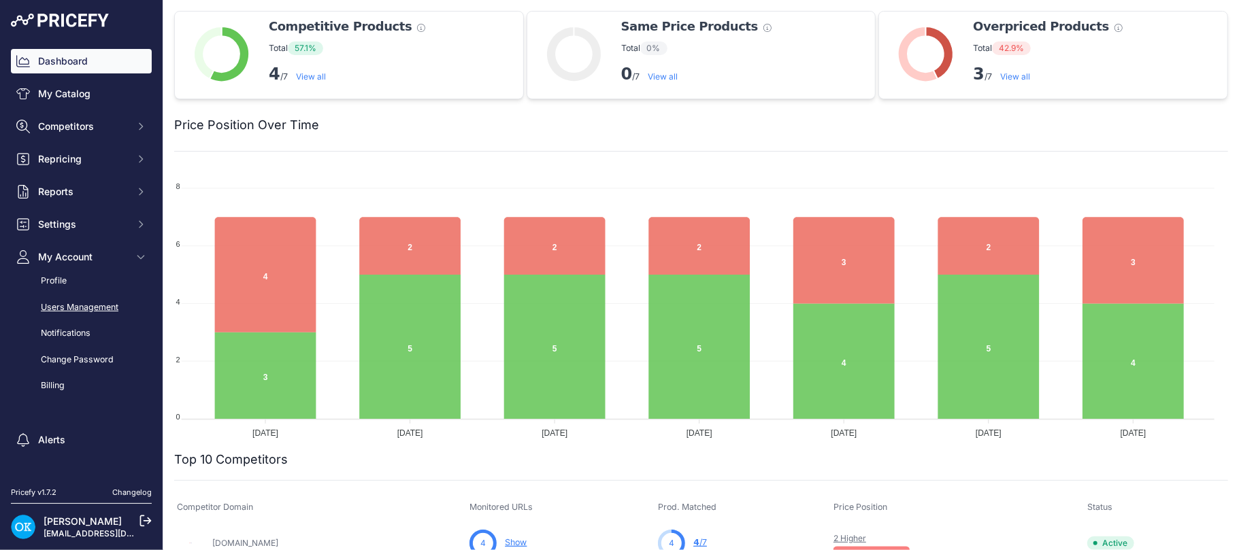
click at [79, 309] on link "Users Management" at bounding box center [81, 308] width 141 height 24
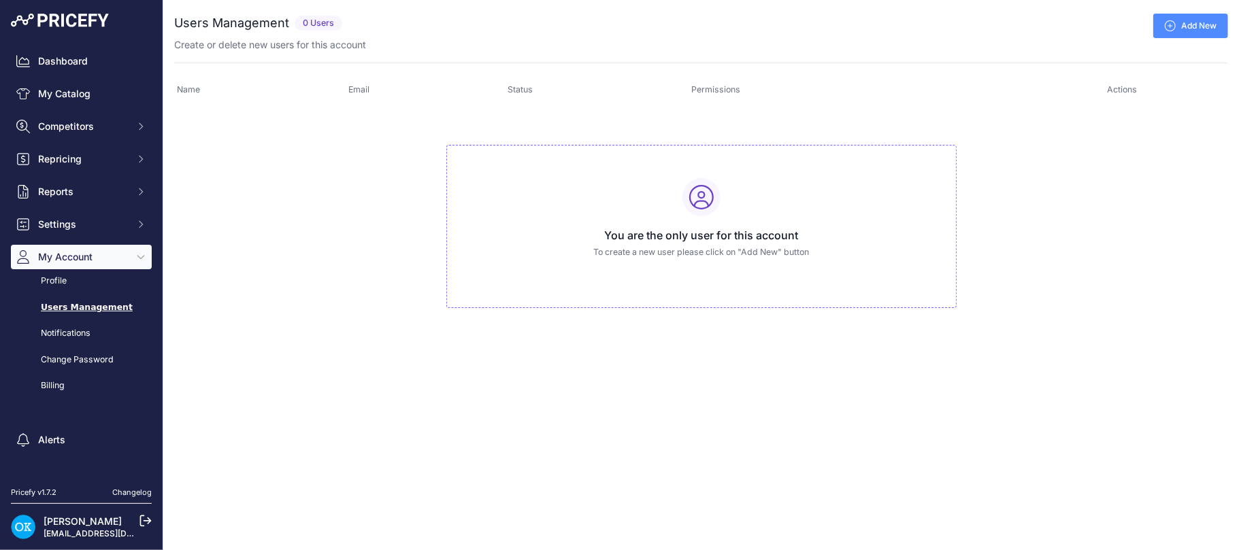
click at [1200, 28] on link "Add New" at bounding box center [1190, 26] width 75 height 24
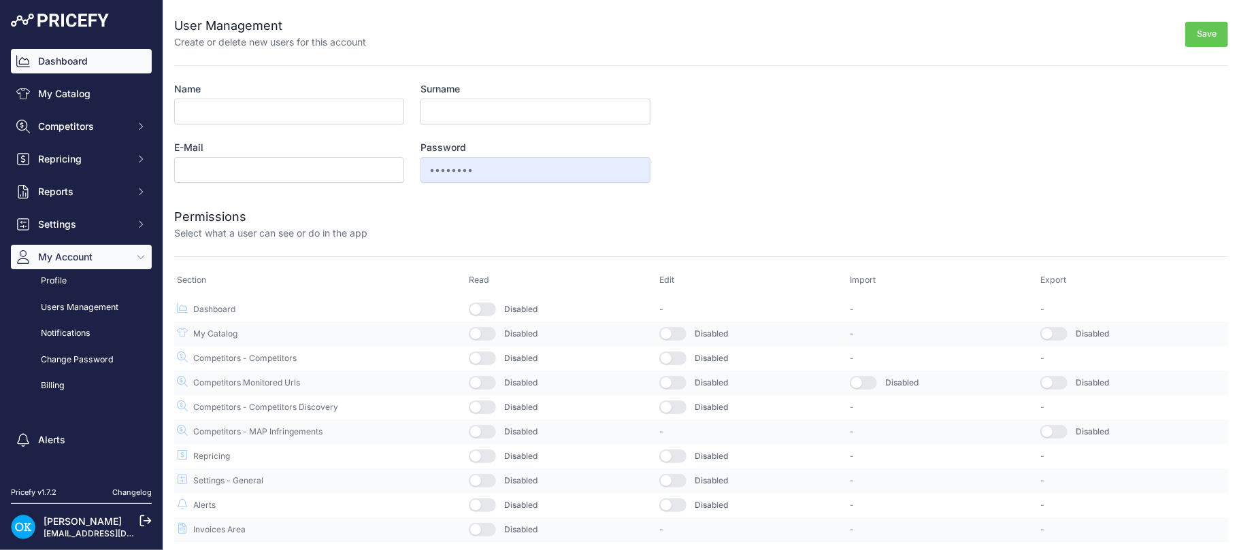
click at [49, 52] on link "Dashboard" at bounding box center [81, 61] width 141 height 24
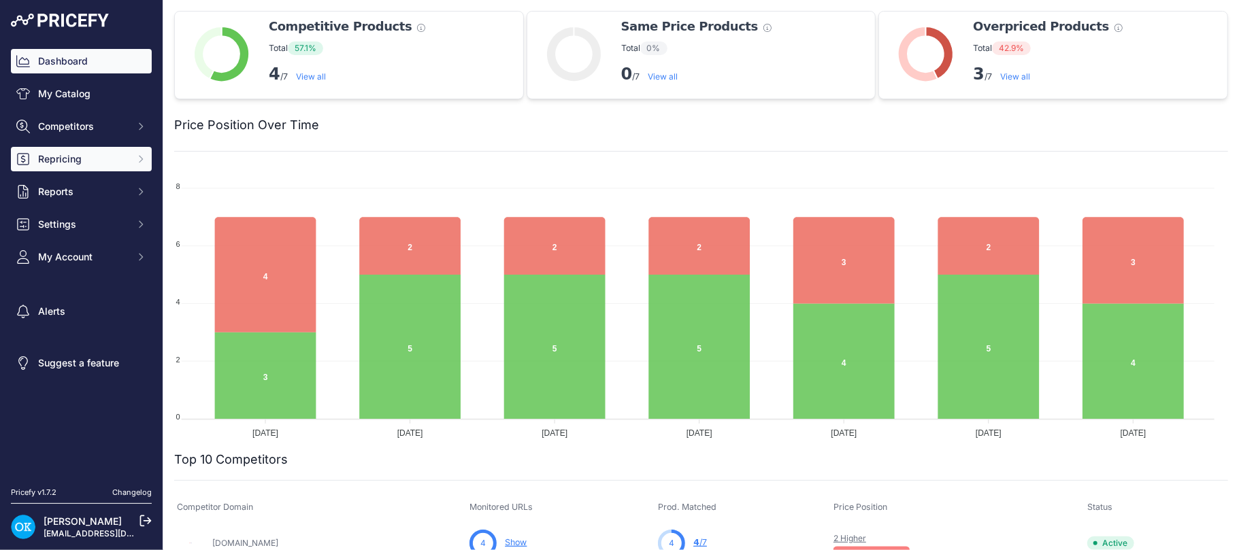
click at [20, 163] on icon "Sidebar" at bounding box center [23, 159] width 14 height 14
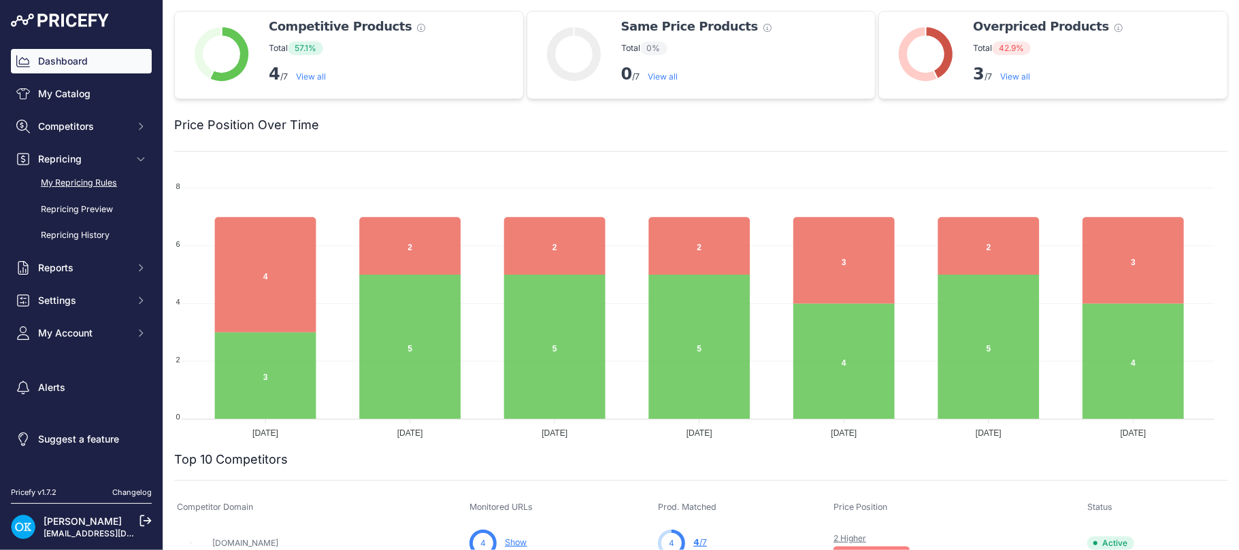
click at [88, 182] on link "My Repricing Rules" at bounding box center [81, 183] width 141 height 24
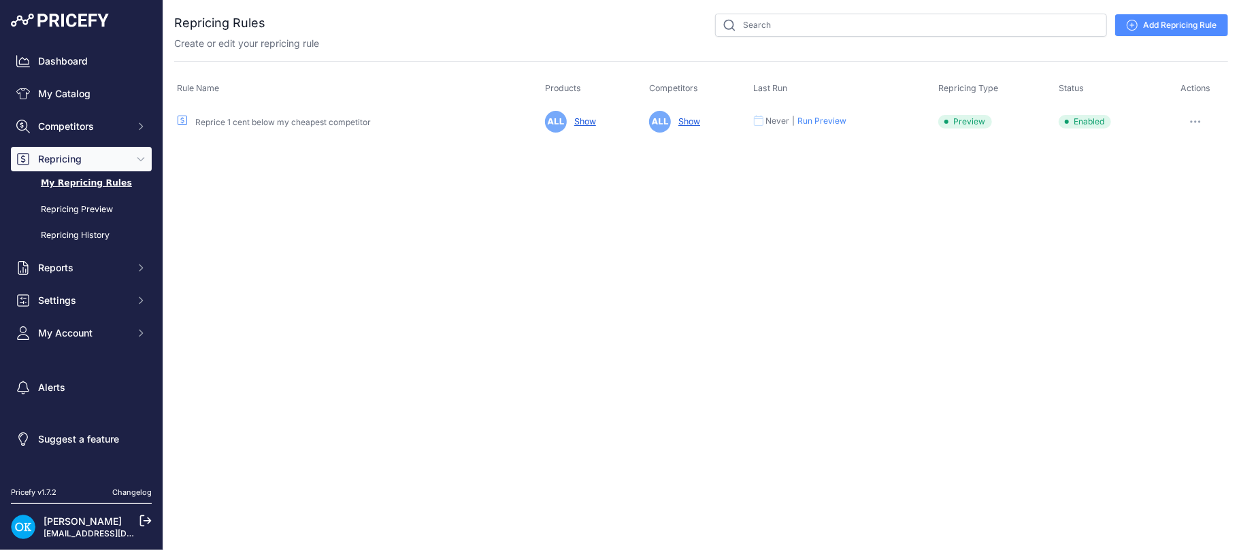
click at [275, 120] on link "Reprice 1 cent below my cheapest competitor" at bounding box center [282, 122] width 175 height 10
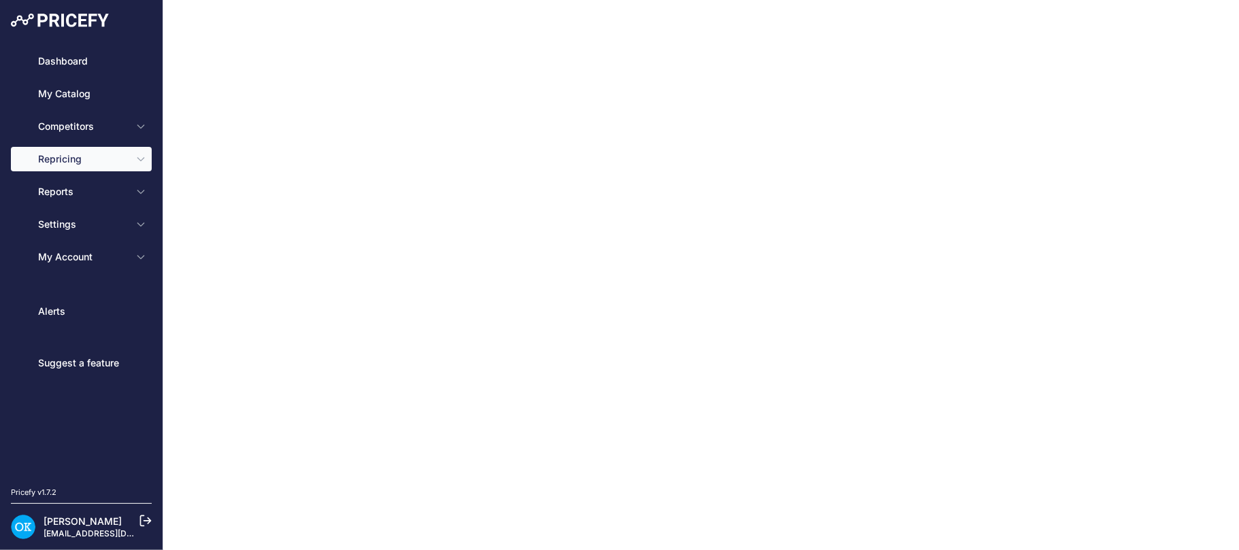
type input "Reprice 1 cent below my cheapest competitor"
type input "0.1"
select select "none"
select select "7"
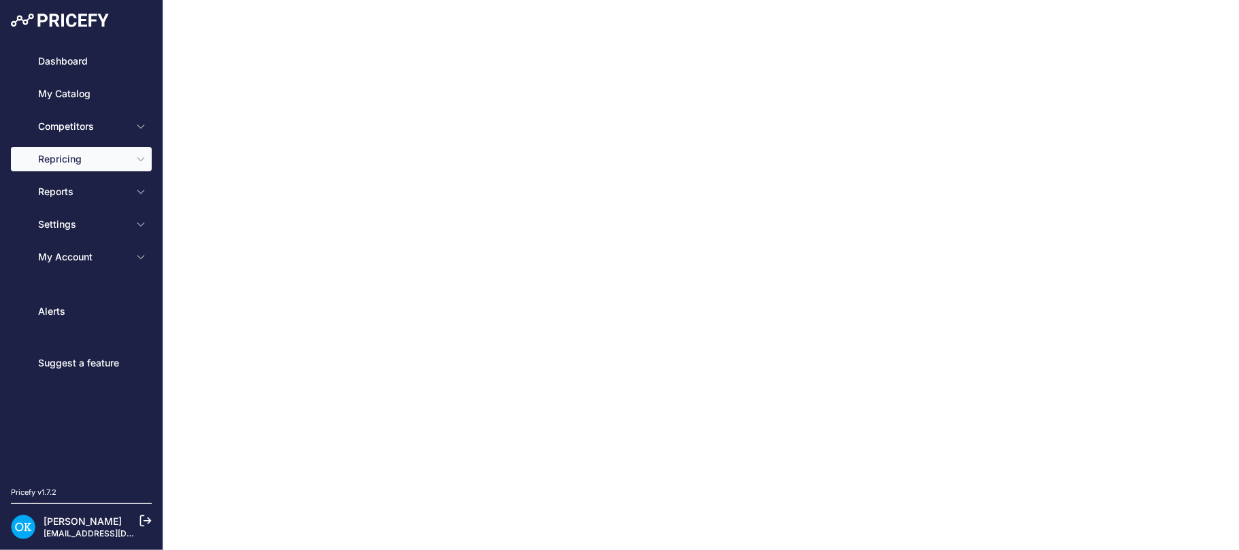
type input "99"
type input "50"
type input "[URL][DOMAIN_NAME][DOMAIN_NAME]"
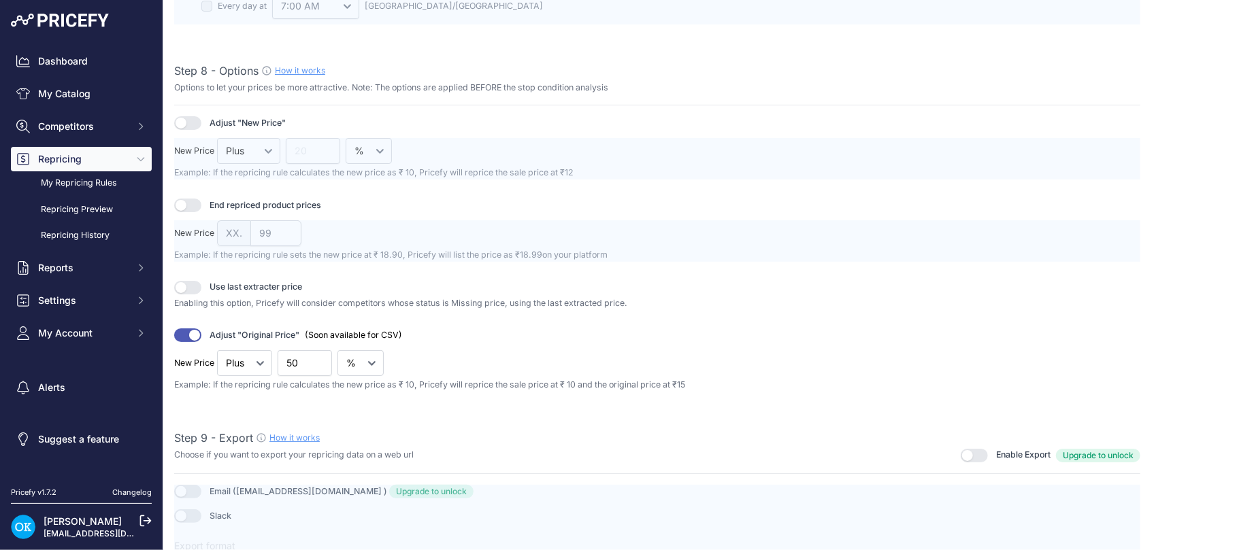
scroll to position [1718, 0]
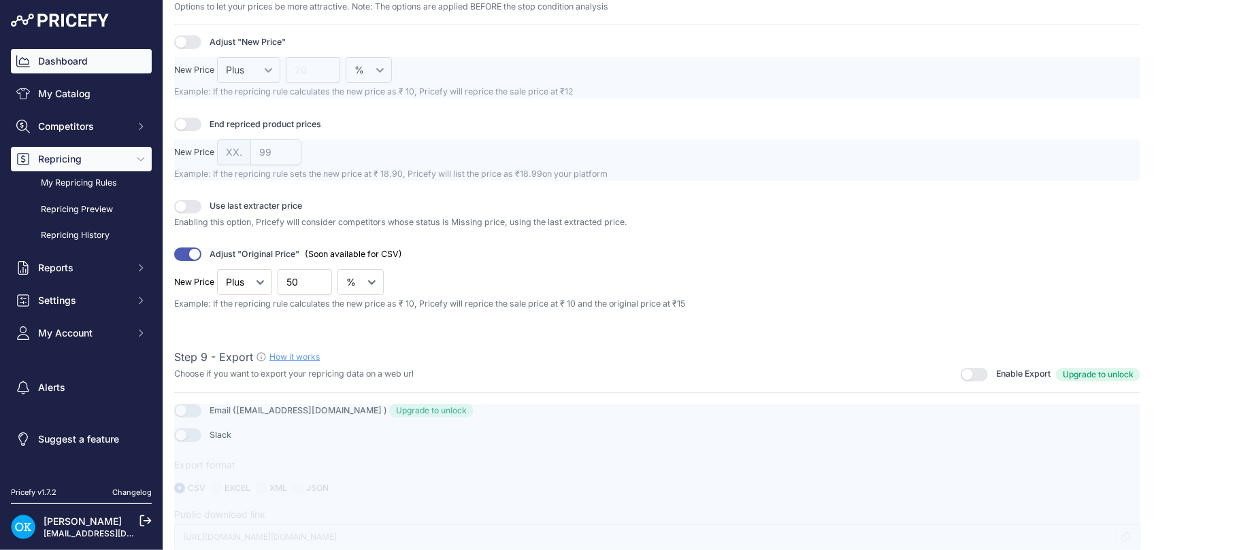
click at [61, 49] on link "Dashboard" at bounding box center [81, 61] width 141 height 24
